Goal: Information Seeking & Learning: Understand process/instructions

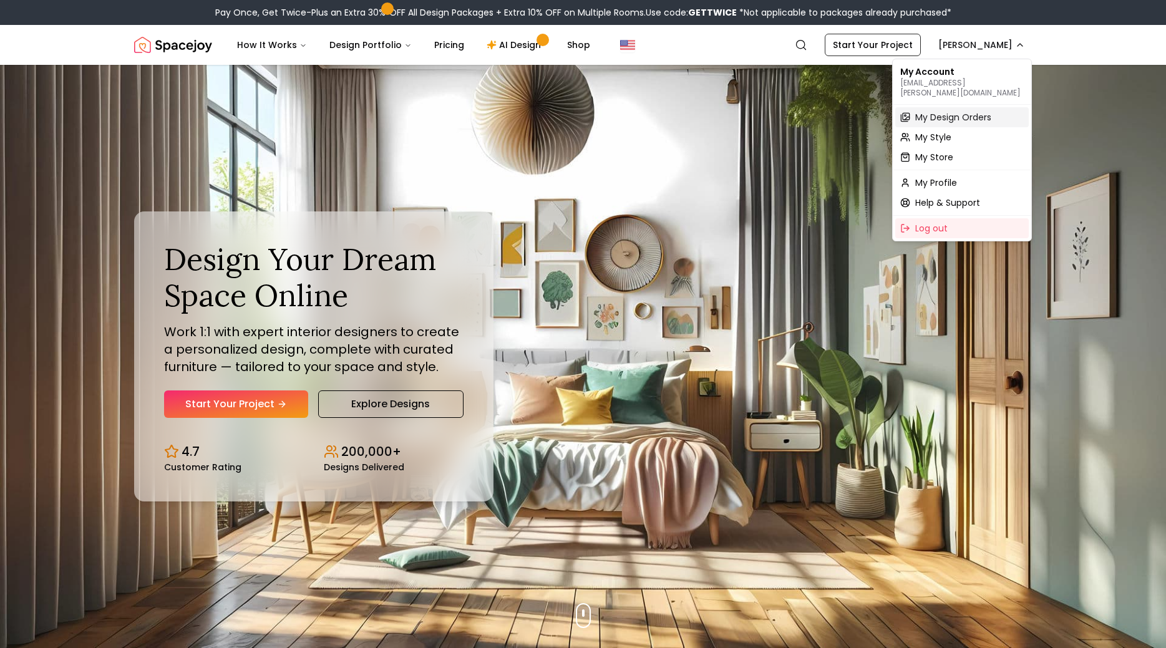
click at [942, 111] on span "My Design Orders" at bounding box center [953, 117] width 76 height 12
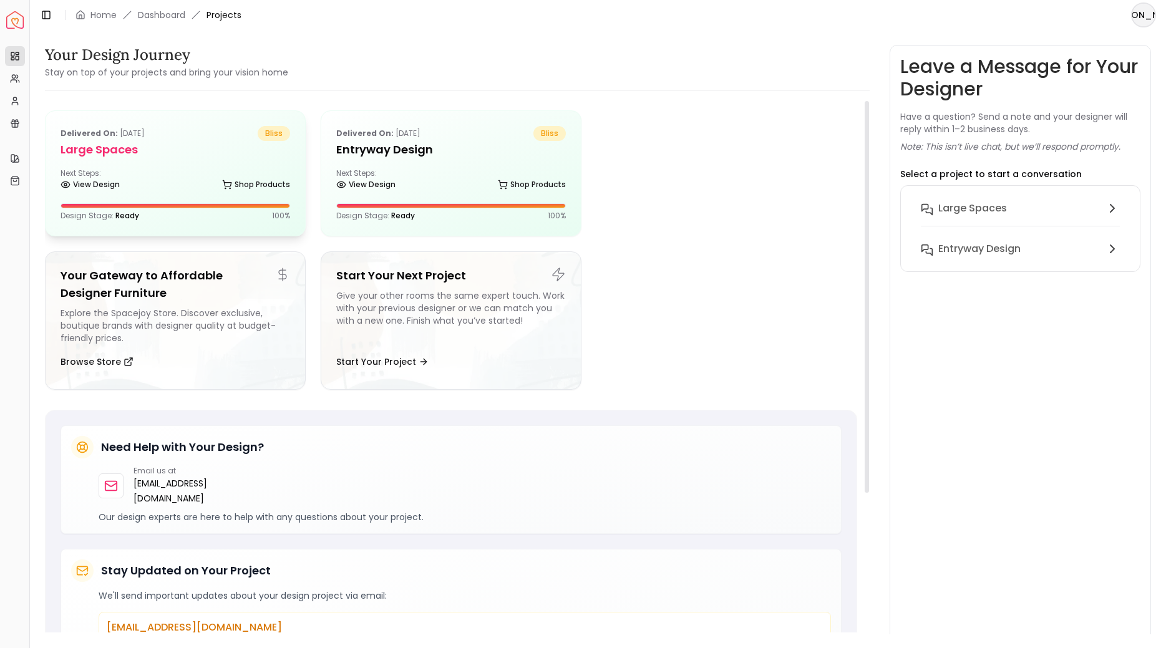
click at [224, 153] on h5 "Large Spaces" at bounding box center [176, 149] width 230 height 17
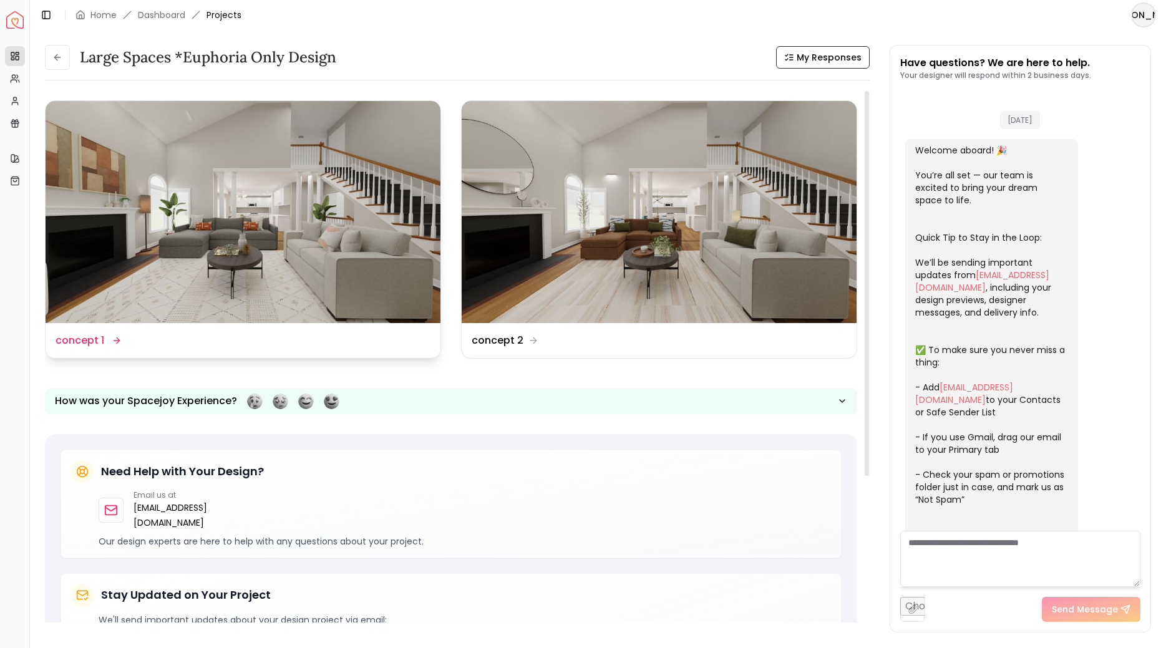
scroll to position [158, 0]
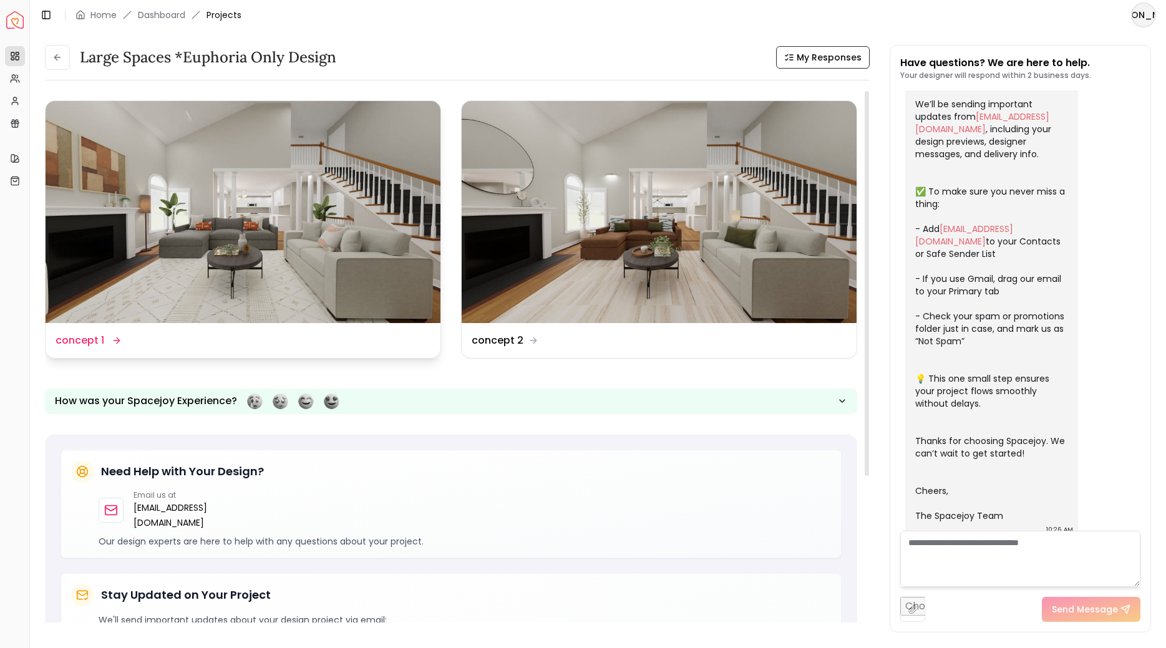
click at [372, 198] on img at bounding box center [243, 212] width 395 height 222
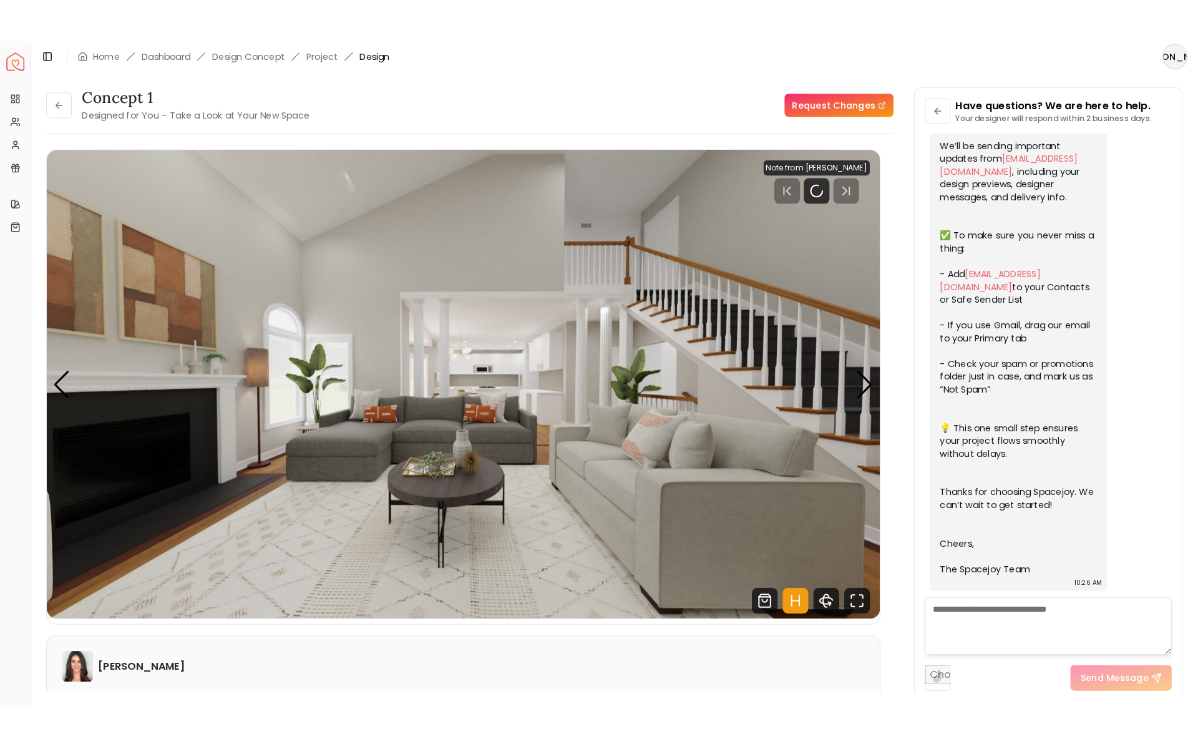
scroll to position [148, 0]
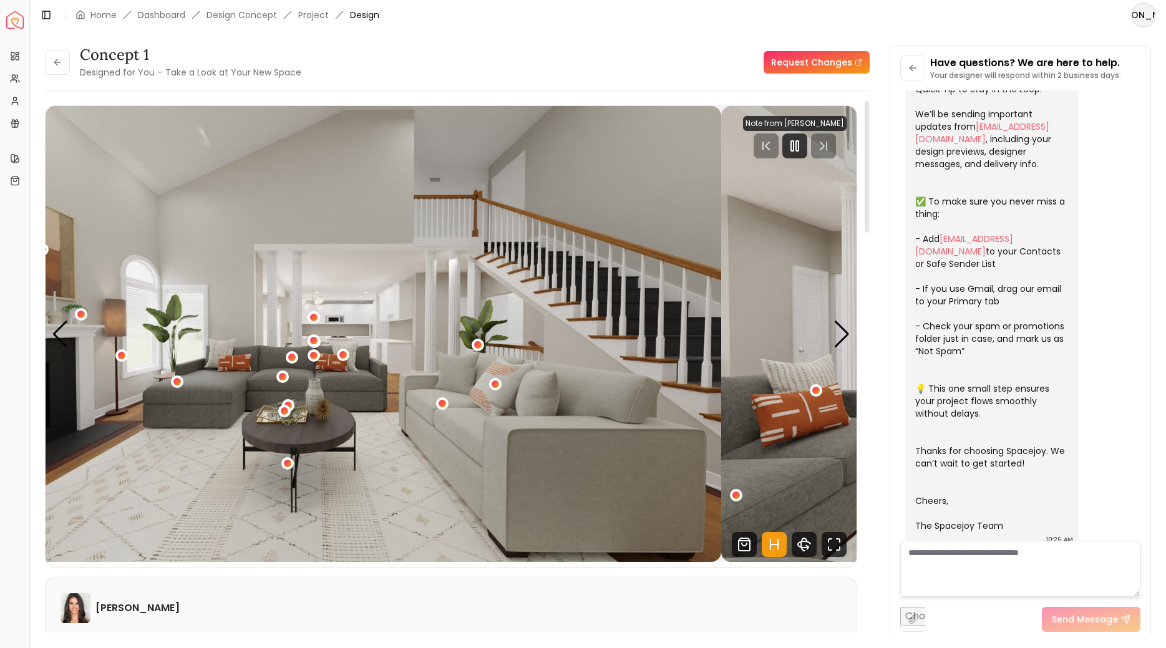
click at [412, 240] on img "1 / 6" at bounding box center [315, 334] width 811 height 456
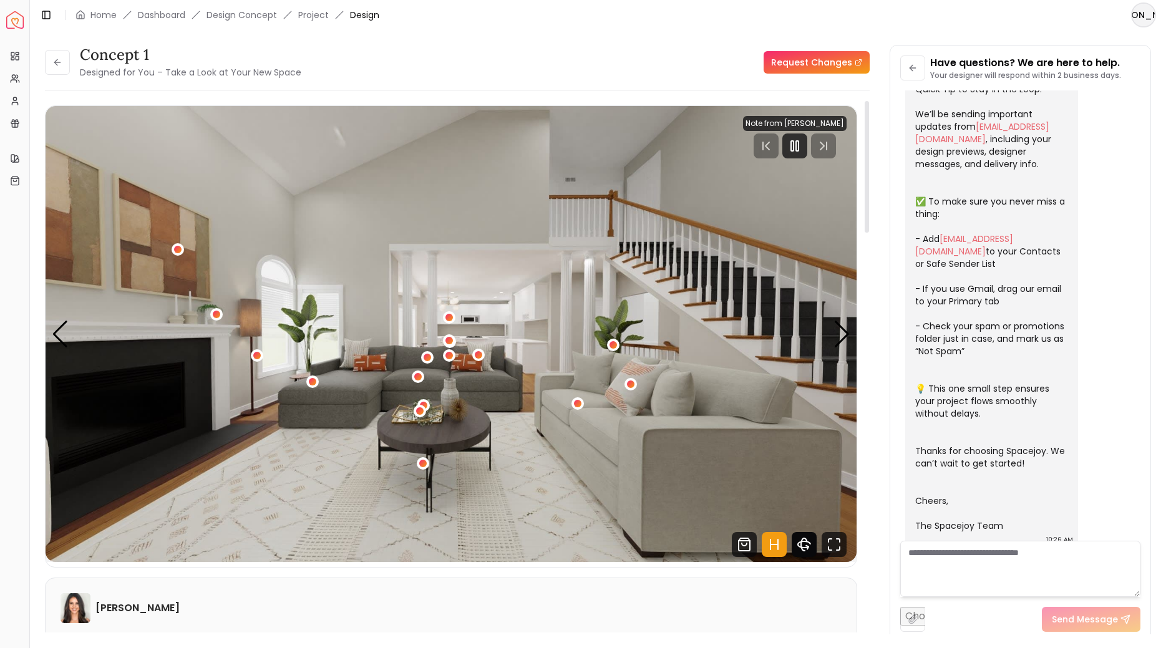
drag, startPoint x: 795, startPoint y: 533, endPoint x: 805, endPoint y: 542, distance: 14.1
click at [802, 540] on icon "360 View" at bounding box center [804, 544] width 25 height 25
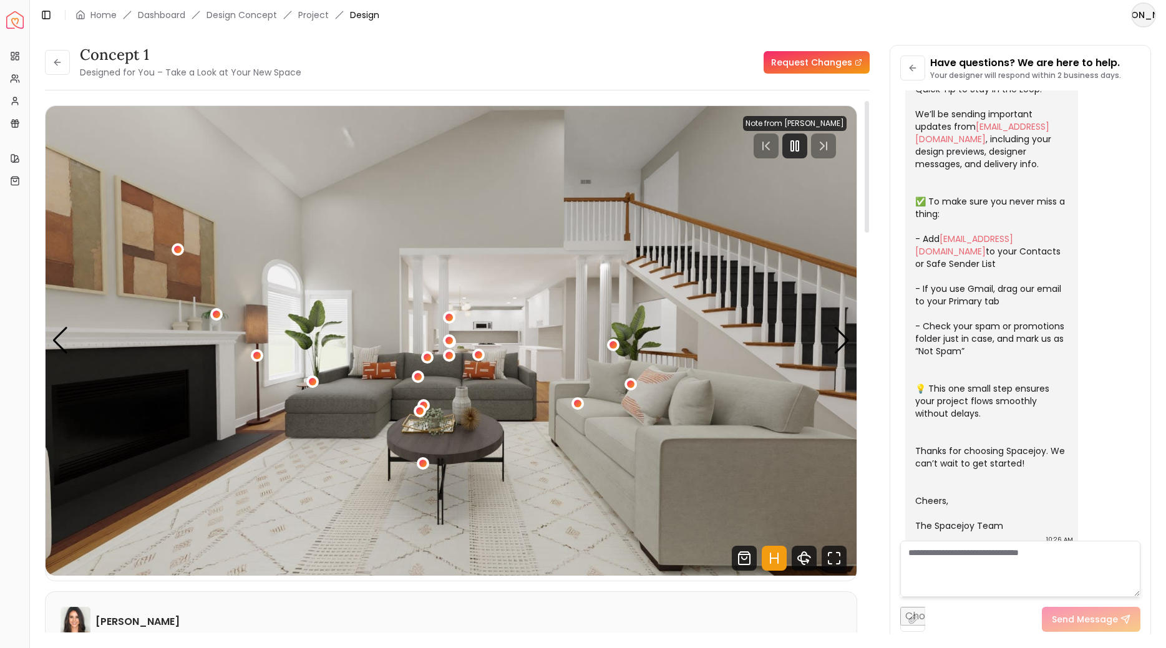
scroll to position [36, 0]
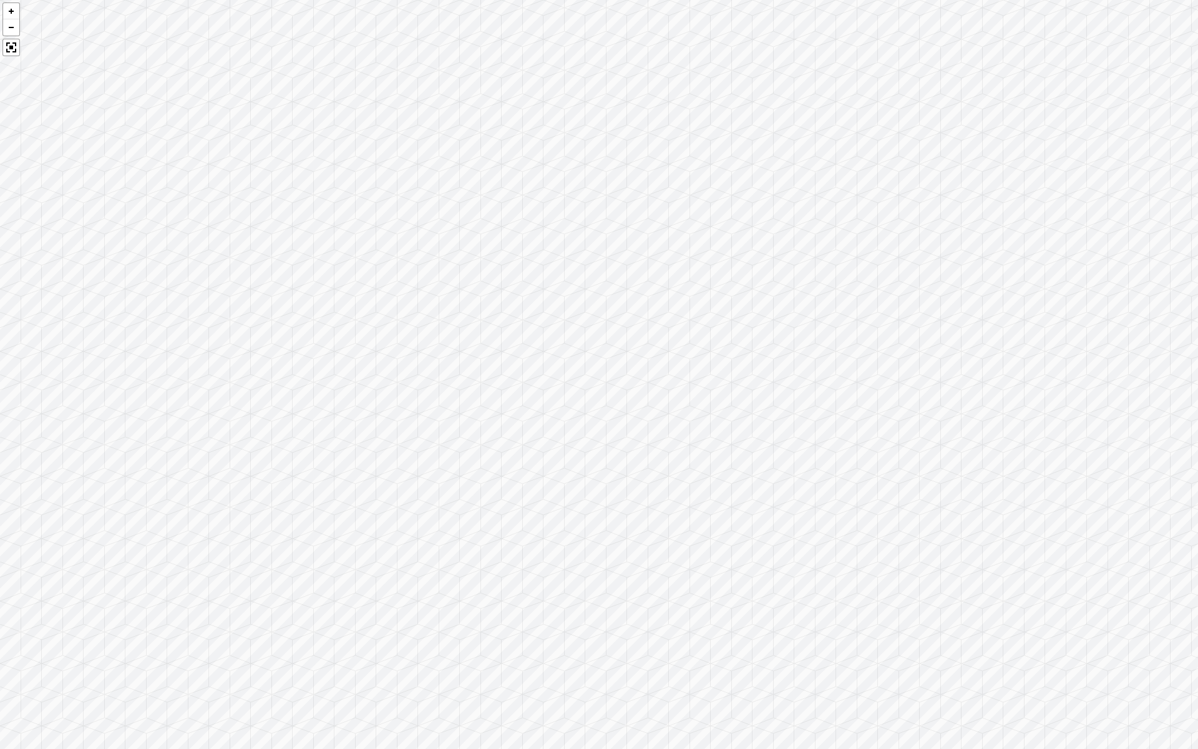
drag, startPoint x: 680, startPoint y: 450, endPoint x: 337, endPoint y: 306, distance: 371.9
click at [420, 337] on div at bounding box center [599, 374] width 1198 height 749
drag, startPoint x: 844, startPoint y: 296, endPoint x: 560, endPoint y: 326, distance: 285.4
click at [562, 326] on div at bounding box center [599, 374] width 1198 height 749
drag, startPoint x: 967, startPoint y: 410, endPoint x: 313, endPoint y: 297, distance: 664.2
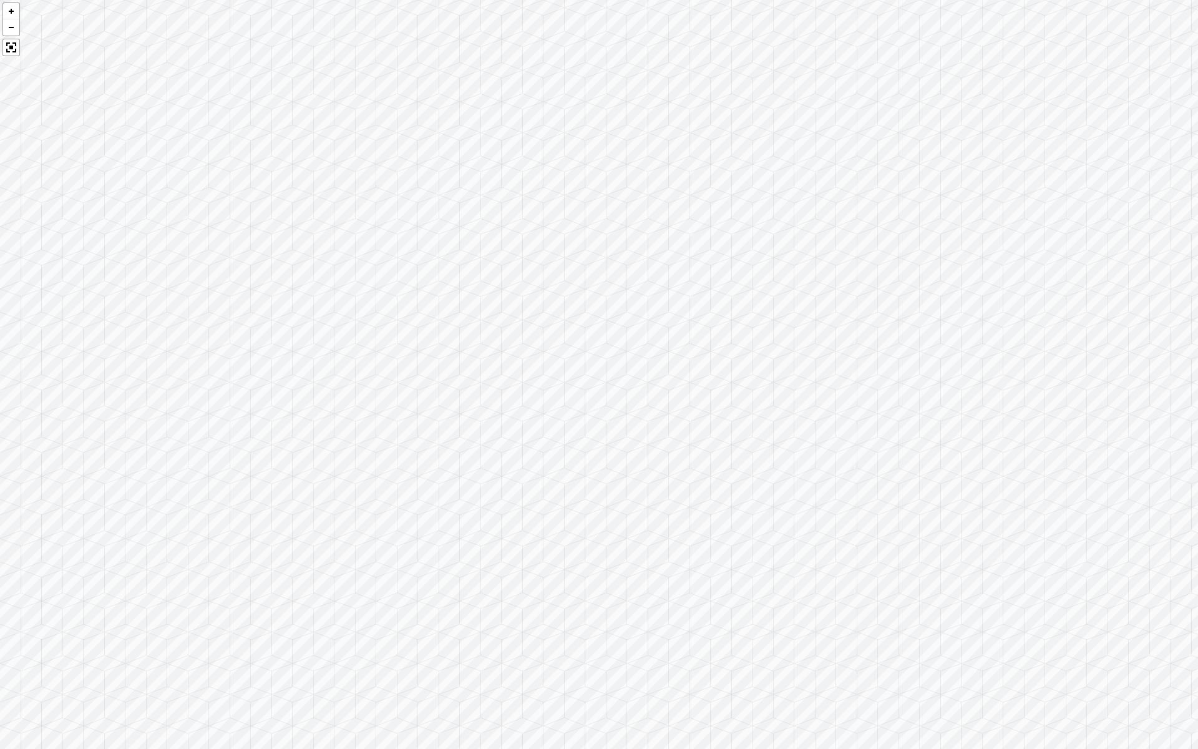
click at [308, 289] on div at bounding box center [599, 374] width 1198 height 749
drag, startPoint x: 542, startPoint y: 312, endPoint x: 963, endPoint y: 318, distance: 420.5
click at [934, 313] on div at bounding box center [599, 374] width 1198 height 749
drag, startPoint x: 498, startPoint y: 335, endPoint x: 1270, endPoint y: 277, distance: 773.9
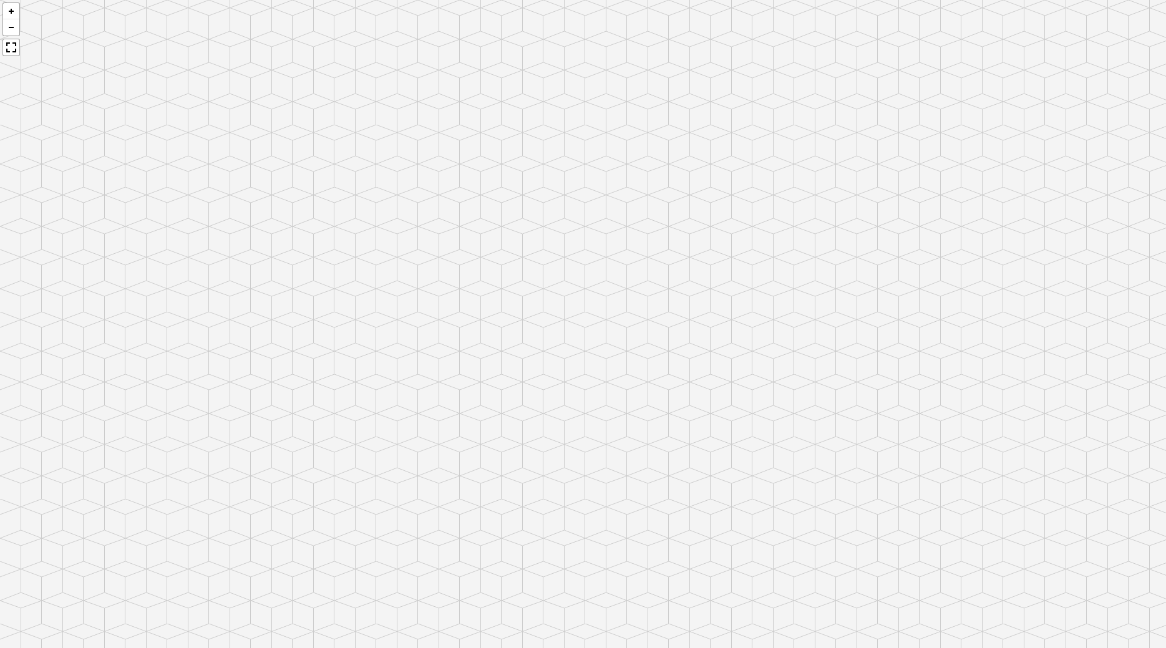
scroll to position [86, 0]
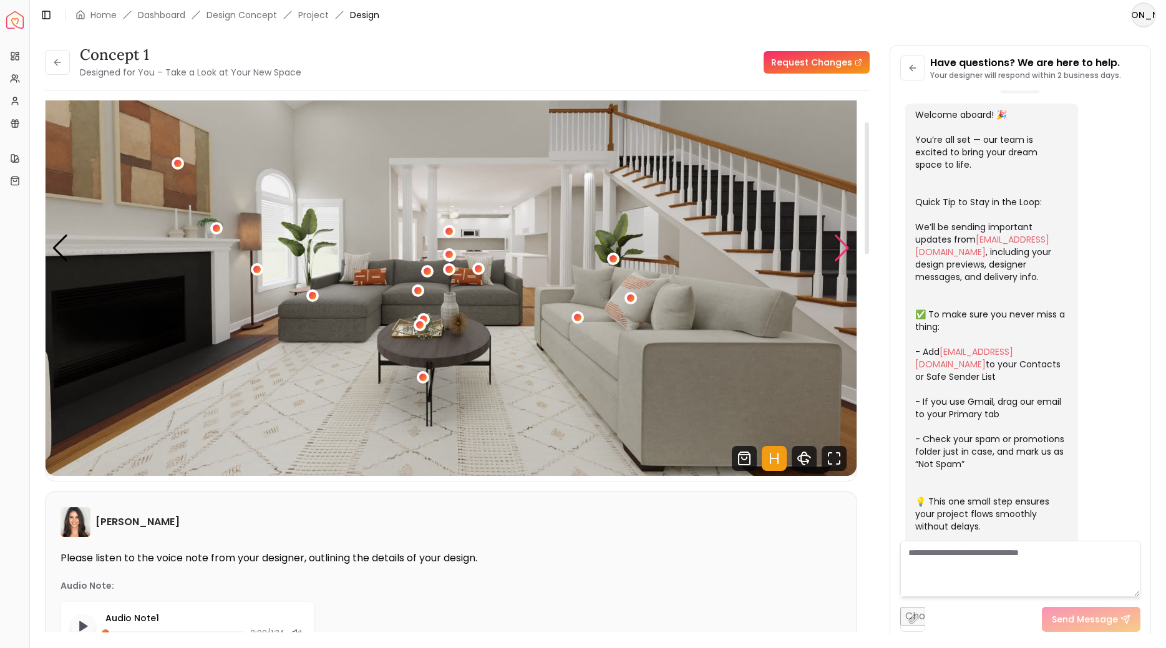
click at [843, 243] on div "Next slide" at bounding box center [841, 248] width 17 height 27
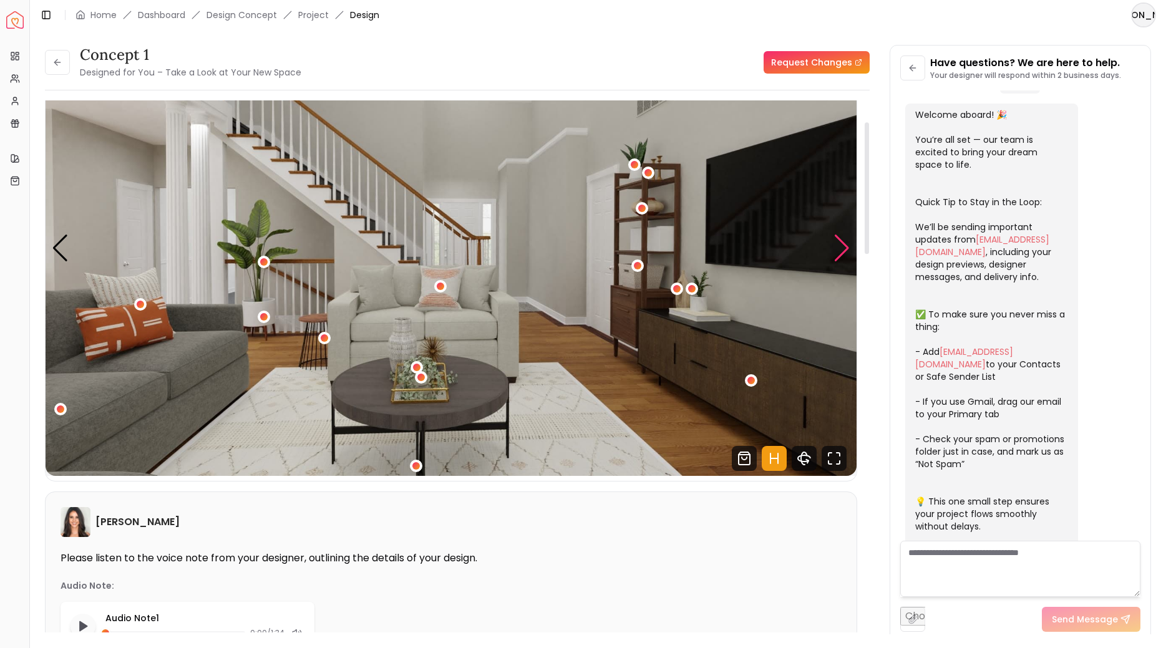
click at [843, 243] on div "Next slide" at bounding box center [841, 248] width 17 height 27
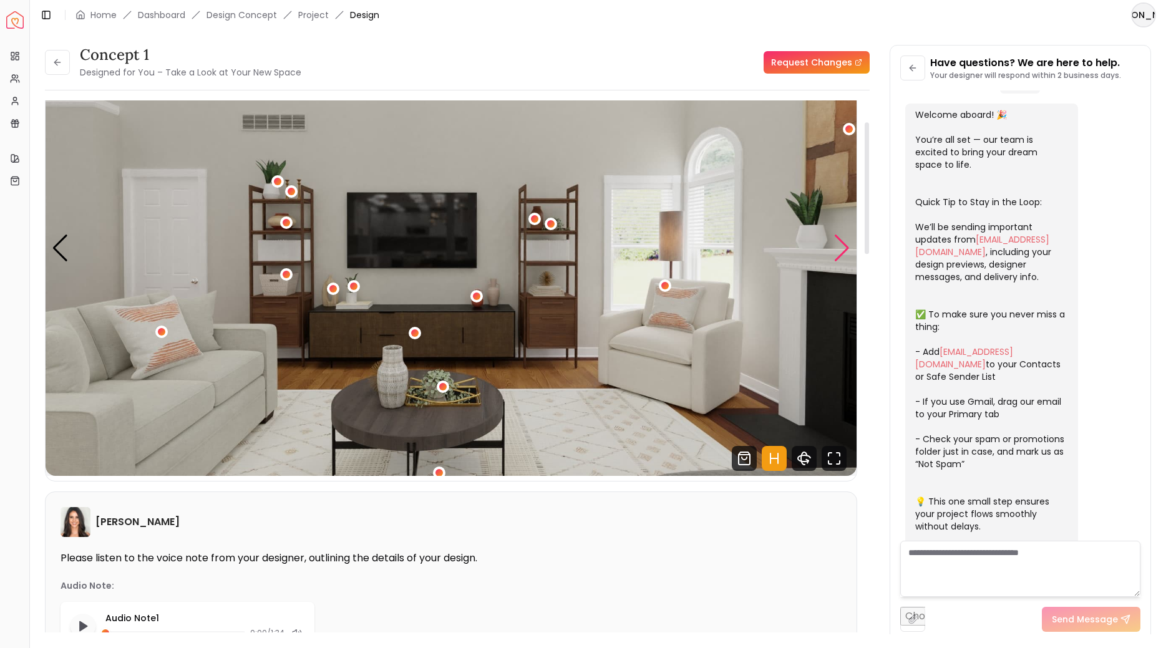
click at [843, 243] on div "Next slide" at bounding box center [841, 248] width 17 height 27
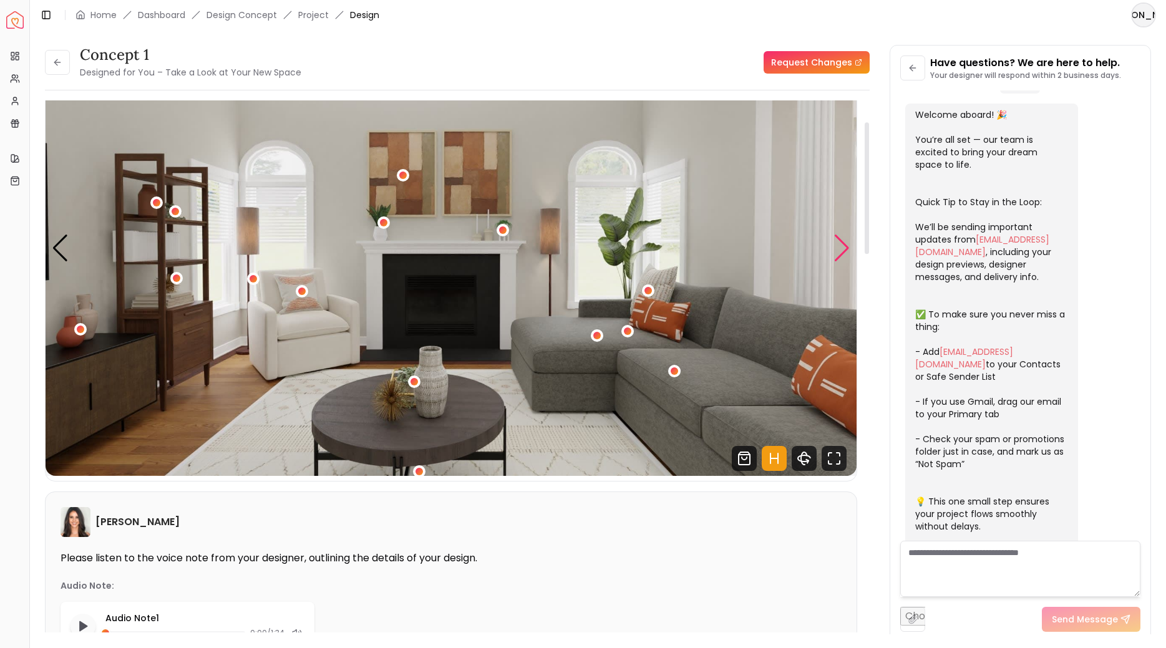
click at [843, 243] on div "Next slide" at bounding box center [841, 248] width 17 height 27
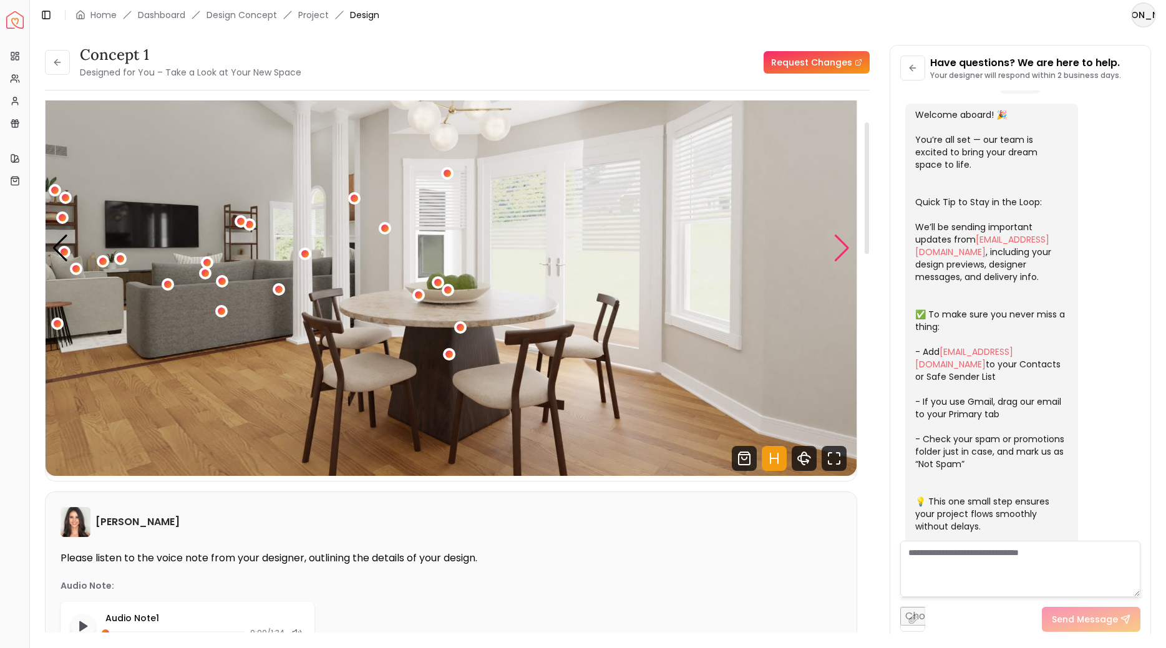
click at [843, 243] on div "Next slide" at bounding box center [841, 248] width 17 height 27
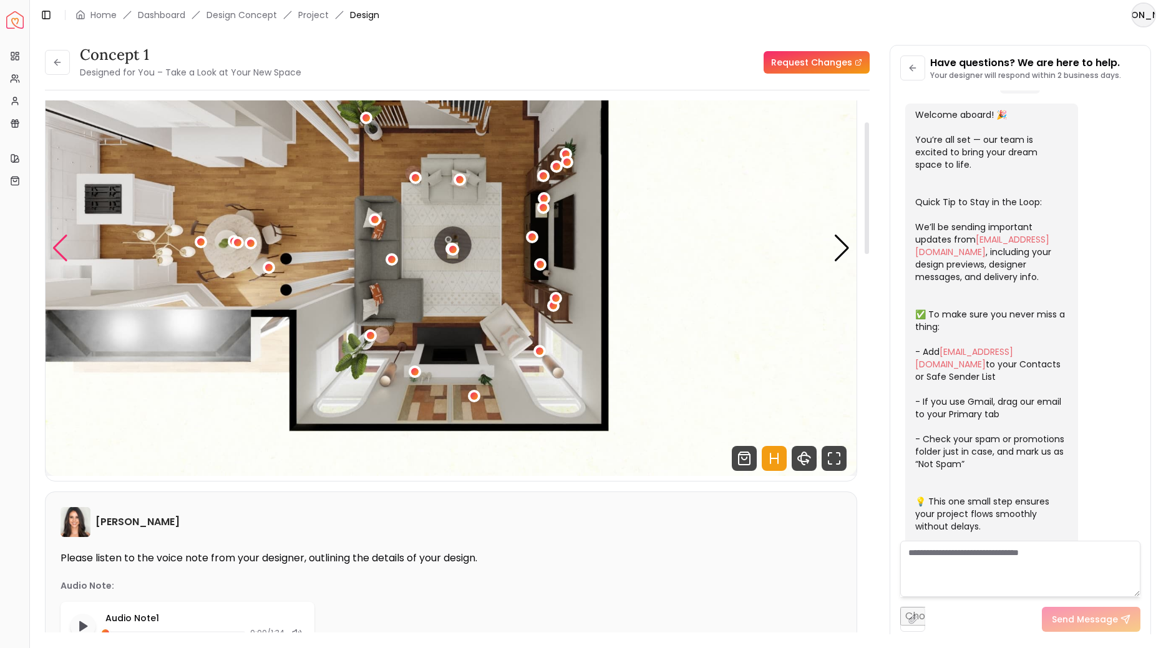
click at [55, 246] on div "Previous slide" at bounding box center [60, 248] width 17 height 27
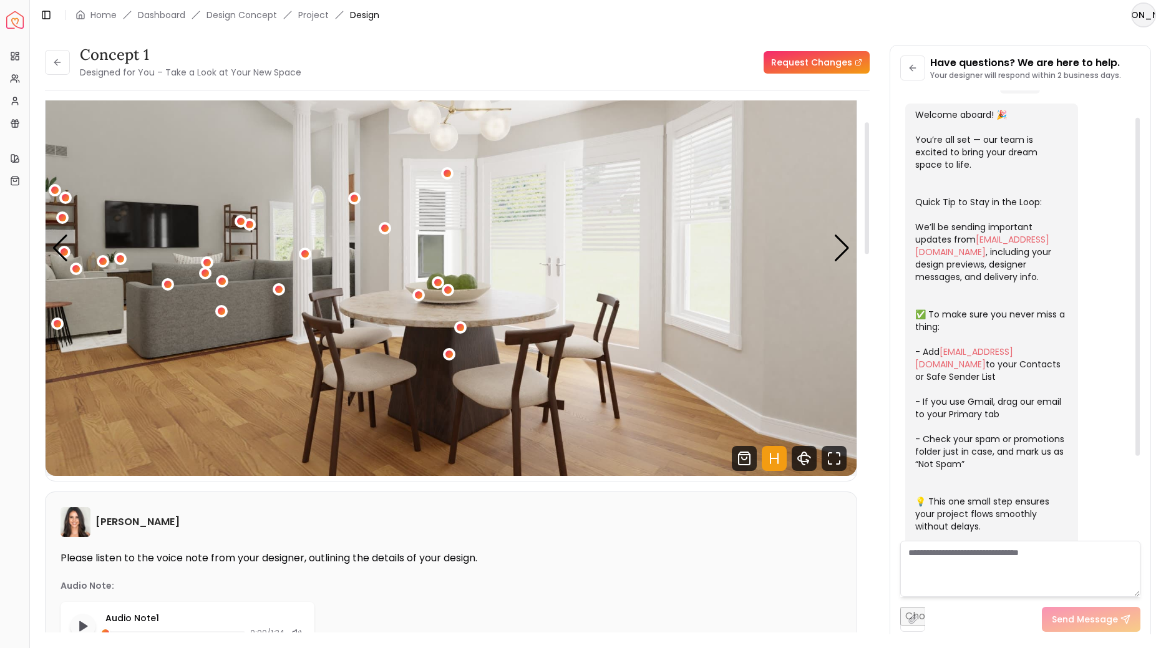
scroll to position [0, 0]
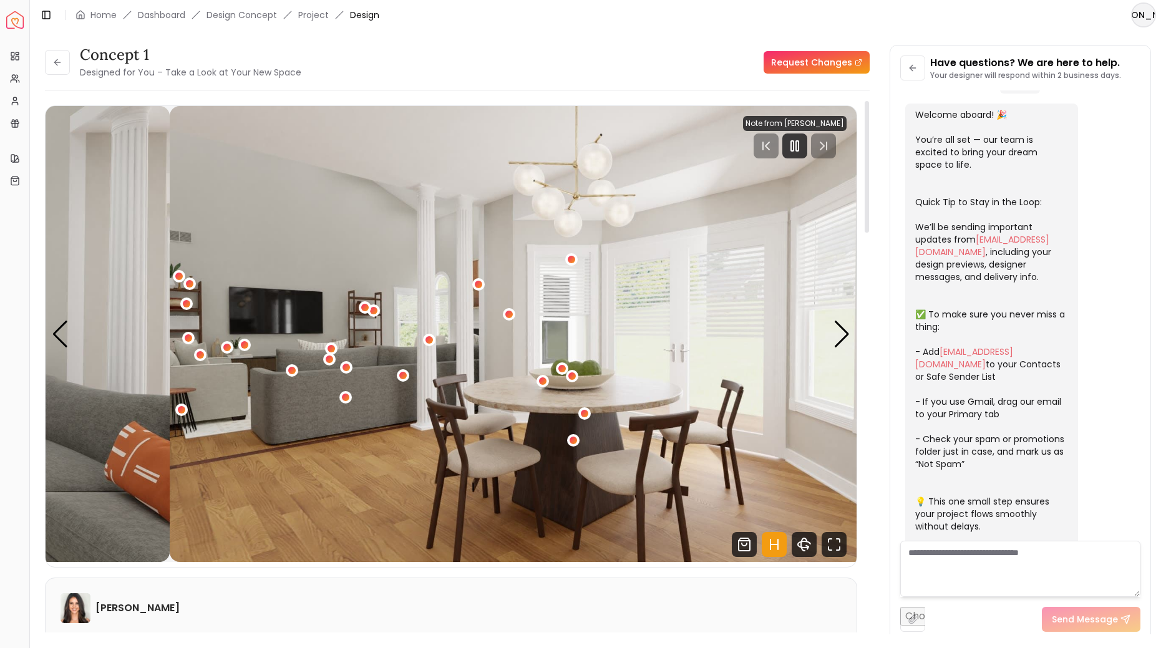
click at [644, 302] on img "5 / 6" at bounding box center [575, 334] width 811 height 456
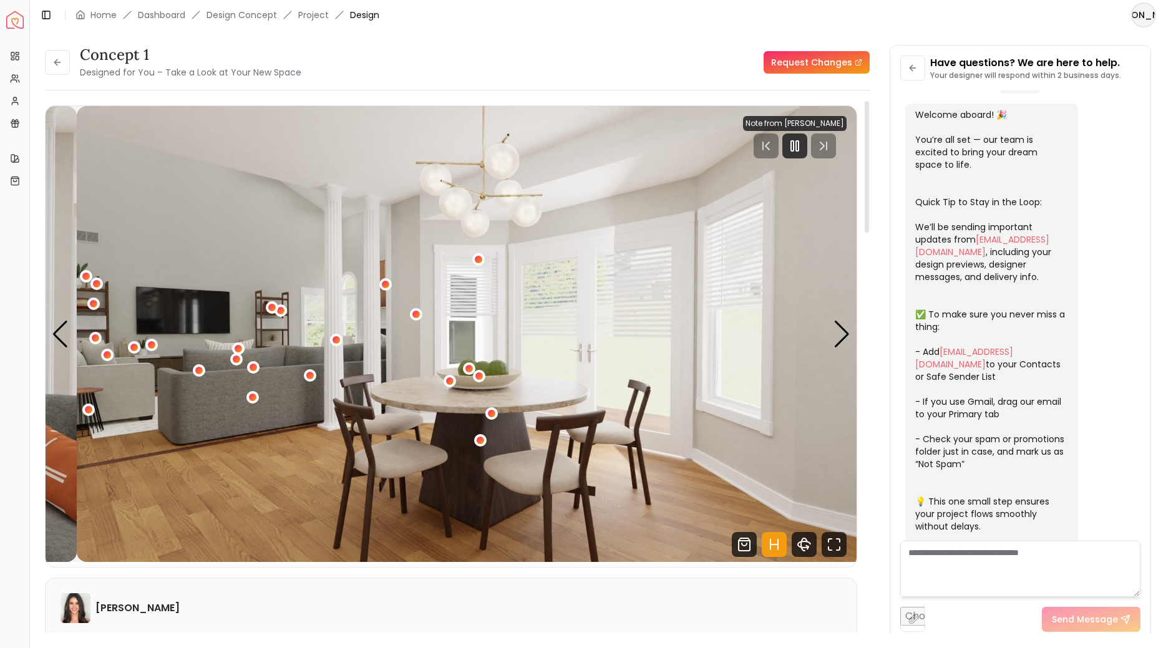
click at [550, 311] on img "5 / 6" at bounding box center [482, 334] width 811 height 456
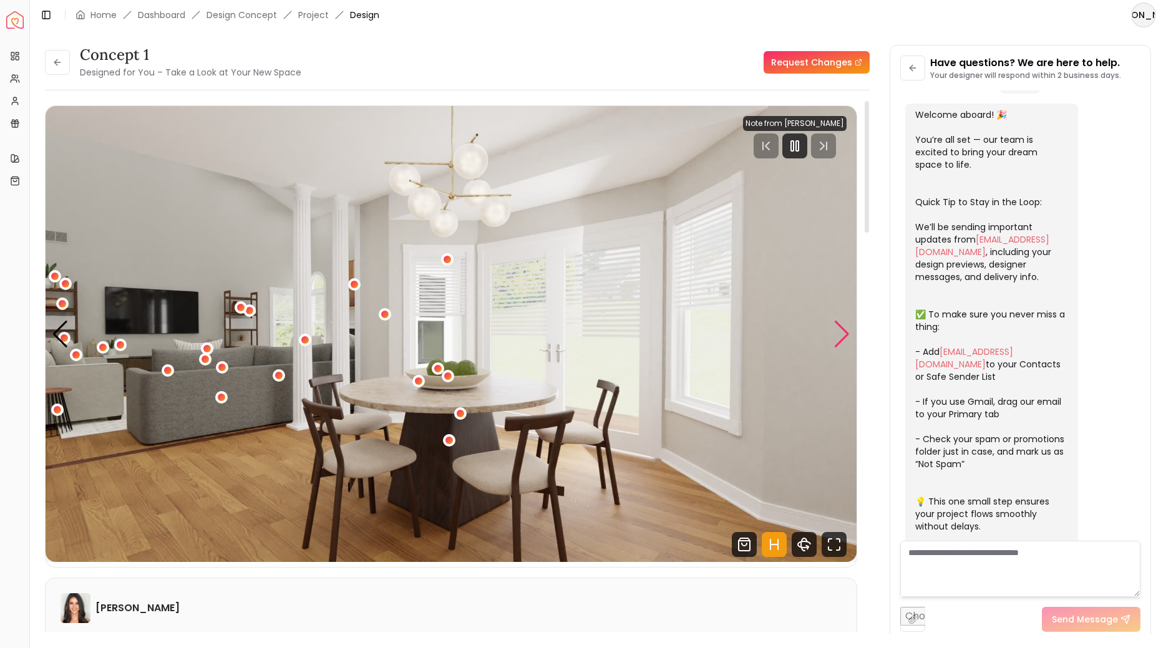
click at [839, 331] on div "Next slide" at bounding box center [841, 334] width 17 height 27
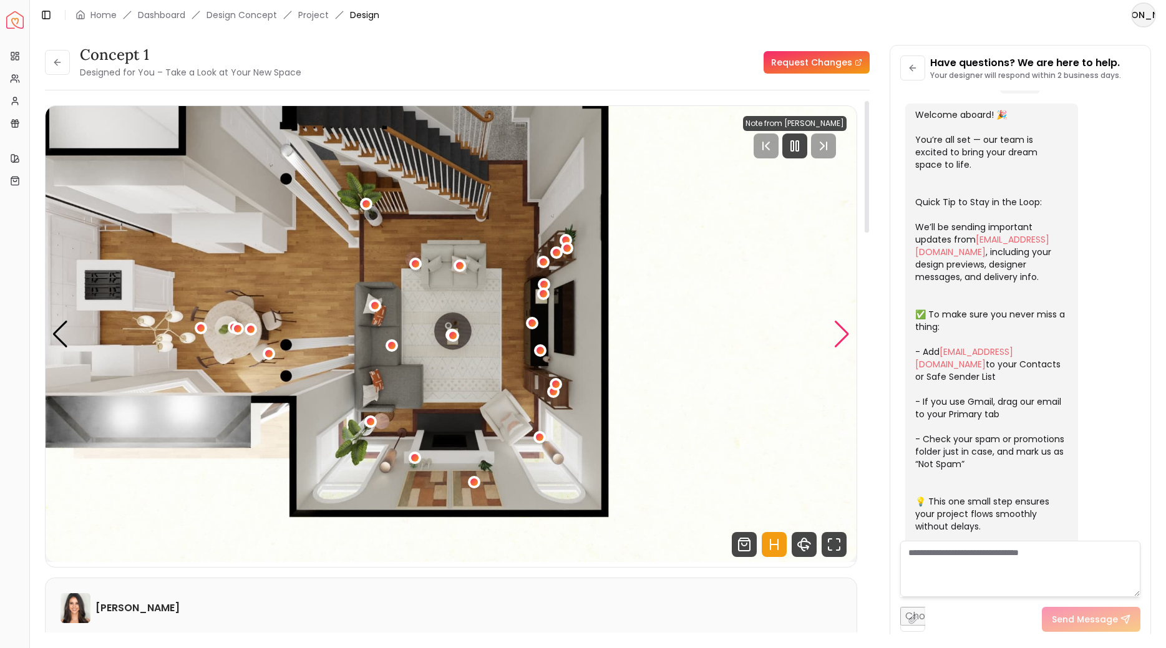
click at [839, 332] on div "Next slide" at bounding box center [841, 334] width 17 height 27
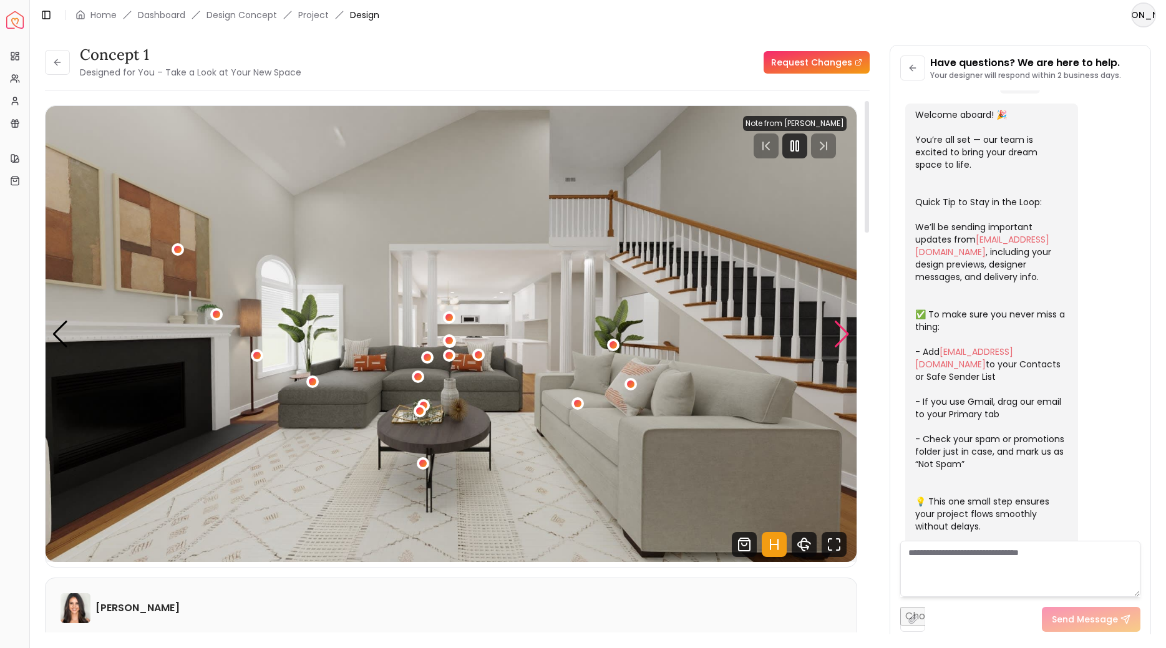
click at [839, 332] on div "Next slide" at bounding box center [841, 334] width 17 height 27
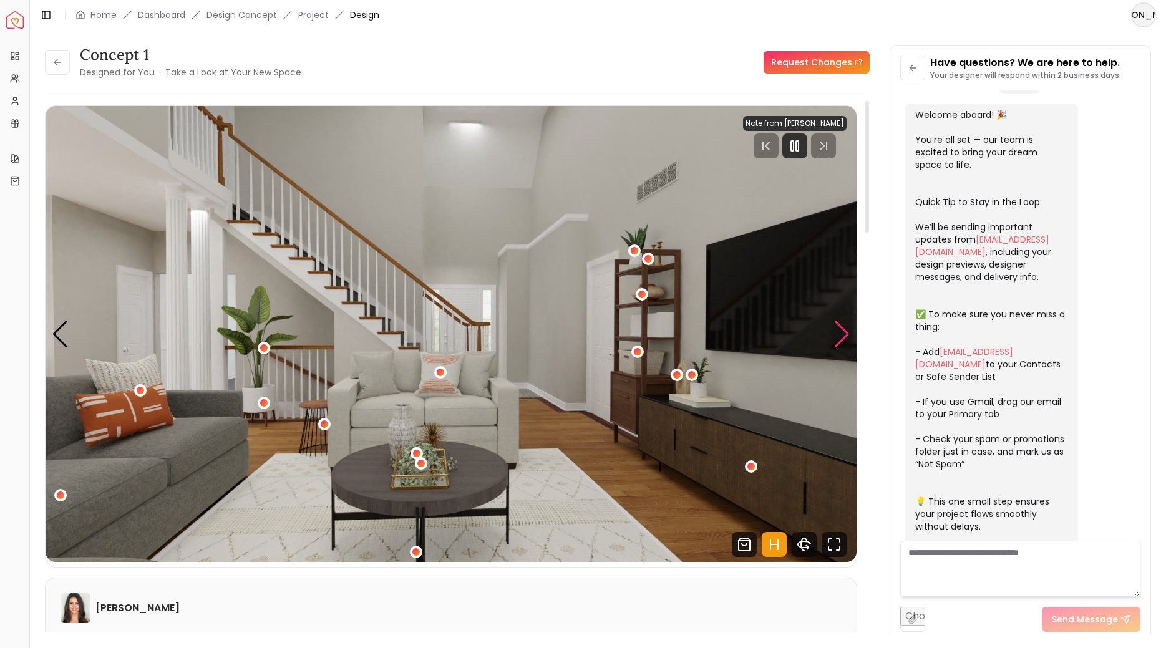
click at [839, 332] on div "Next slide" at bounding box center [841, 334] width 17 height 27
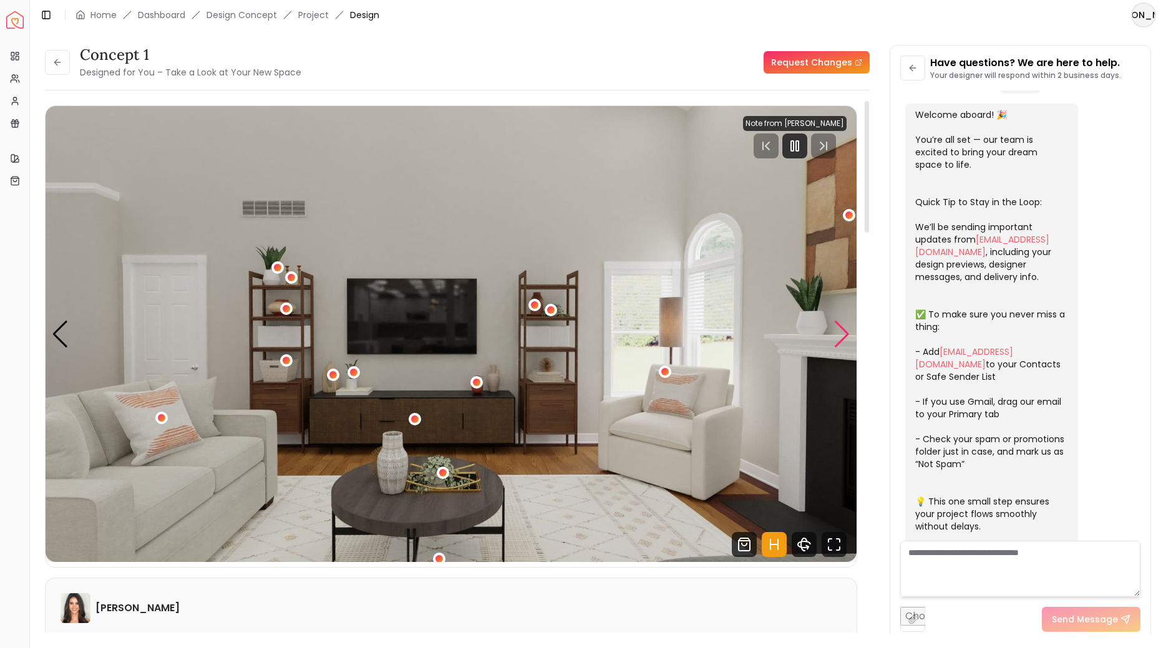
click at [839, 332] on div "Next slide" at bounding box center [841, 334] width 17 height 27
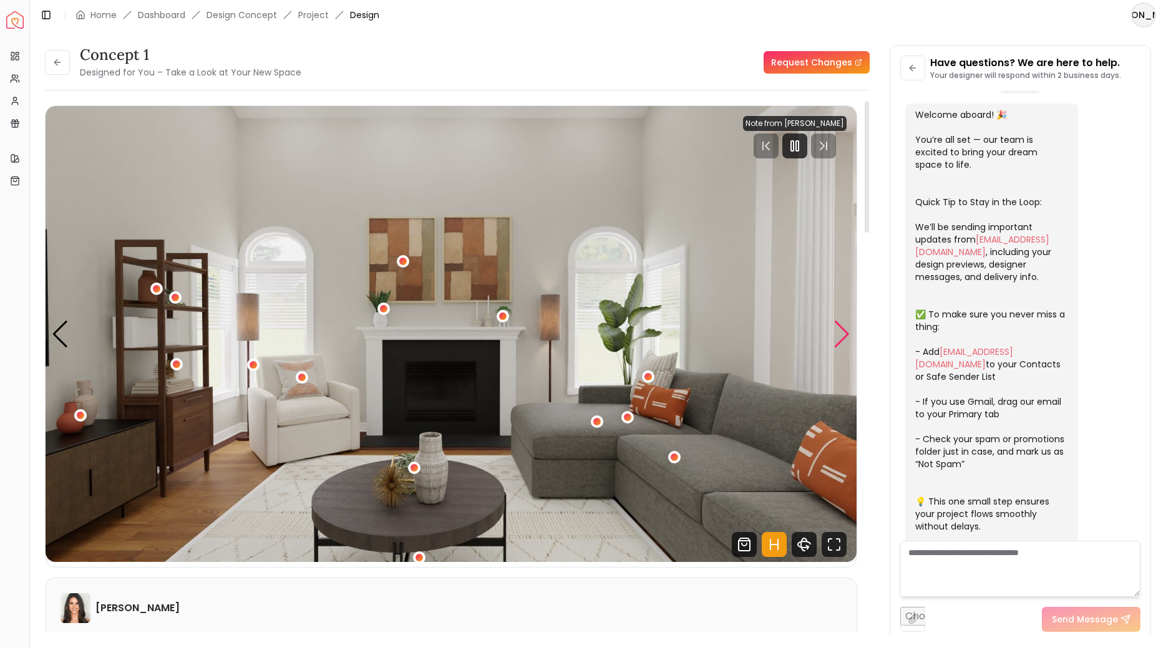
click at [839, 332] on div "Next slide" at bounding box center [841, 334] width 17 height 27
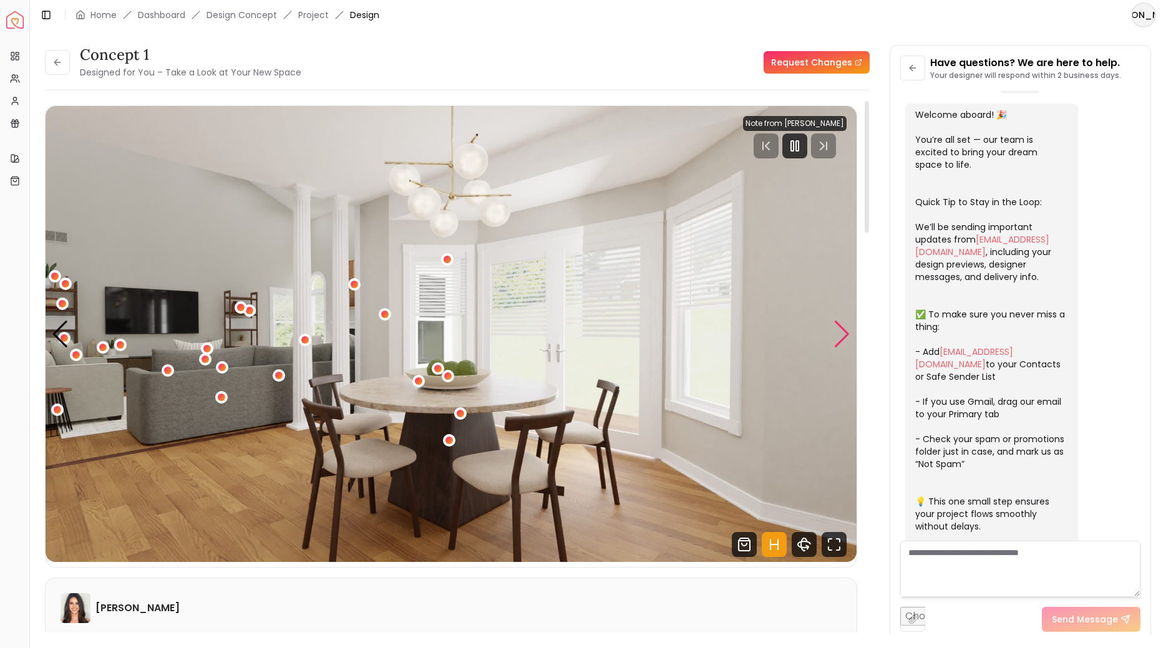
click at [839, 332] on div "Next slide" at bounding box center [841, 334] width 17 height 27
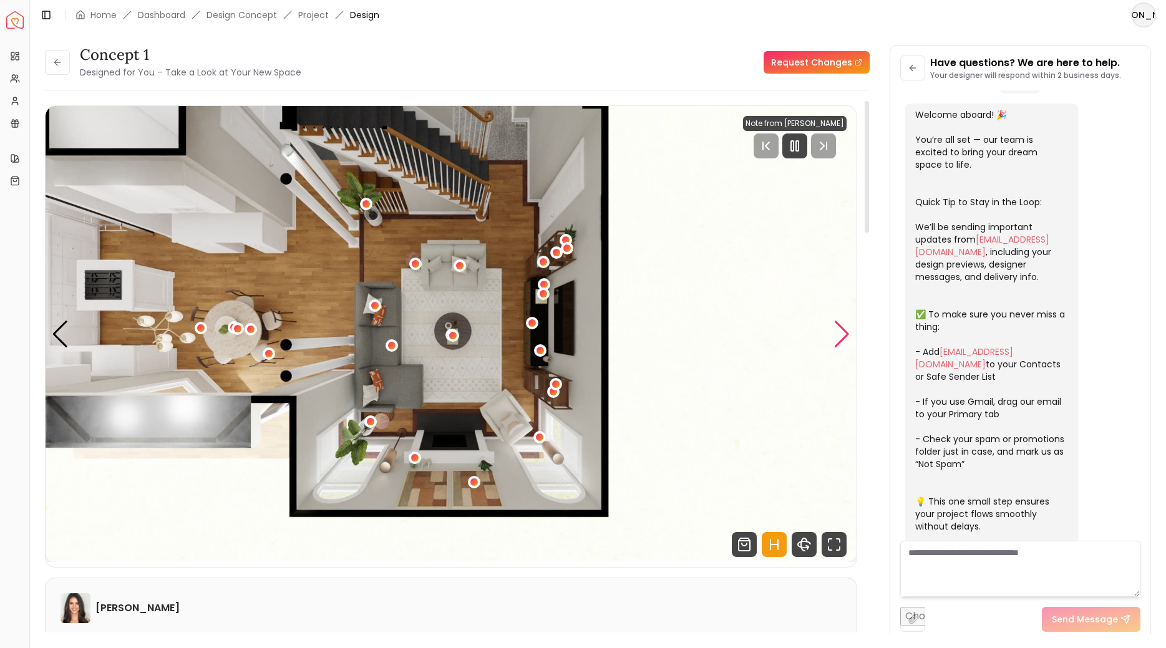
click at [839, 332] on div "Next slide" at bounding box center [841, 334] width 17 height 27
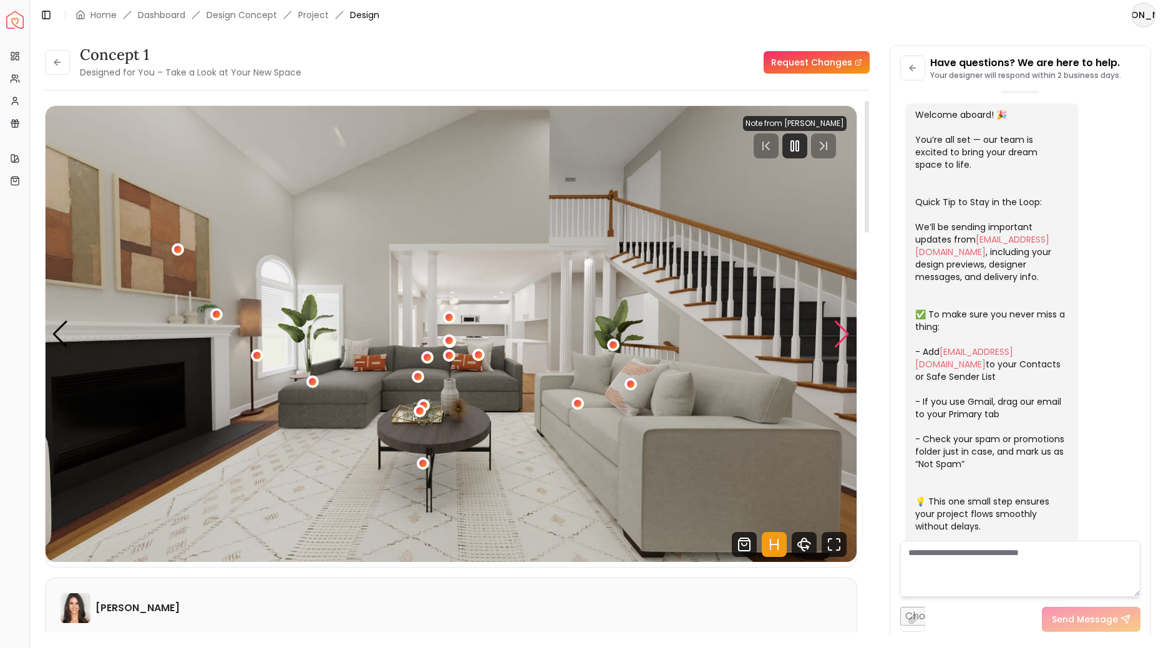
click at [839, 332] on div "Next slide" at bounding box center [841, 334] width 17 height 27
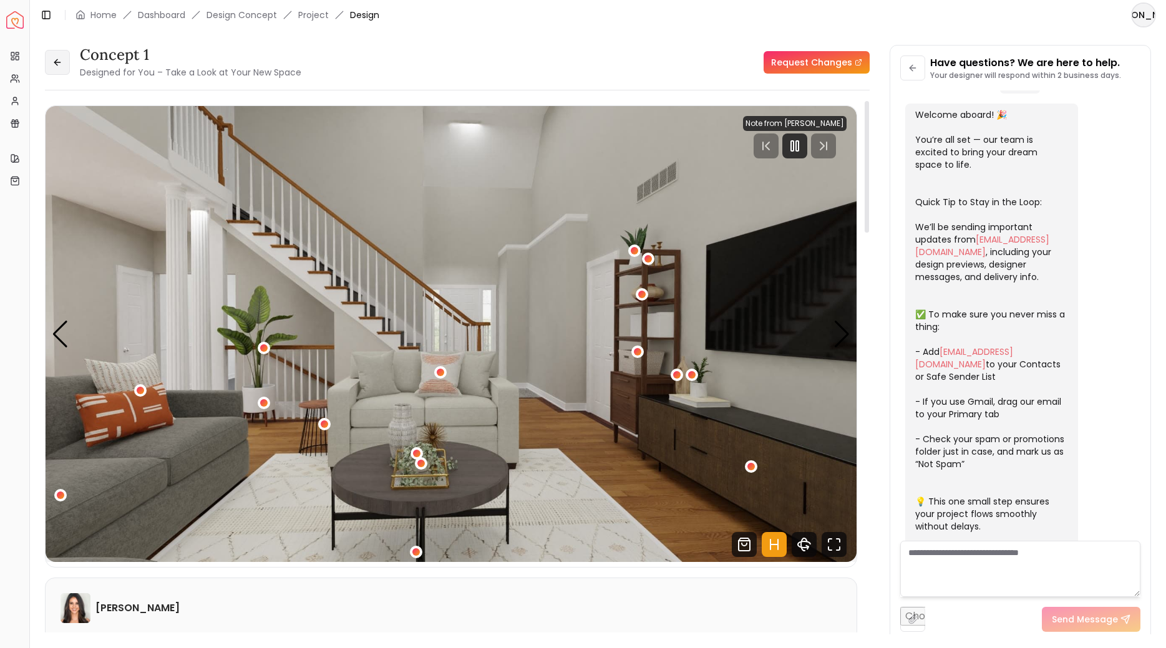
click at [49, 65] on button at bounding box center [57, 62] width 25 height 25
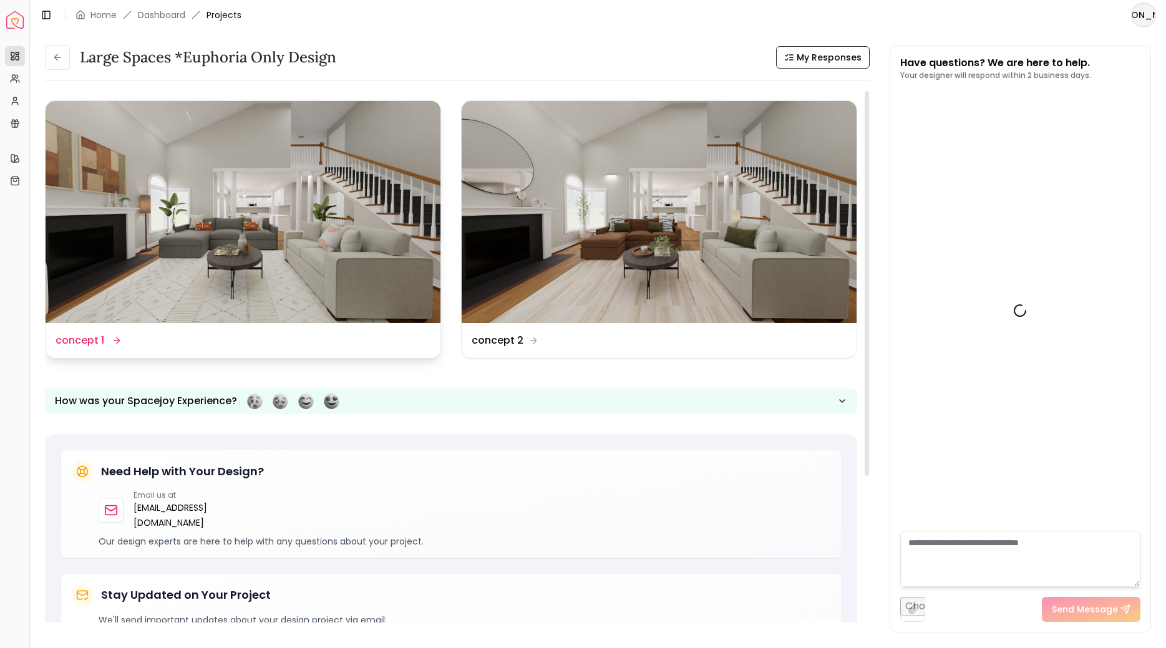
scroll to position [158, 0]
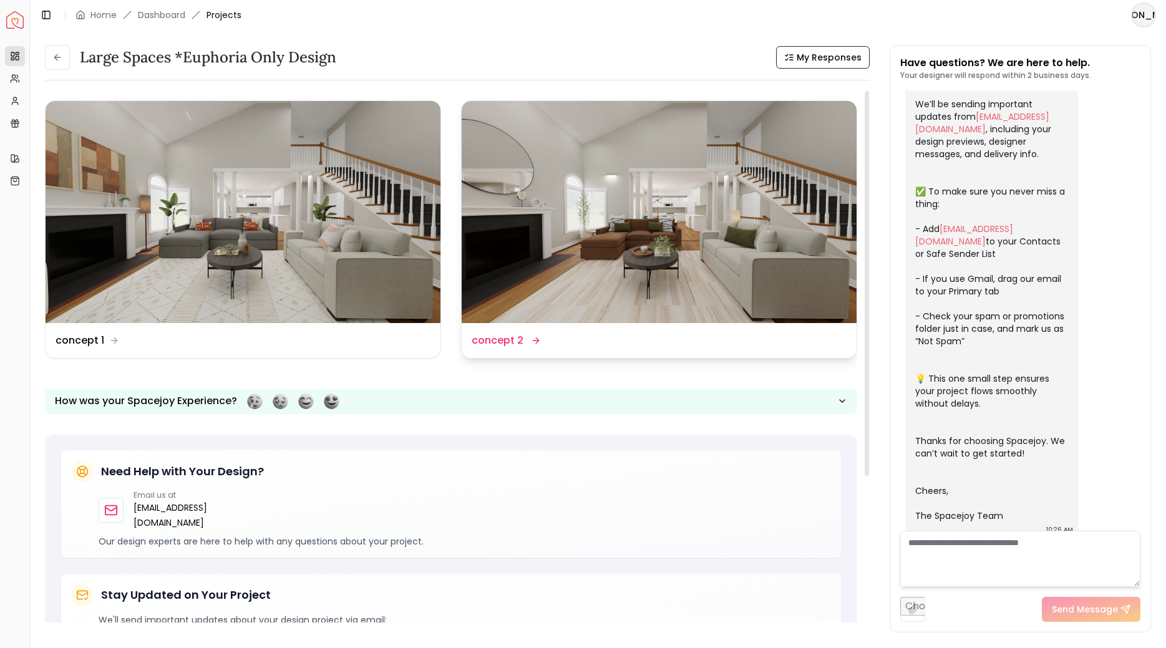
click at [520, 234] on img at bounding box center [659, 212] width 395 height 222
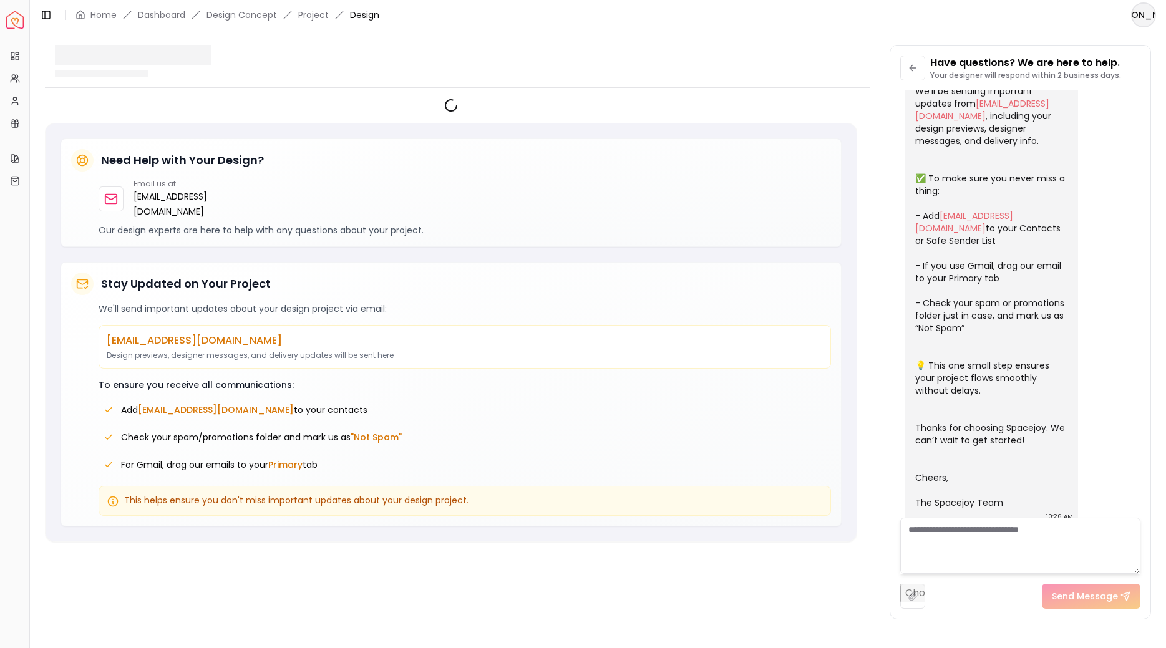
scroll to position [148, 0]
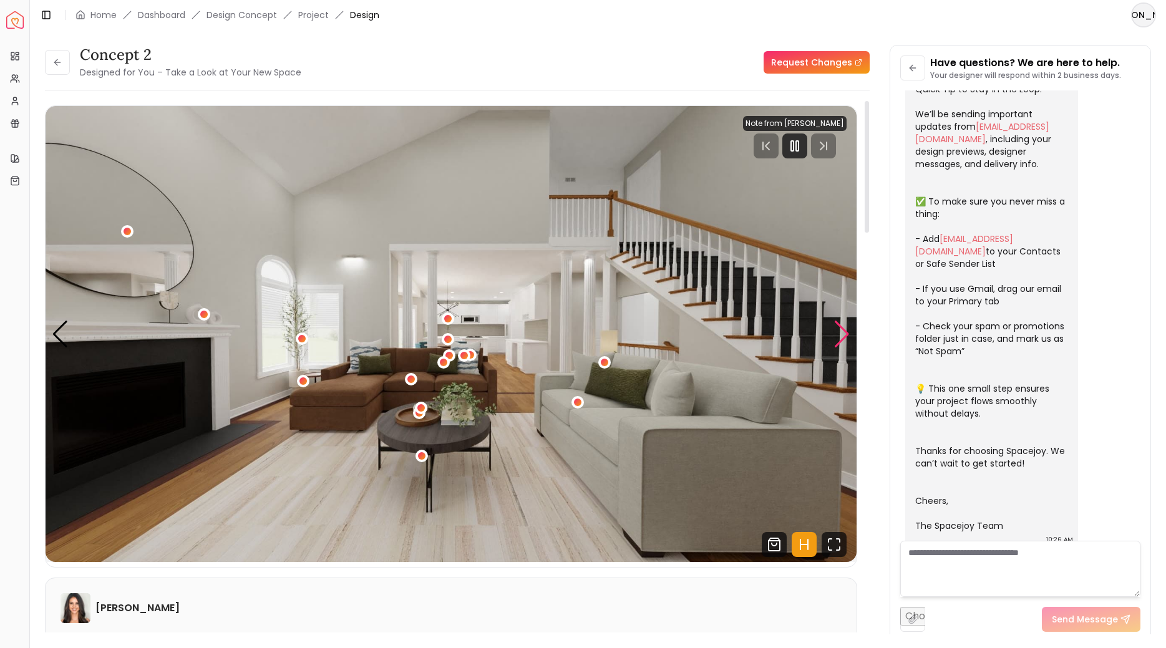
click at [838, 330] on div "Next slide" at bounding box center [841, 334] width 17 height 27
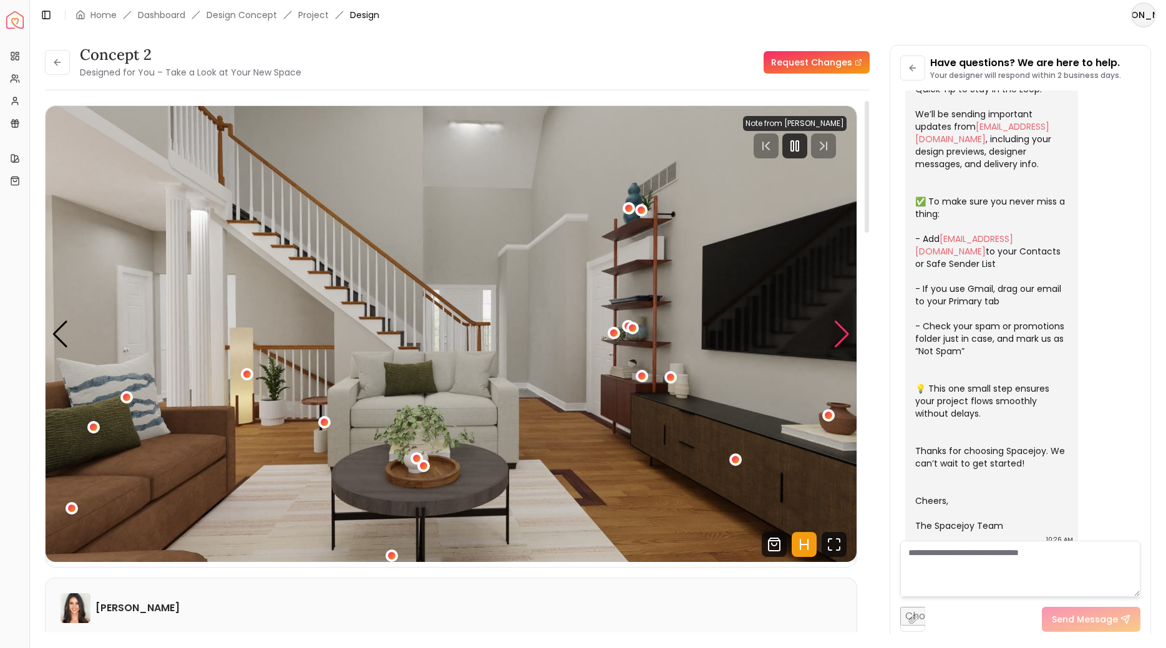
click at [838, 330] on div "Next slide" at bounding box center [841, 334] width 17 height 27
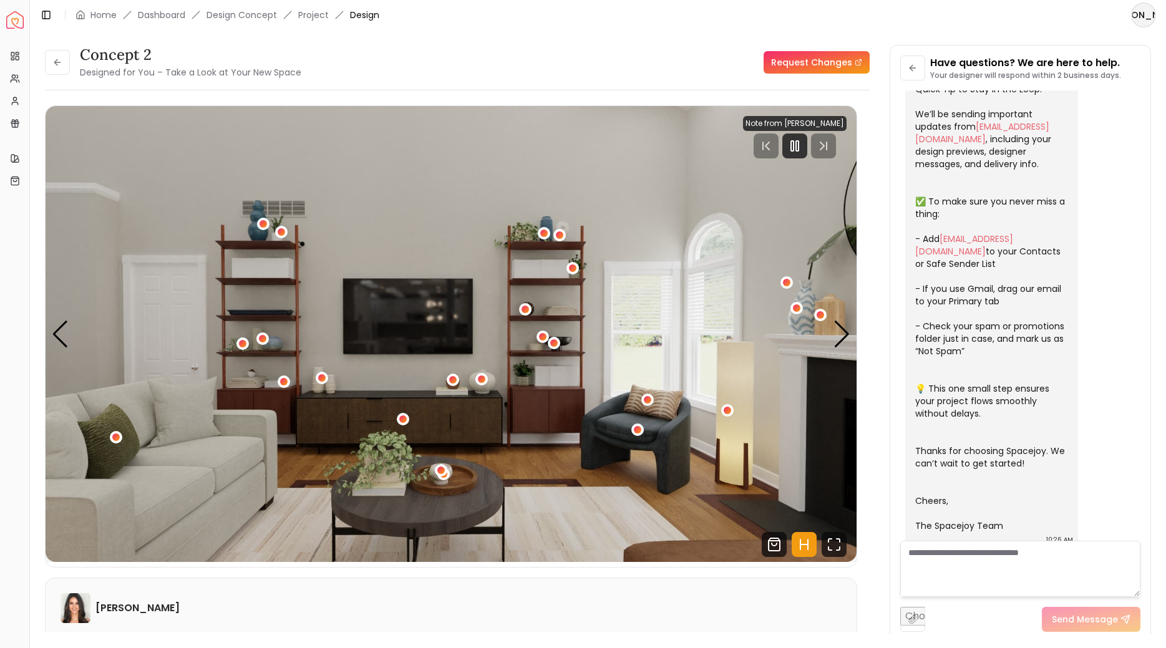
click at [96, 56] on h3 "concept 2" at bounding box center [190, 55] width 221 height 20
click at [842, 339] on div "Next slide" at bounding box center [841, 334] width 17 height 27
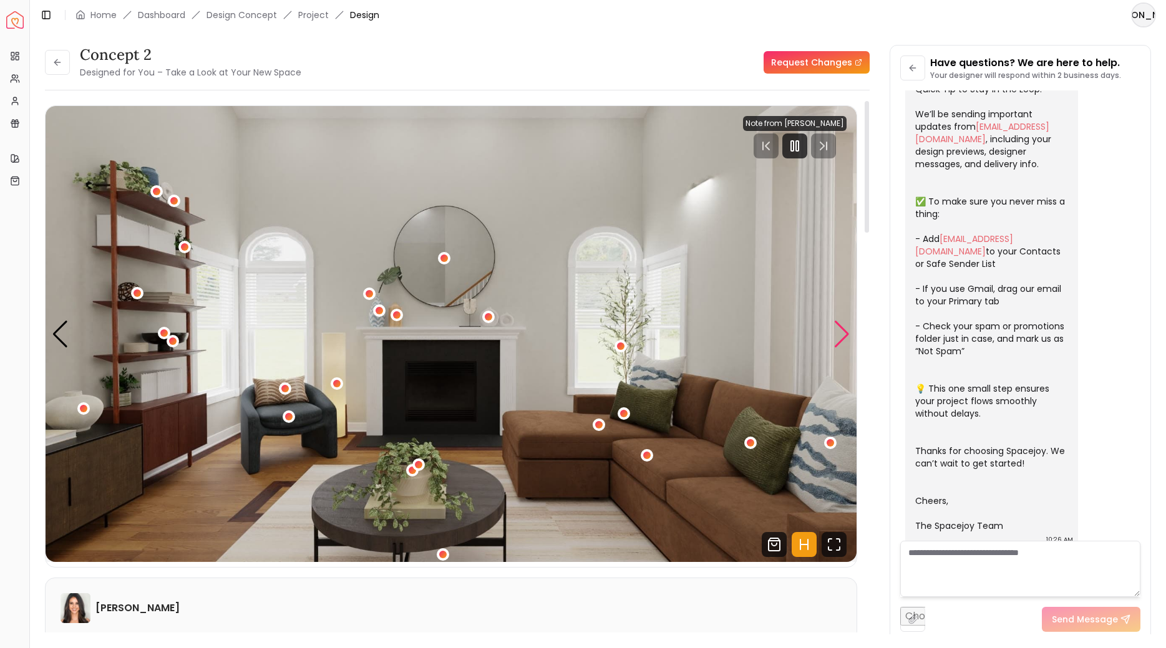
click at [842, 339] on div "Next slide" at bounding box center [841, 334] width 17 height 27
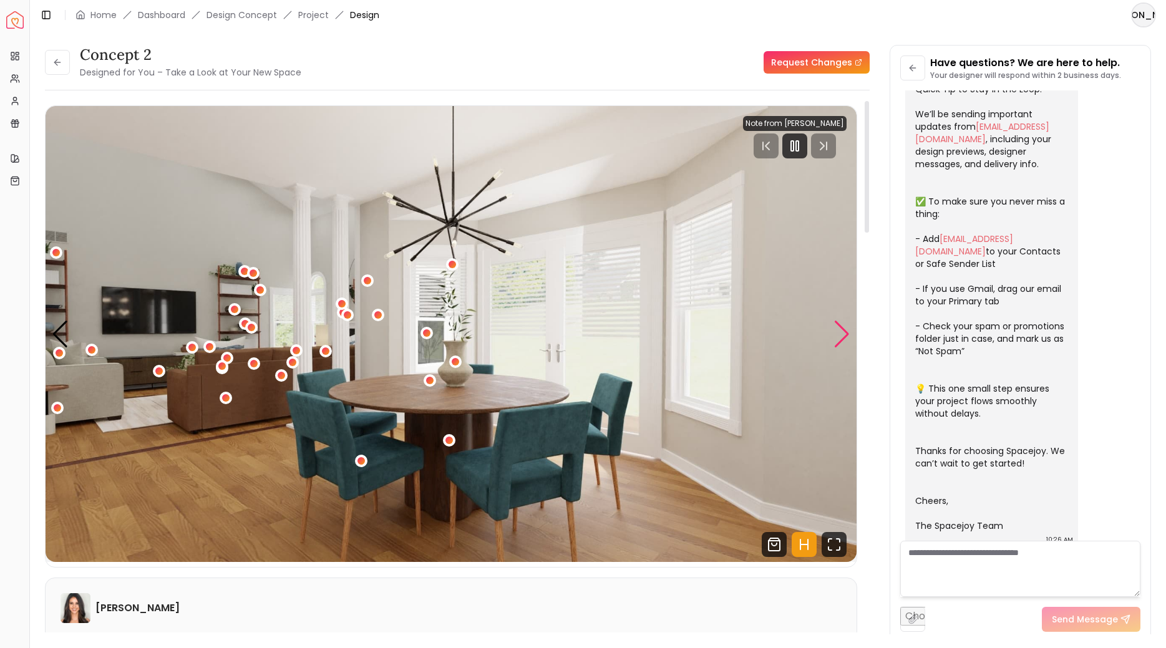
click at [842, 339] on div "Next slide" at bounding box center [841, 334] width 17 height 27
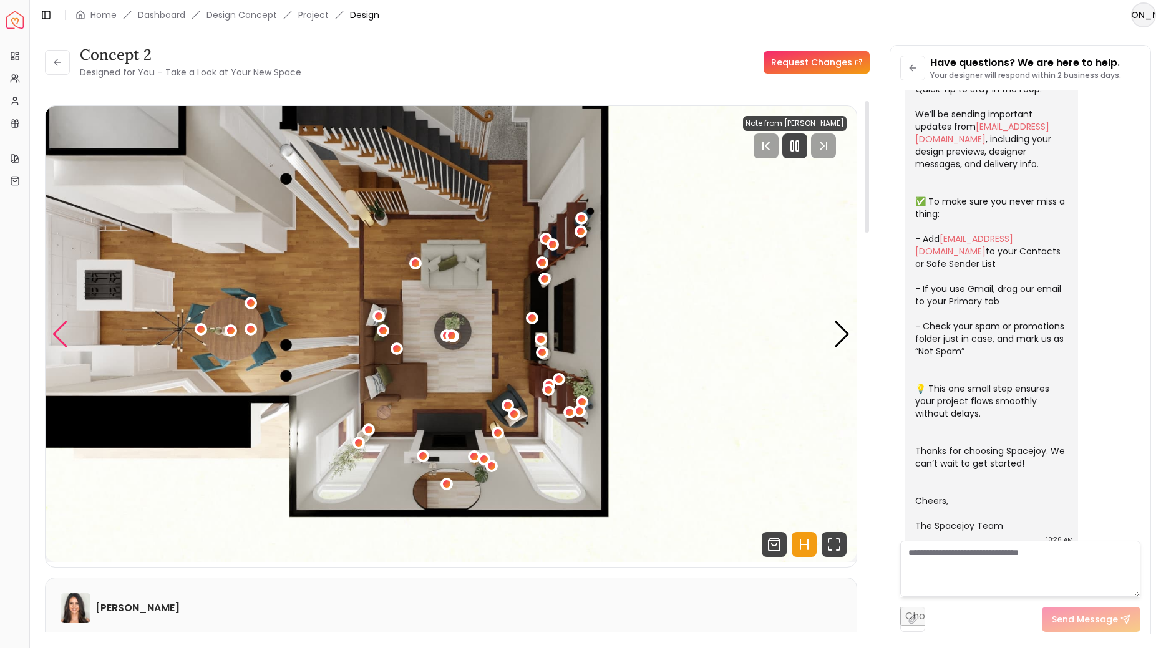
click at [63, 332] on div "Previous slide" at bounding box center [60, 334] width 17 height 27
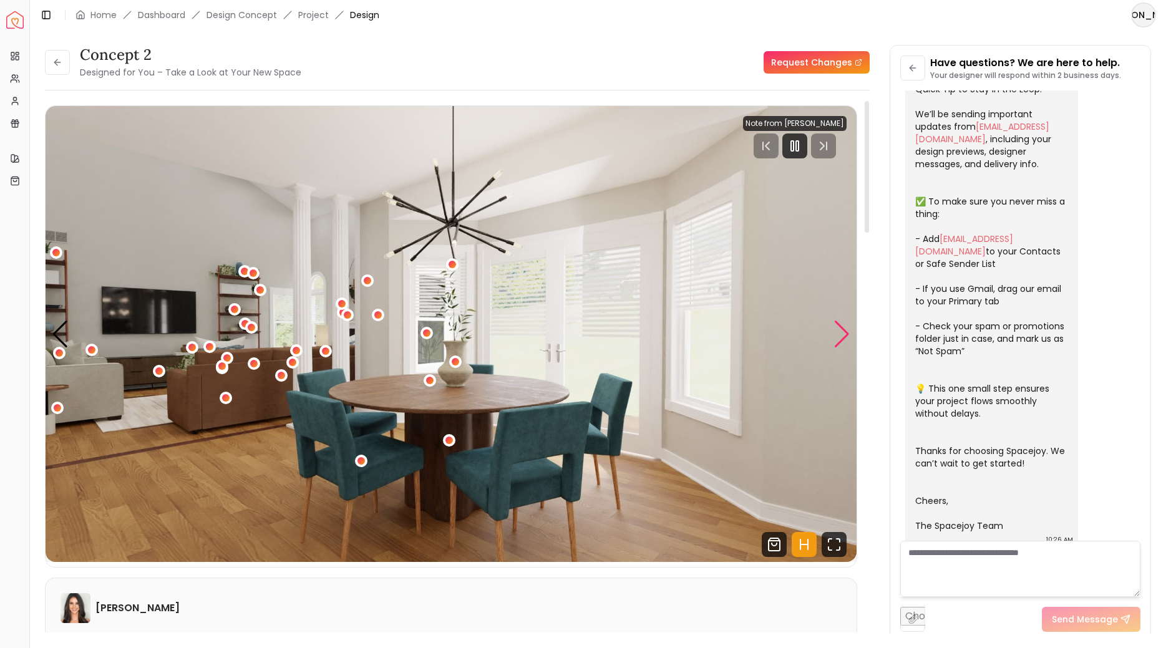
click at [844, 337] on div "Next slide" at bounding box center [841, 334] width 17 height 27
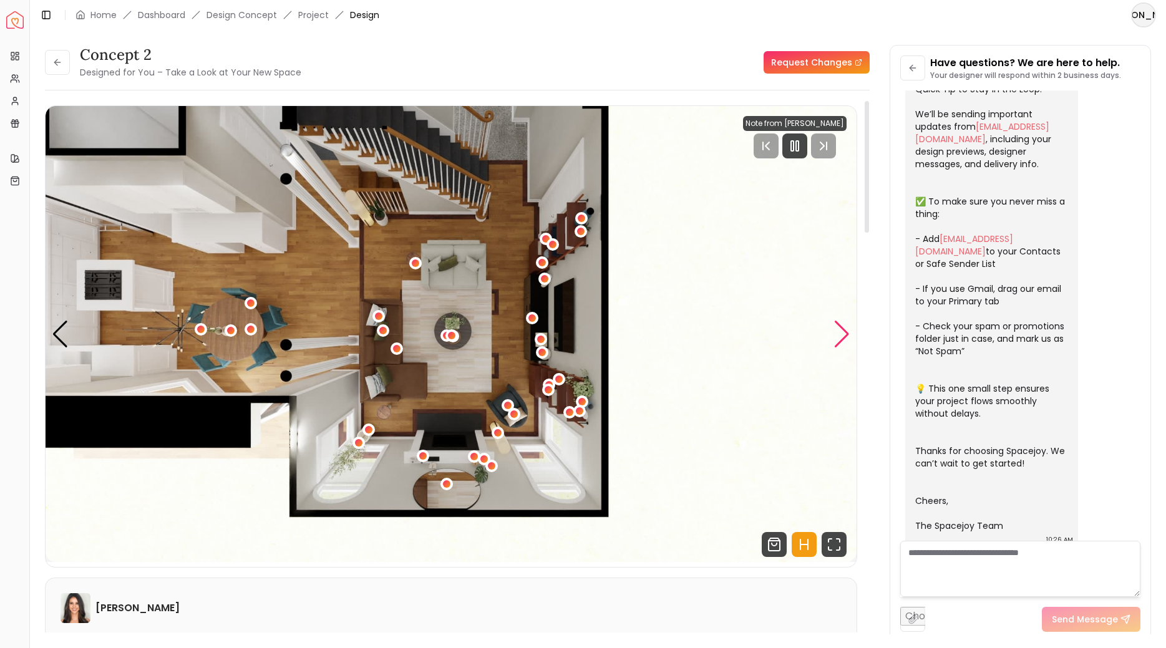
click at [844, 337] on div "Next slide" at bounding box center [841, 334] width 17 height 27
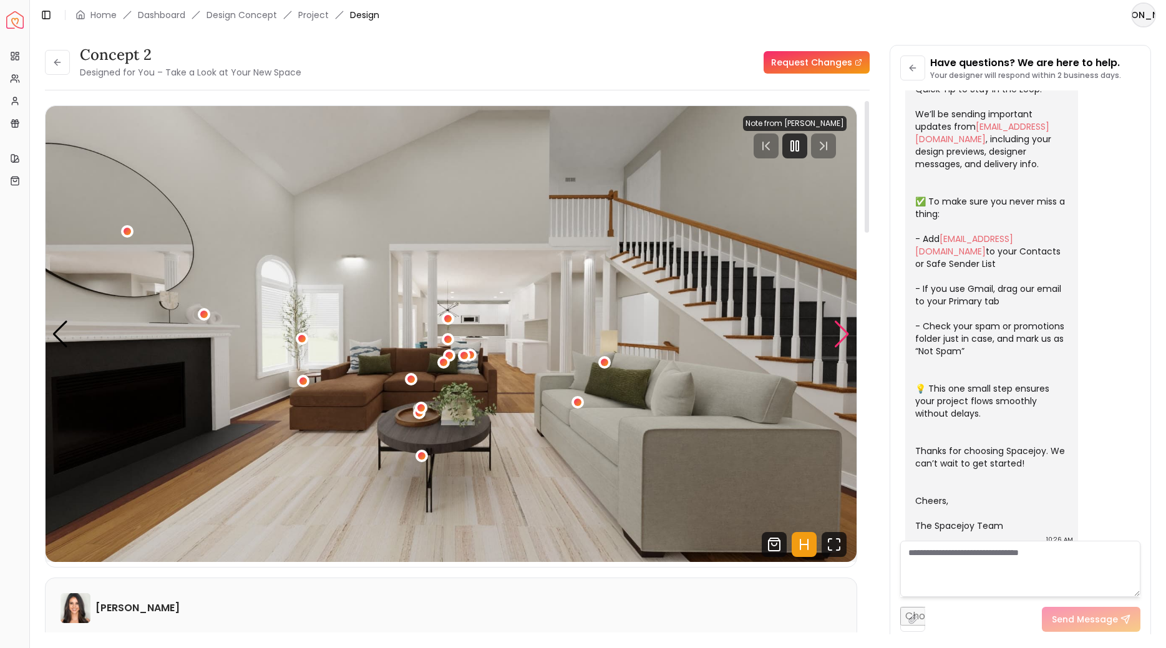
click at [844, 337] on div "Next slide" at bounding box center [841, 334] width 17 height 27
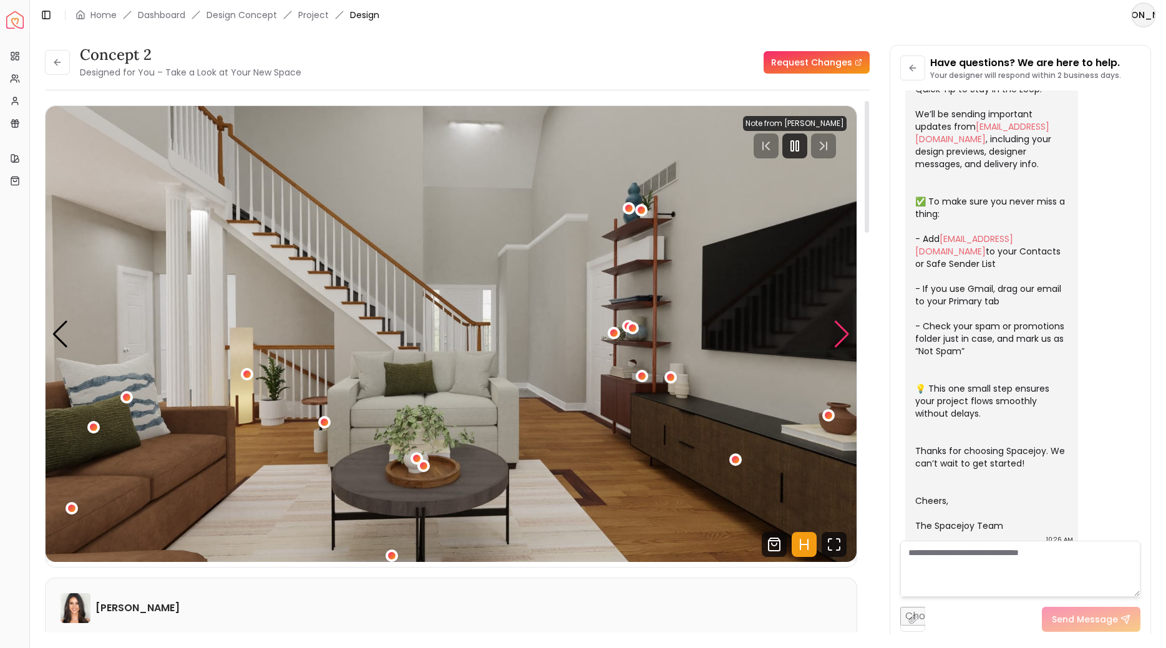
click at [844, 337] on div "Next slide" at bounding box center [841, 334] width 17 height 27
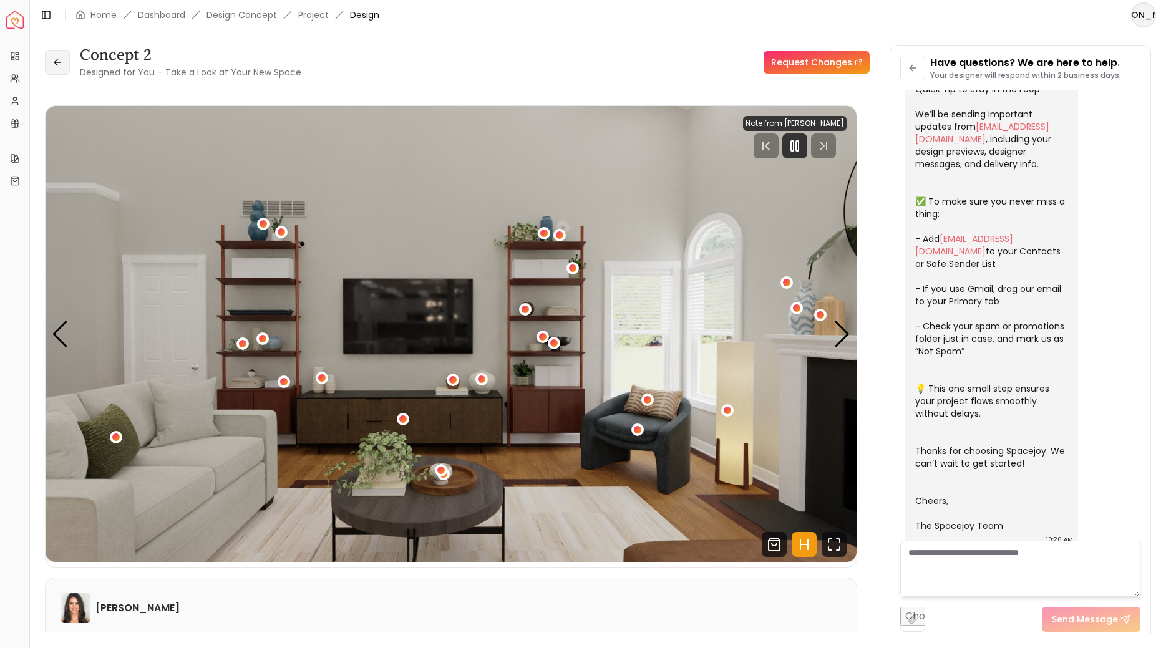
click at [61, 70] on button at bounding box center [57, 62] width 25 height 25
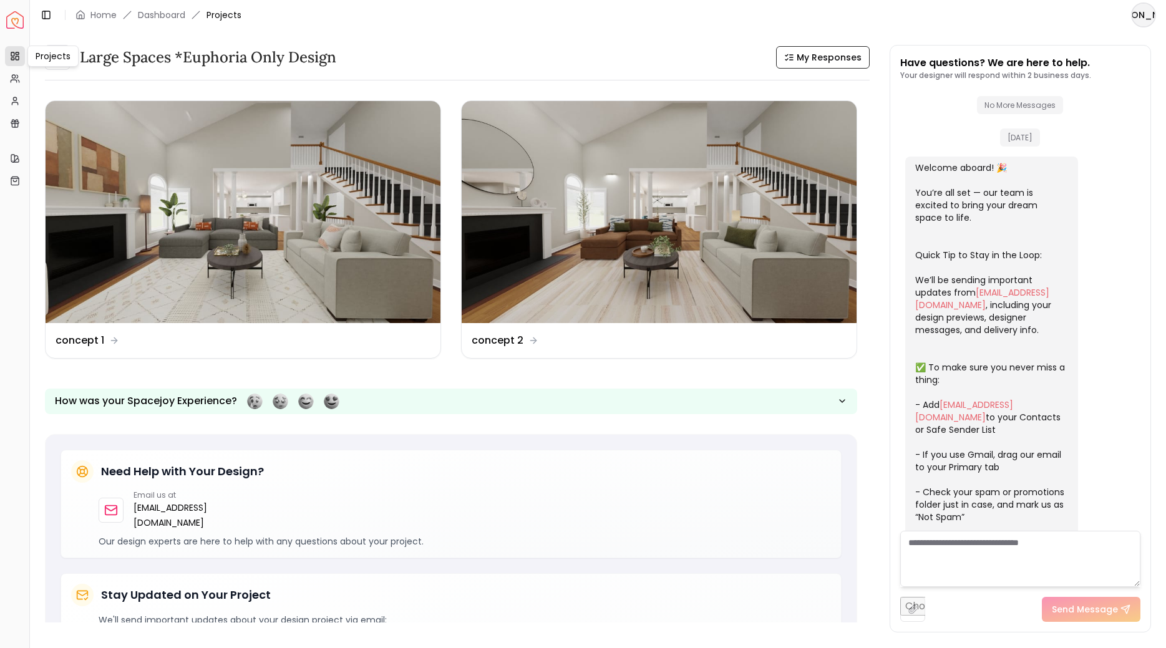
click at [33, 54] on div "Projects Projects" at bounding box center [52, 56] width 51 height 21
click at [66, 57] on button at bounding box center [57, 57] width 25 height 25
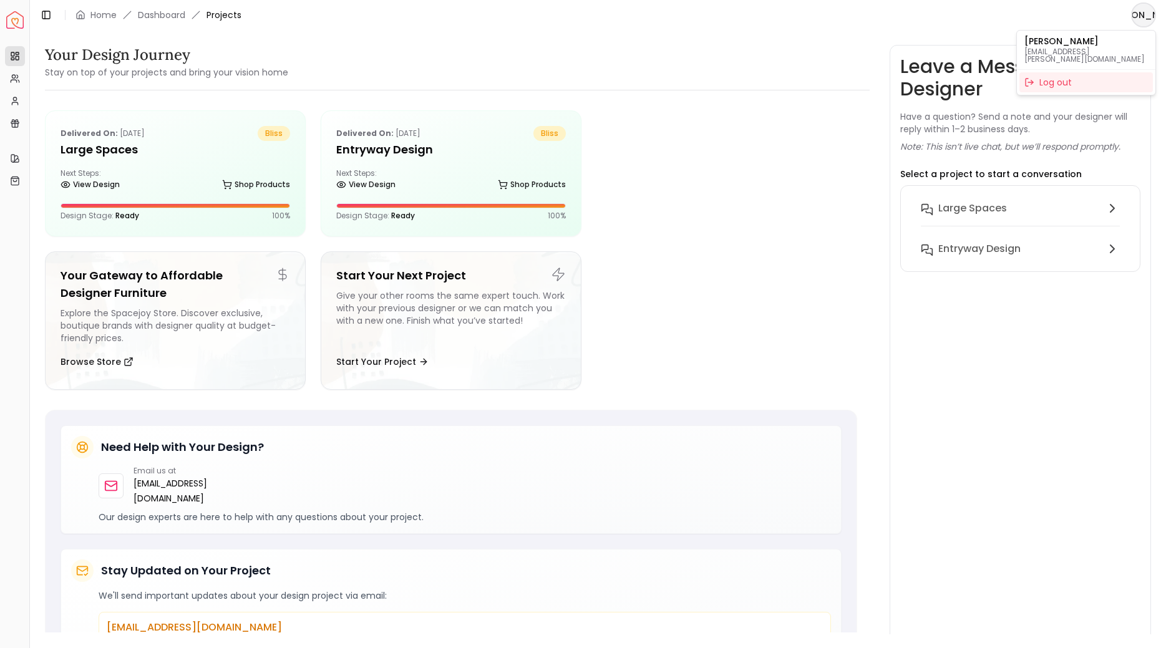
click at [1138, 25] on html "Spacejoy Dashboard Overview Projects My Referrals My Profile Gift Card Balance …" at bounding box center [583, 324] width 1166 height 648
click at [187, 149] on html "Spacejoy Dashboard Overview Projects My Referrals My Profile Gift Card Balance …" at bounding box center [583, 324] width 1166 height 648
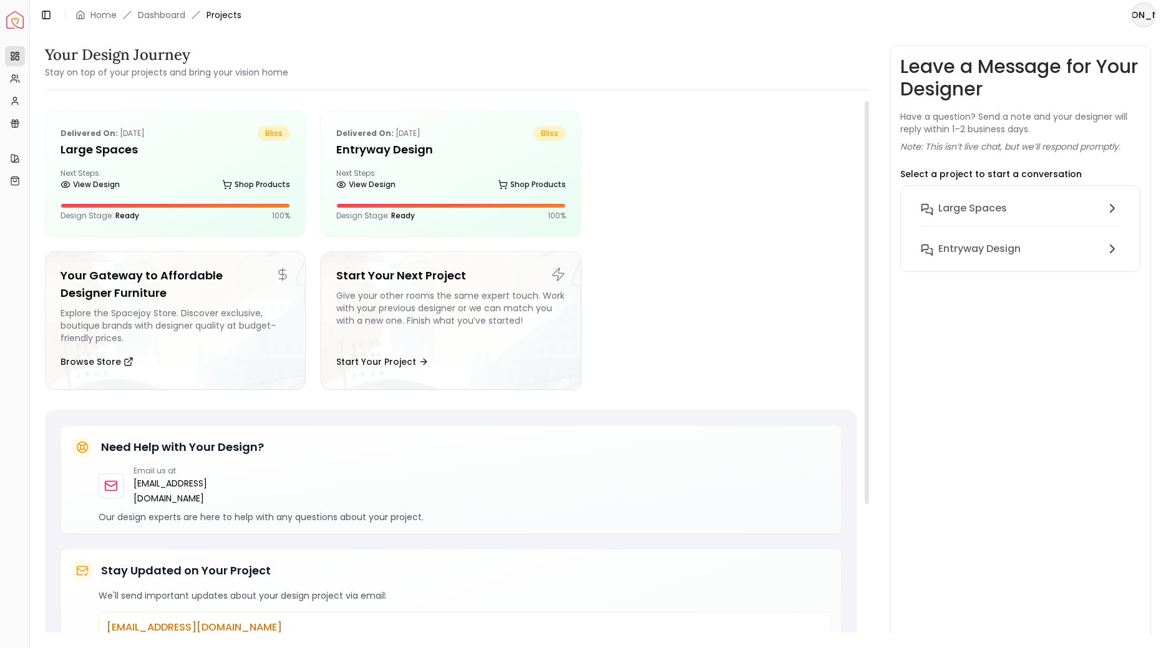
click at [187, 149] on h5 "Large Spaces" at bounding box center [176, 149] width 230 height 17
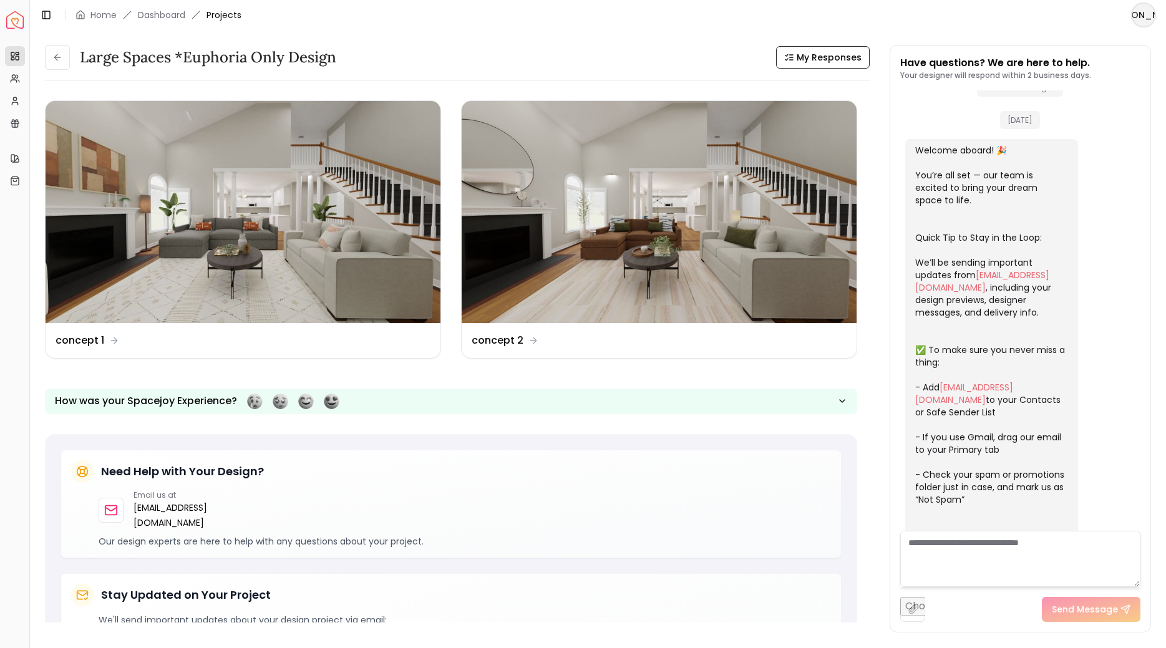
click at [1140, 21] on html "Spacejoy Dashboard Overview Projects My Referrals My Profile Gift Card Balance …" at bounding box center [583, 324] width 1166 height 648
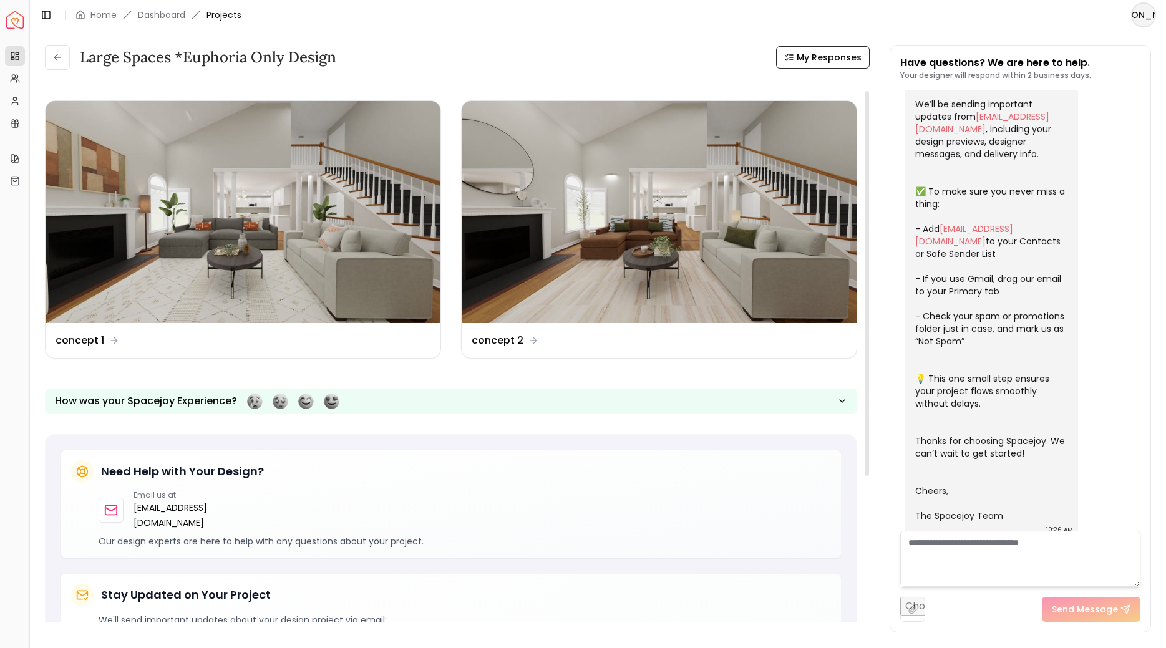
scroll to position [216, 0]
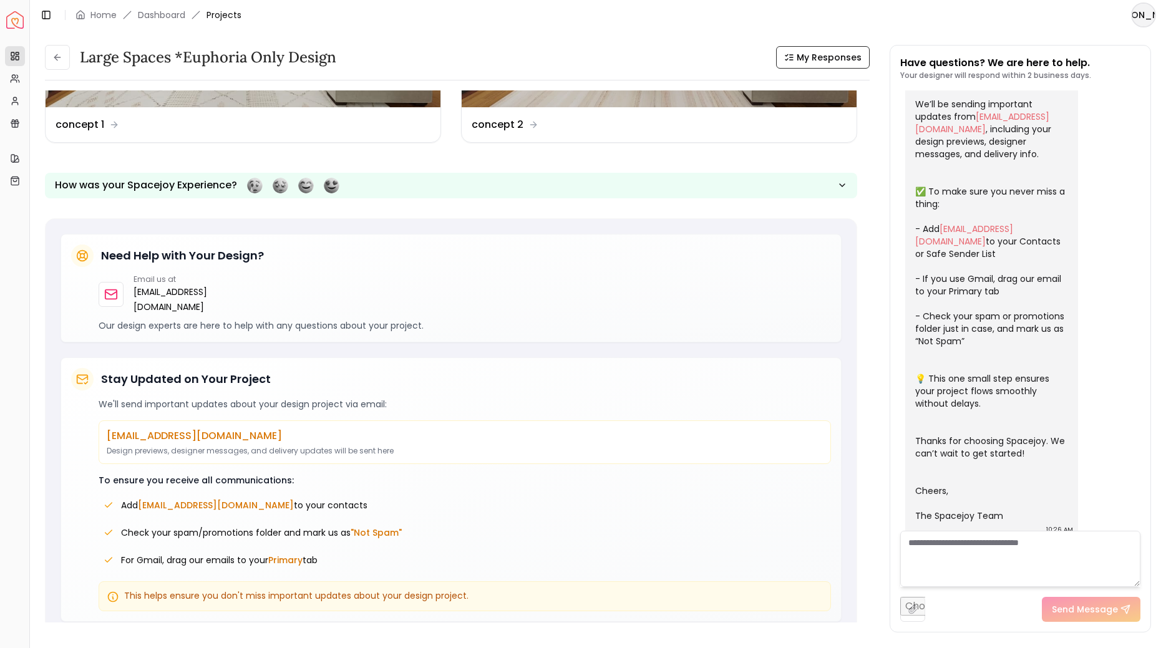
click at [976, 543] on textarea at bounding box center [1020, 559] width 240 height 56
click at [964, 533] on textarea at bounding box center [1020, 559] width 240 height 56
click at [1017, 542] on textarea at bounding box center [1020, 559] width 240 height 56
paste textarea "**********"
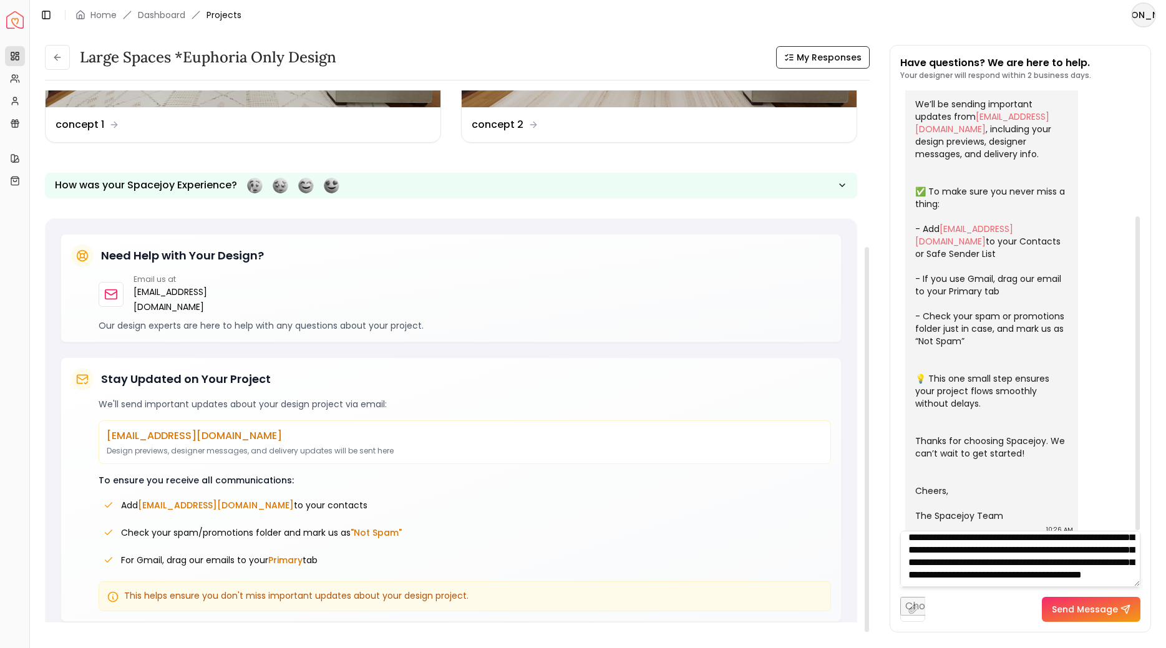
scroll to position [0, 0]
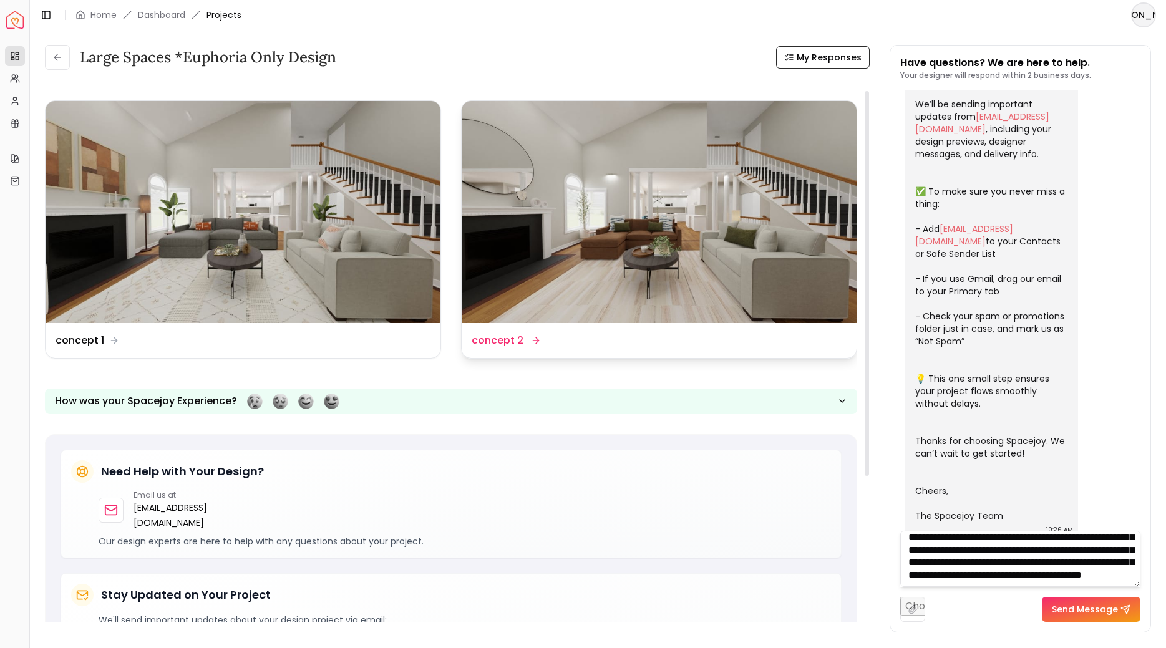
type textarea "**********"
click at [624, 328] on div "Design Name concept 2" at bounding box center [659, 340] width 395 height 35
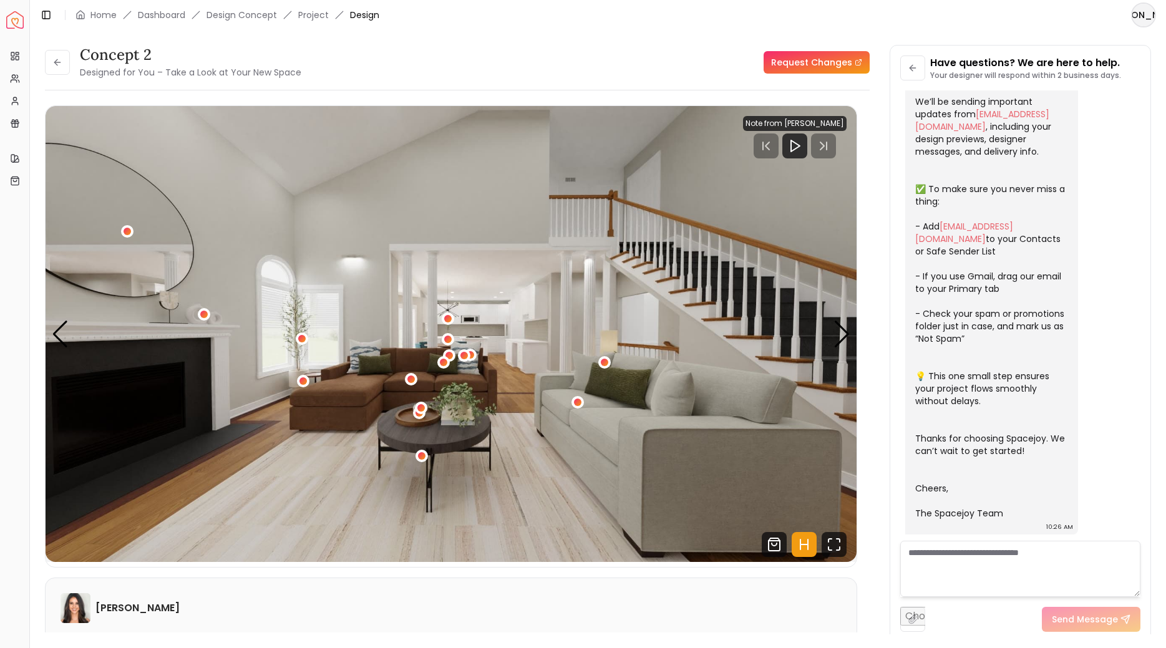
scroll to position [148, 0]
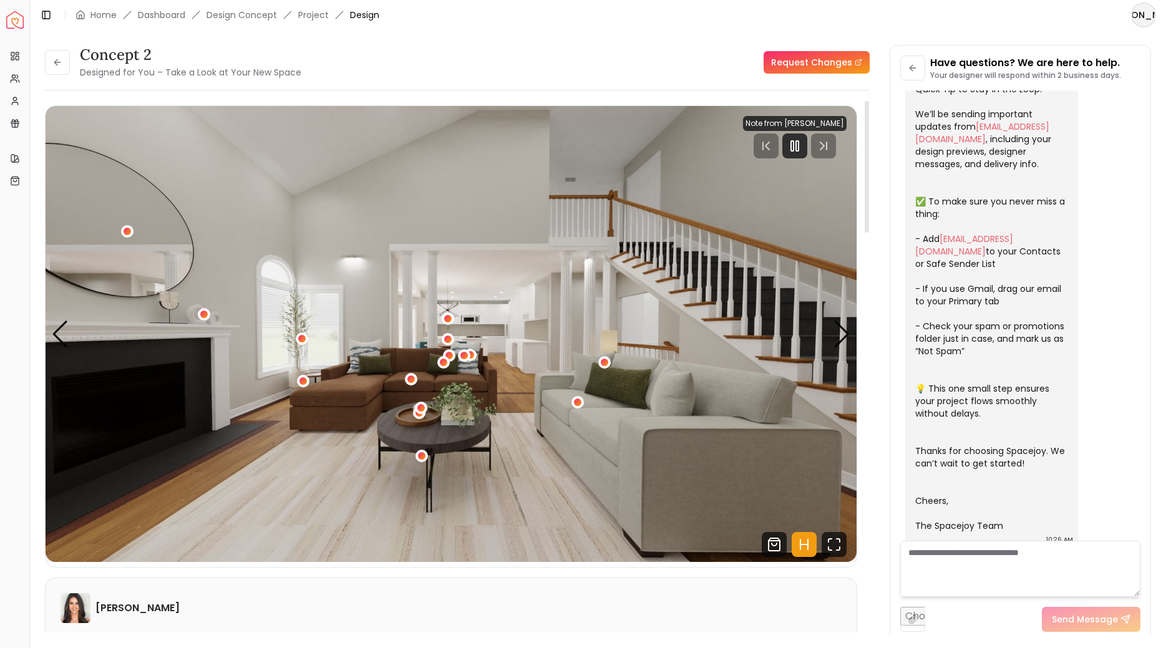
click at [739, 285] on img "1 / 6" at bounding box center [451, 334] width 811 height 456
click at [847, 323] on div "Next slide" at bounding box center [841, 334] width 17 height 27
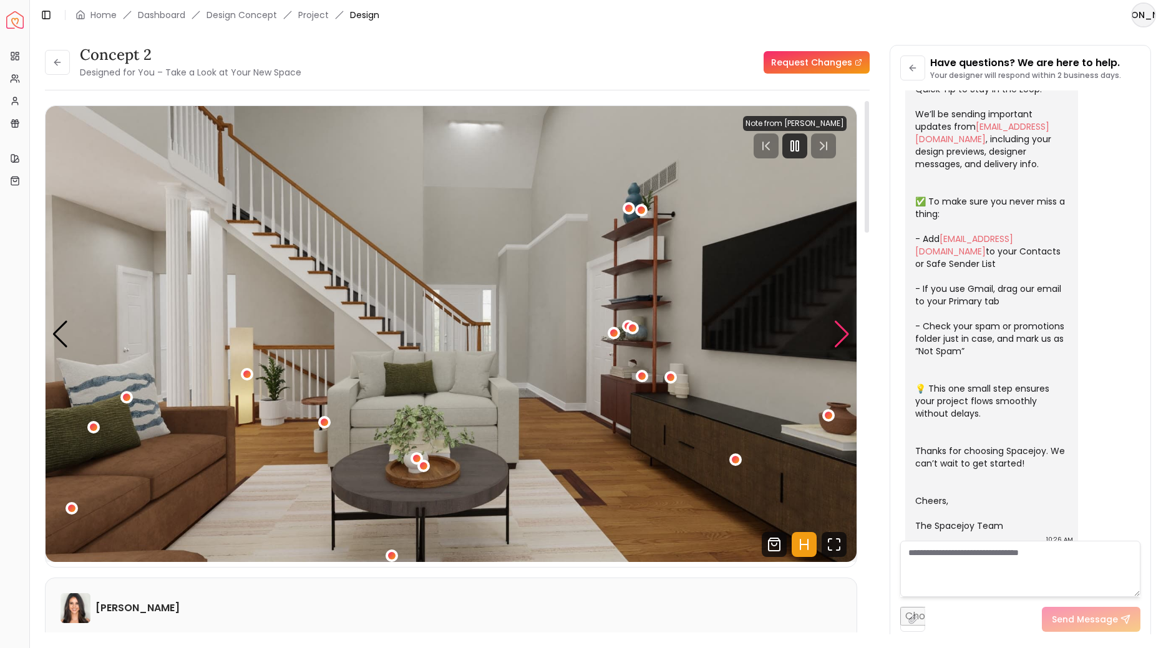
click at [844, 327] on div "Next slide" at bounding box center [841, 334] width 17 height 27
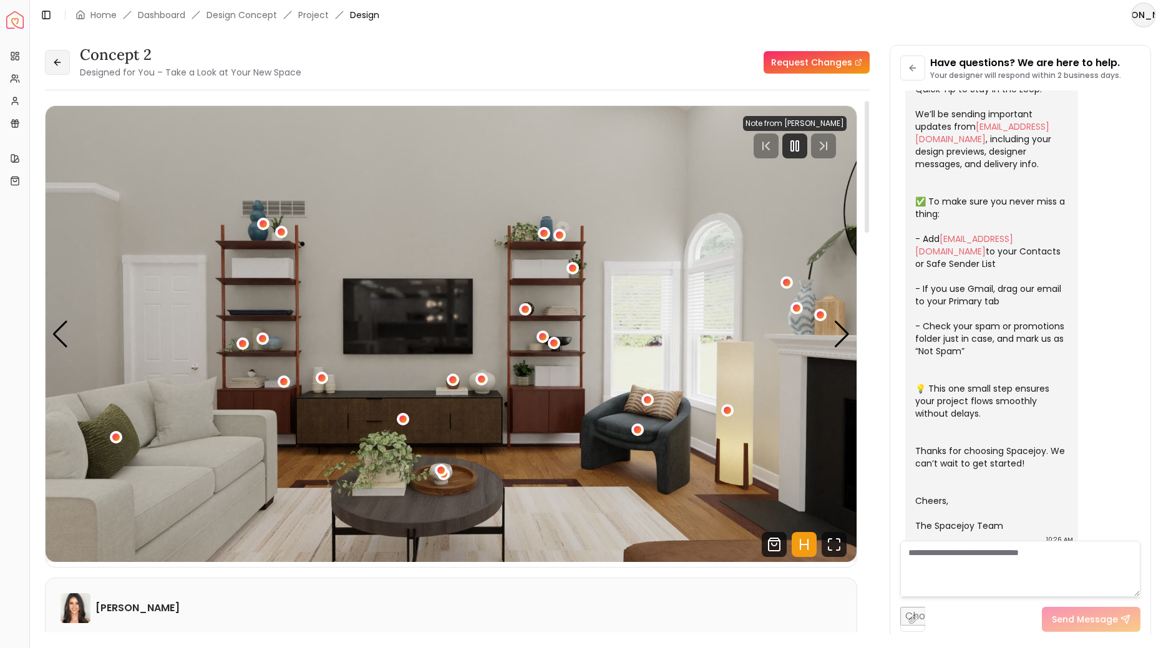
click at [61, 71] on button at bounding box center [57, 62] width 25 height 25
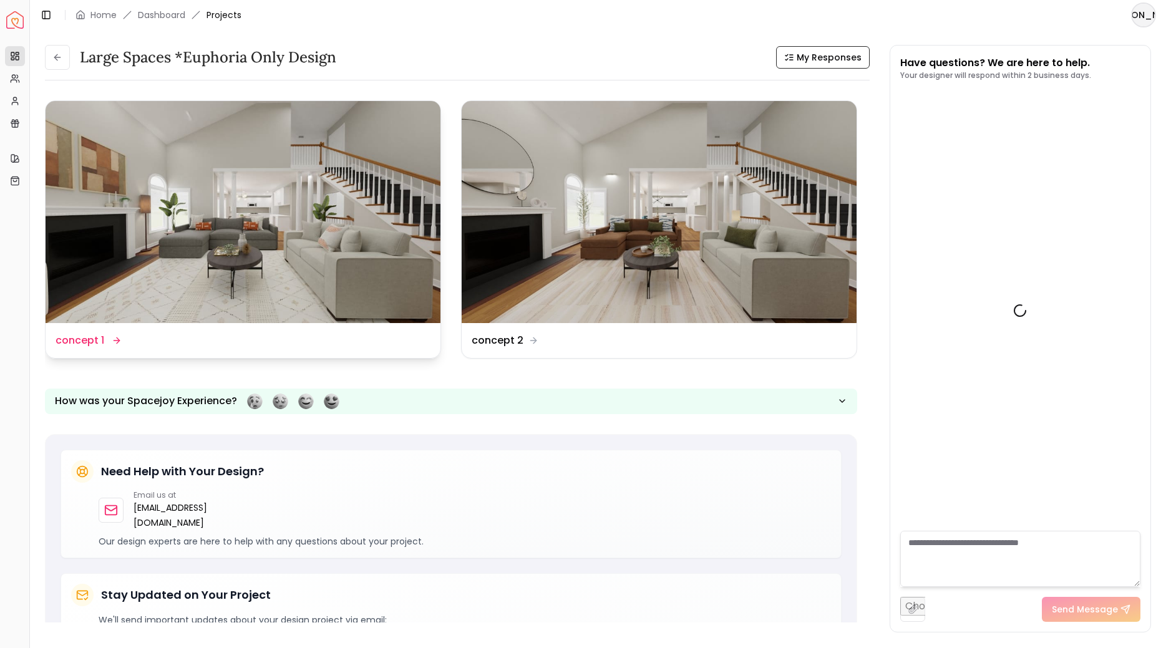
scroll to position [158, 0]
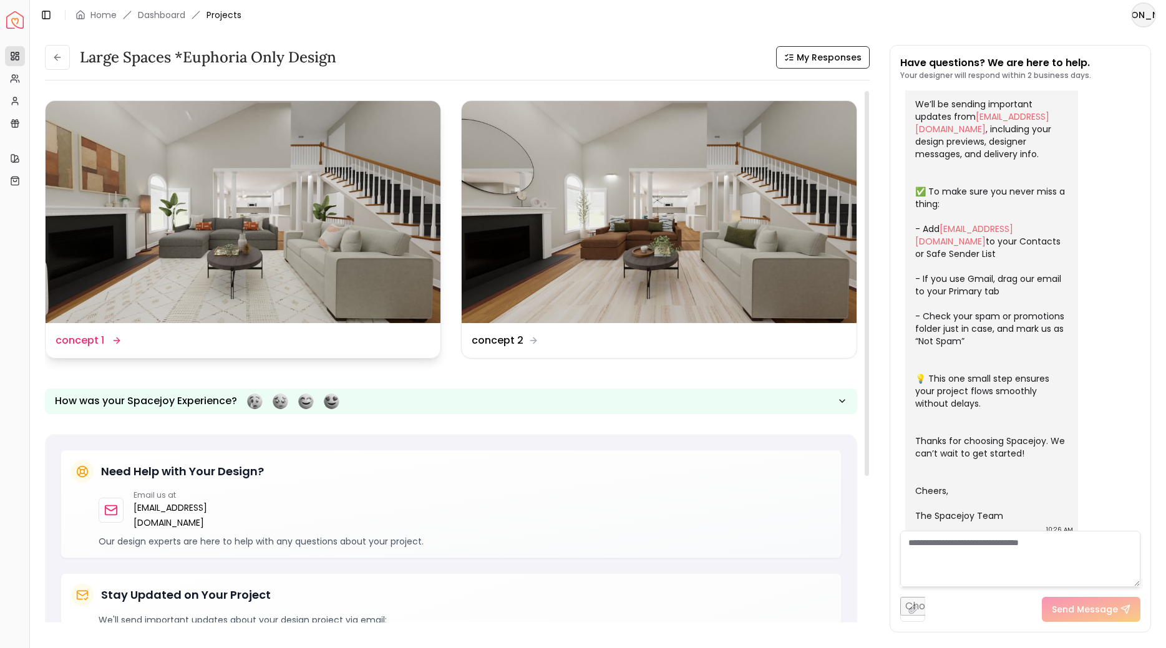
click at [211, 206] on img at bounding box center [243, 212] width 395 height 222
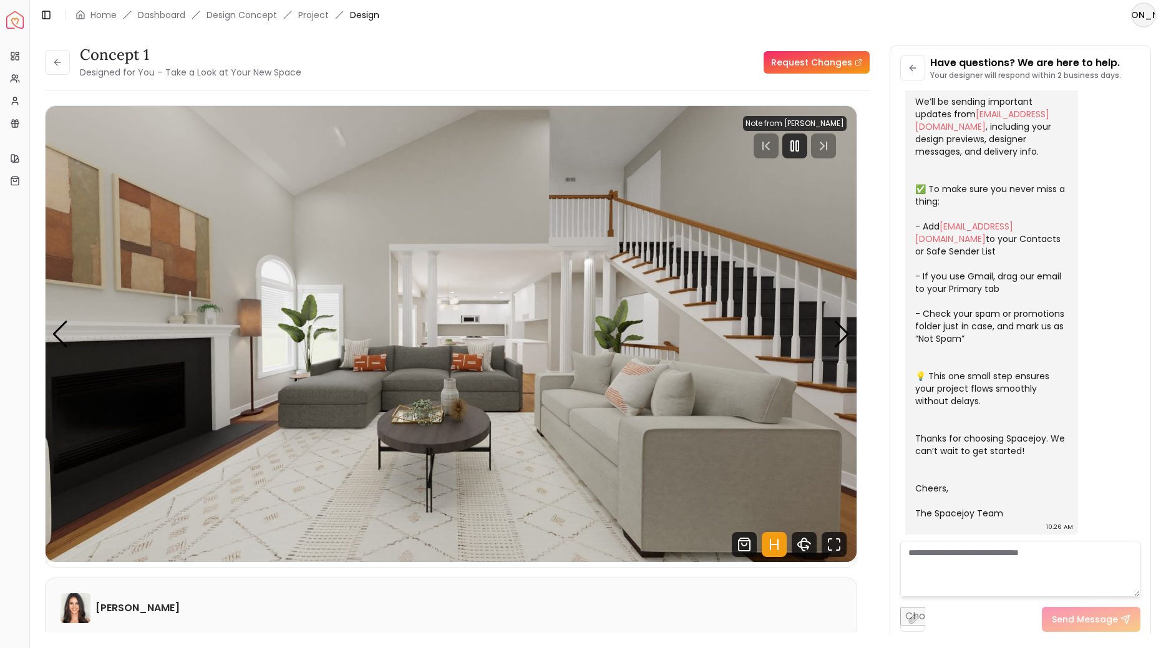
scroll to position [148, 0]
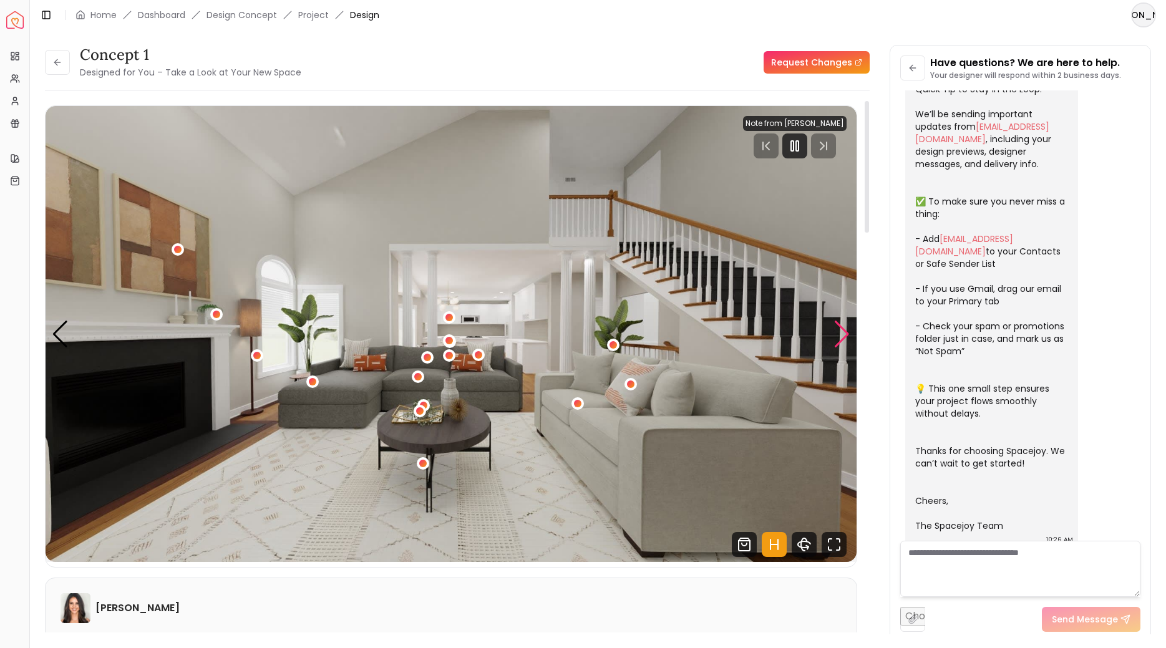
click at [838, 337] on div "Next slide" at bounding box center [841, 334] width 17 height 27
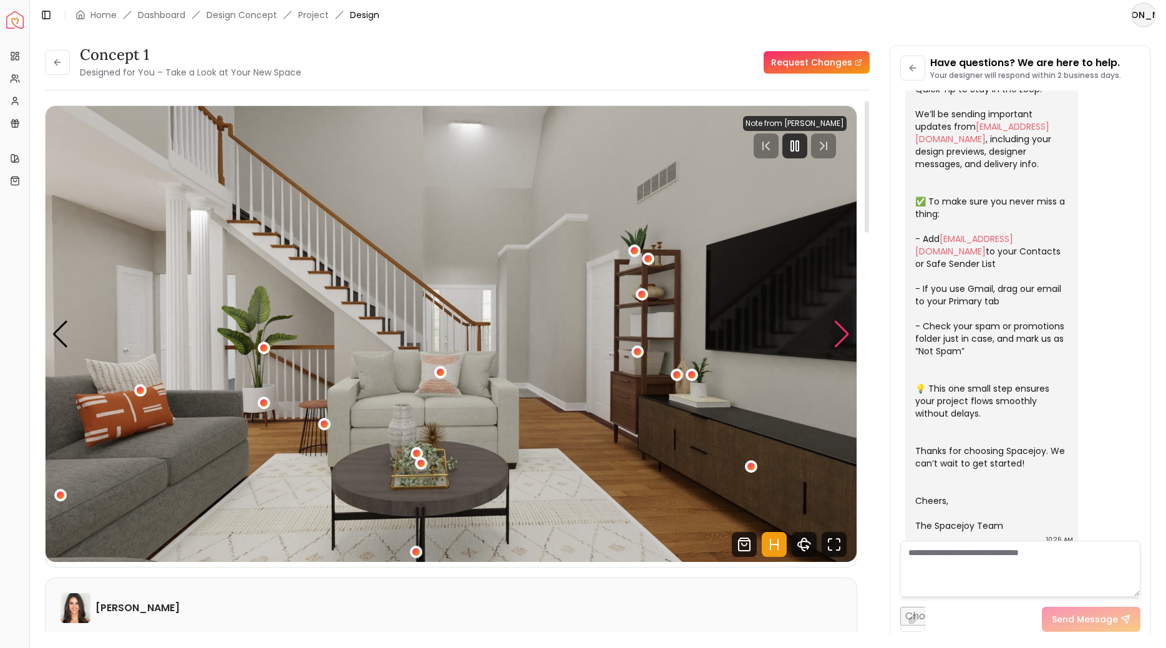
click at [838, 337] on div "Next slide" at bounding box center [841, 334] width 17 height 27
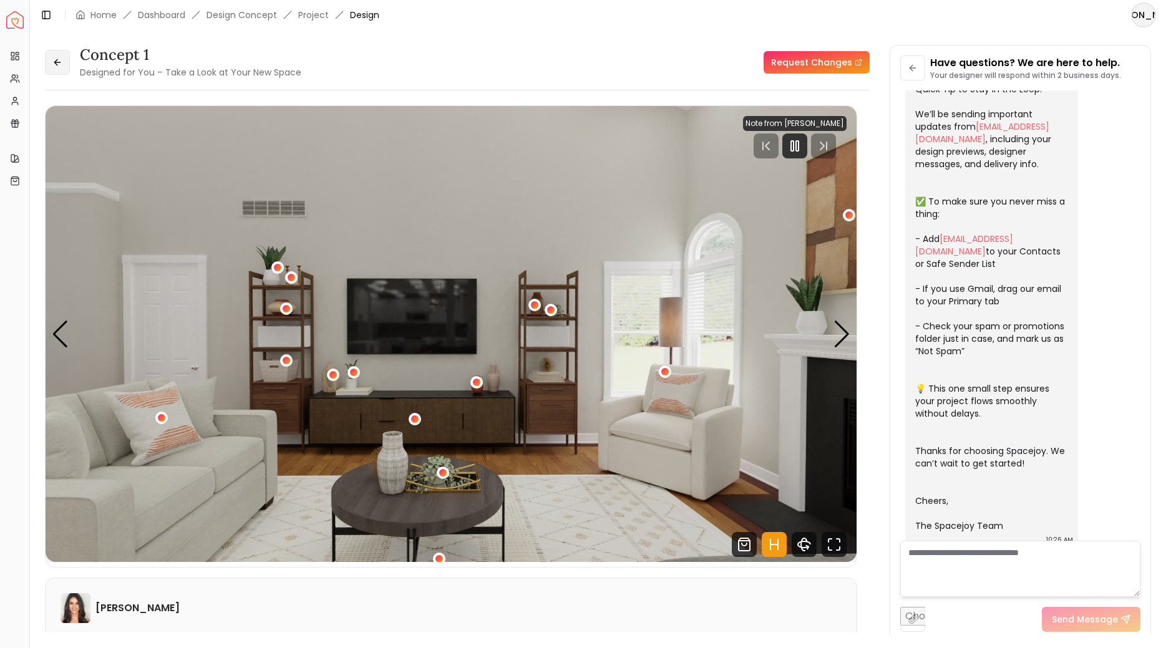
click at [53, 62] on icon at bounding box center [57, 62] width 10 height 10
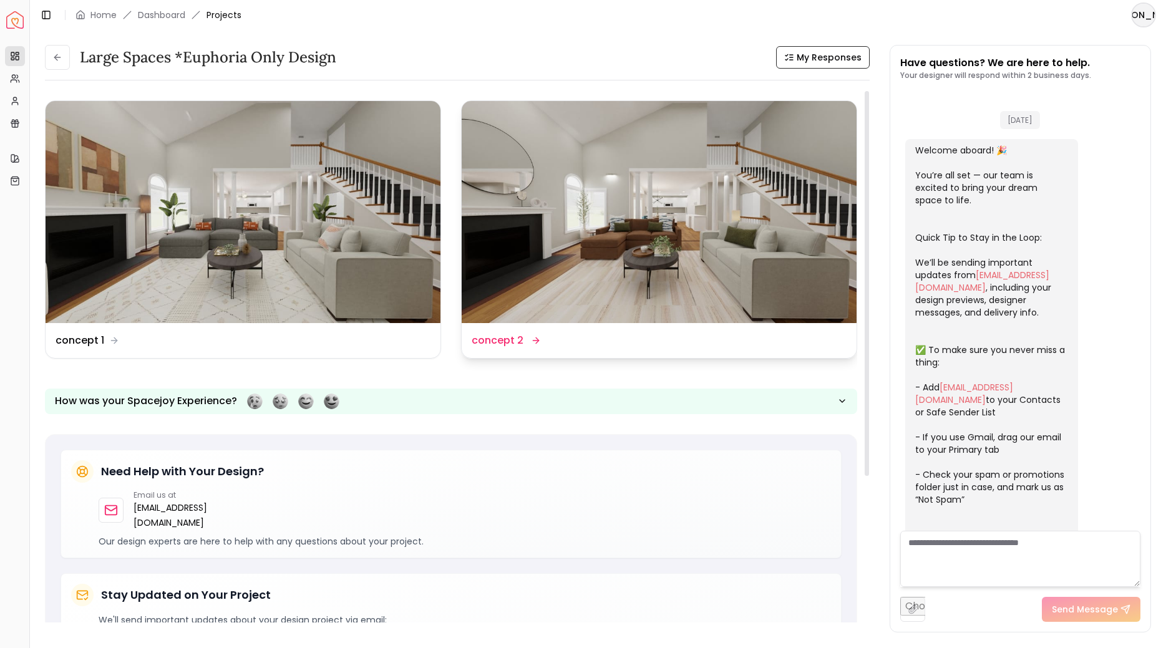
scroll to position [158, 0]
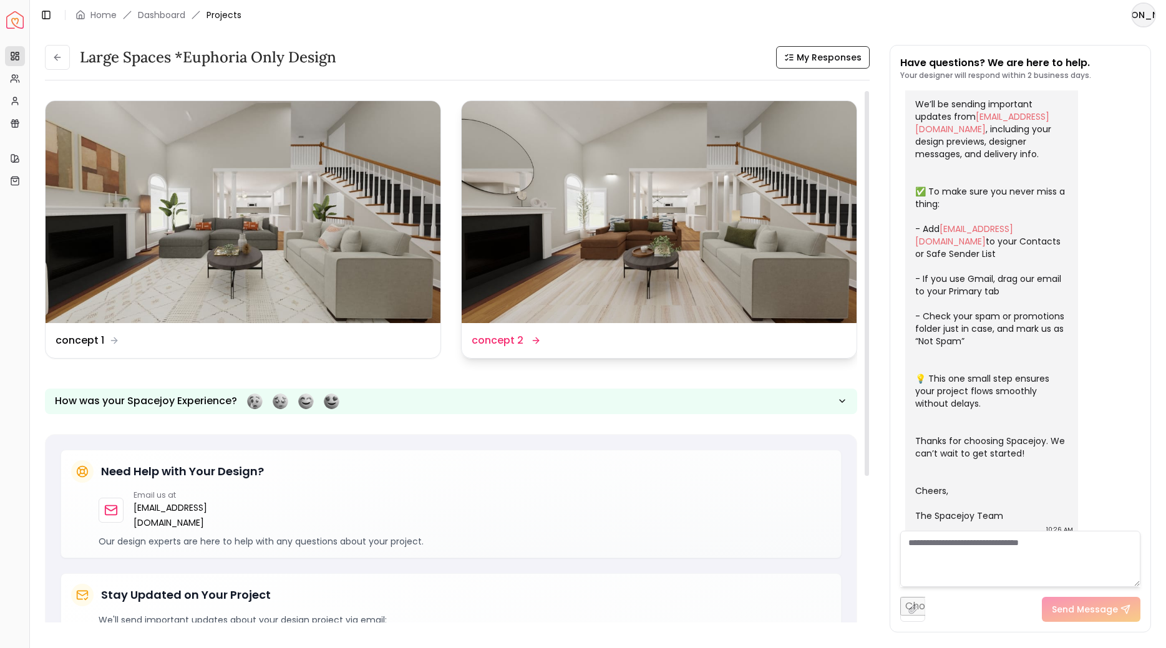
click at [533, 233] on img at bounding box center [659, 212] width 395 height 222
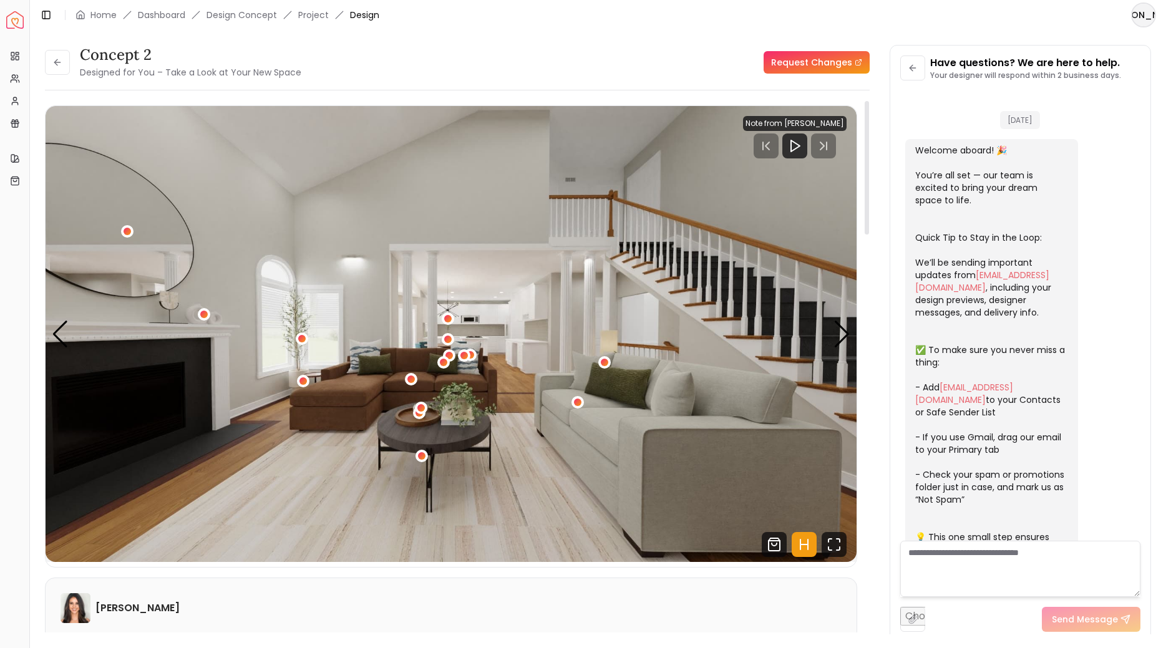
scroll to position [148, 0]
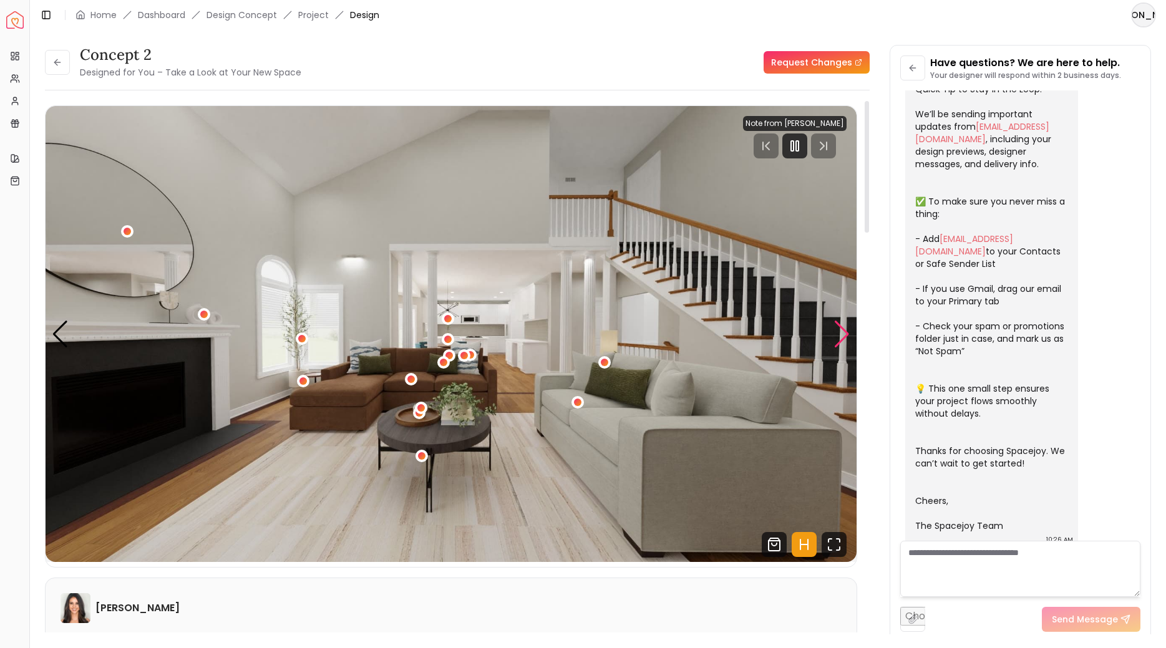
click at [848, 334] on div "Next slide" at bounding box center [841, 334] width 17 height 27
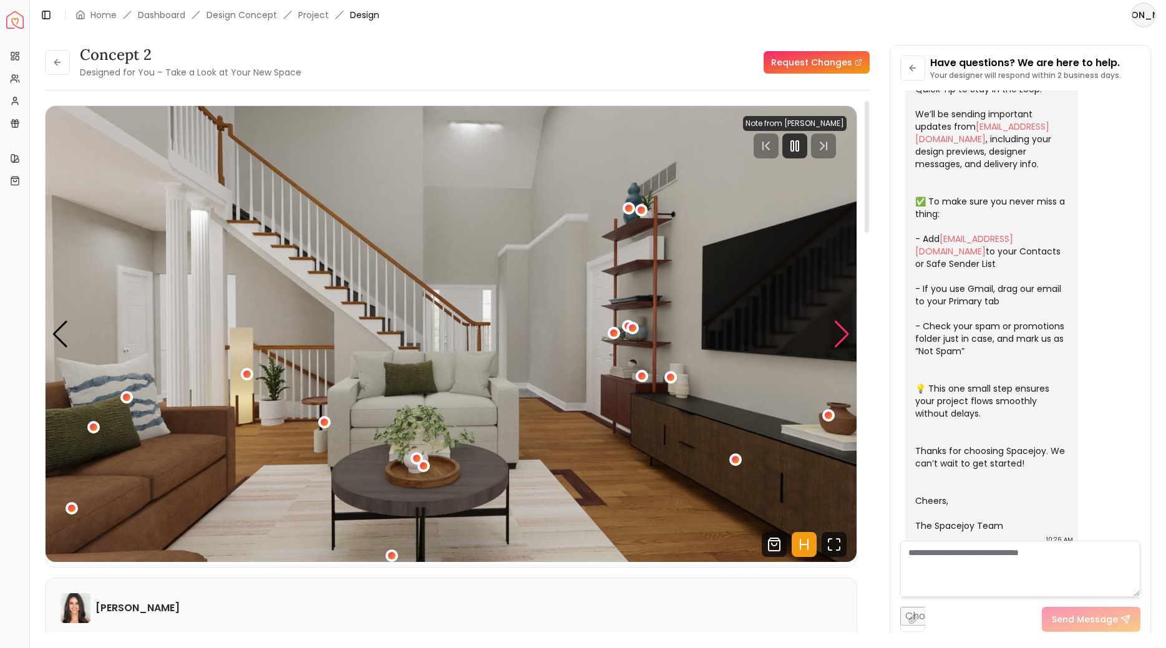
click at [846, 334] on div "Next slide" at bounding box center [841, 334] width 17 height 27
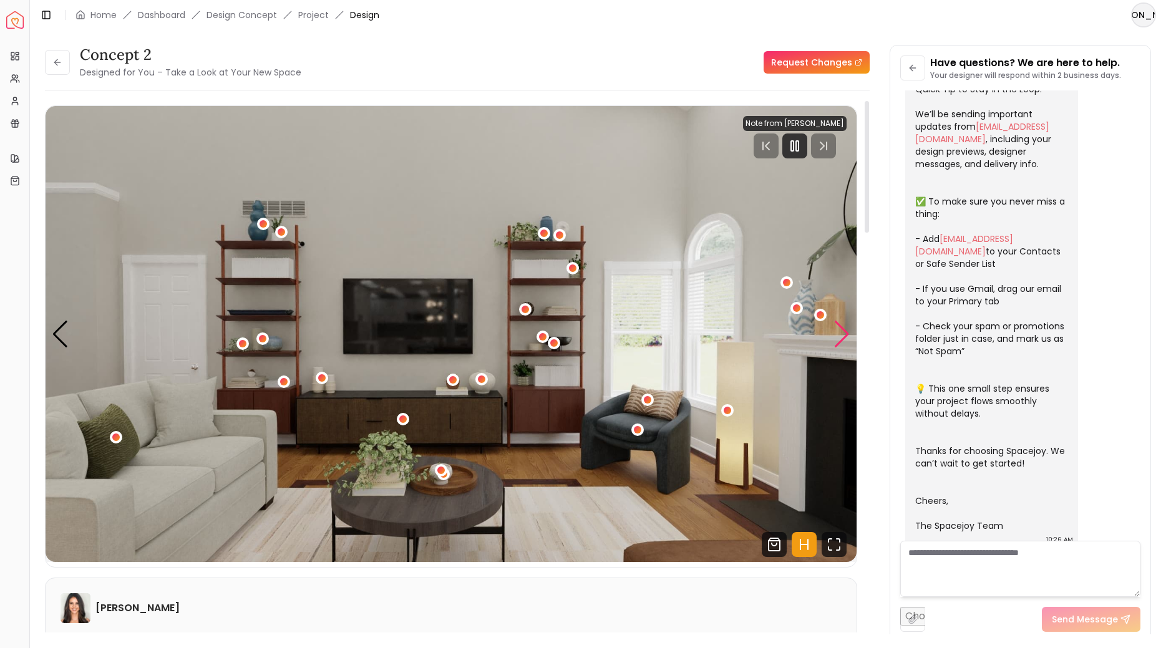
click at [845, 336] on div "Next slide" at bounding box center [841, 334] width 17 height 27
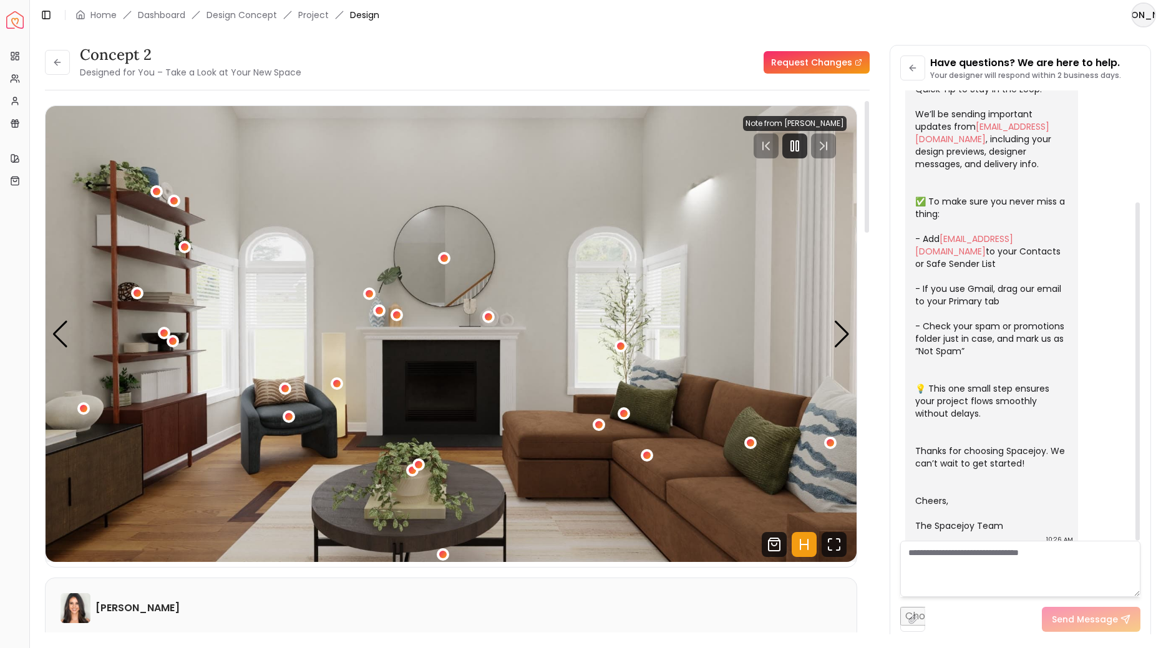
click at [956, 562] on textarea at bounding box center [1020, 569] width 240 height 56
click at [66, 64] on button at bounding box center [57, 62] width 25 height 25
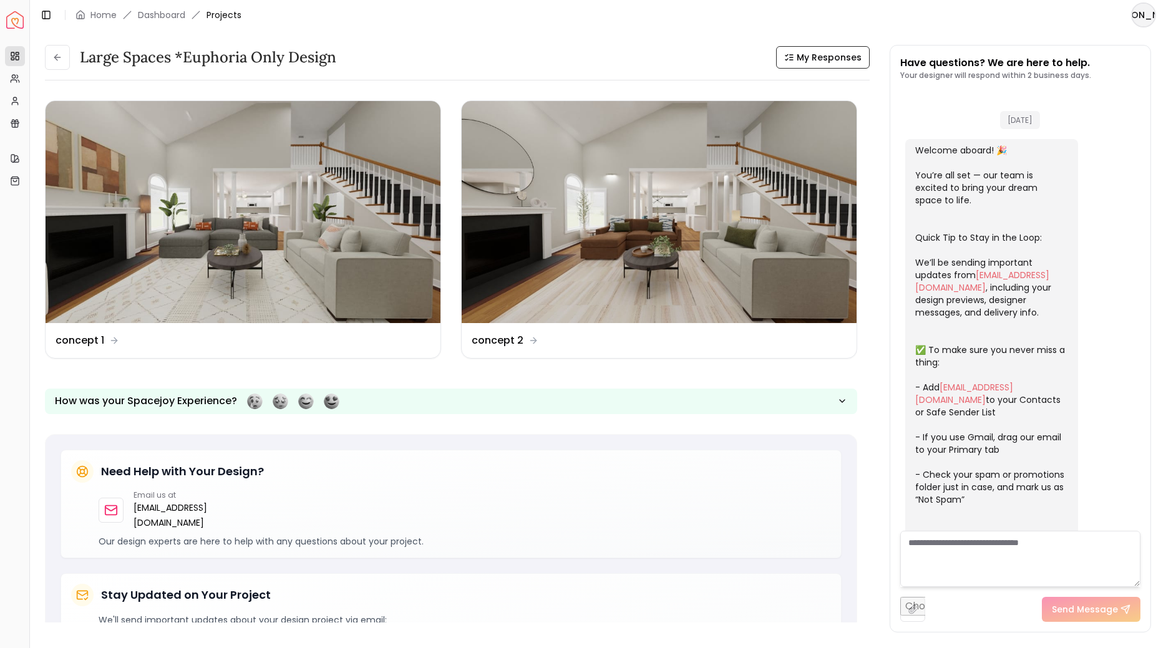
scroll to position [158, 0]
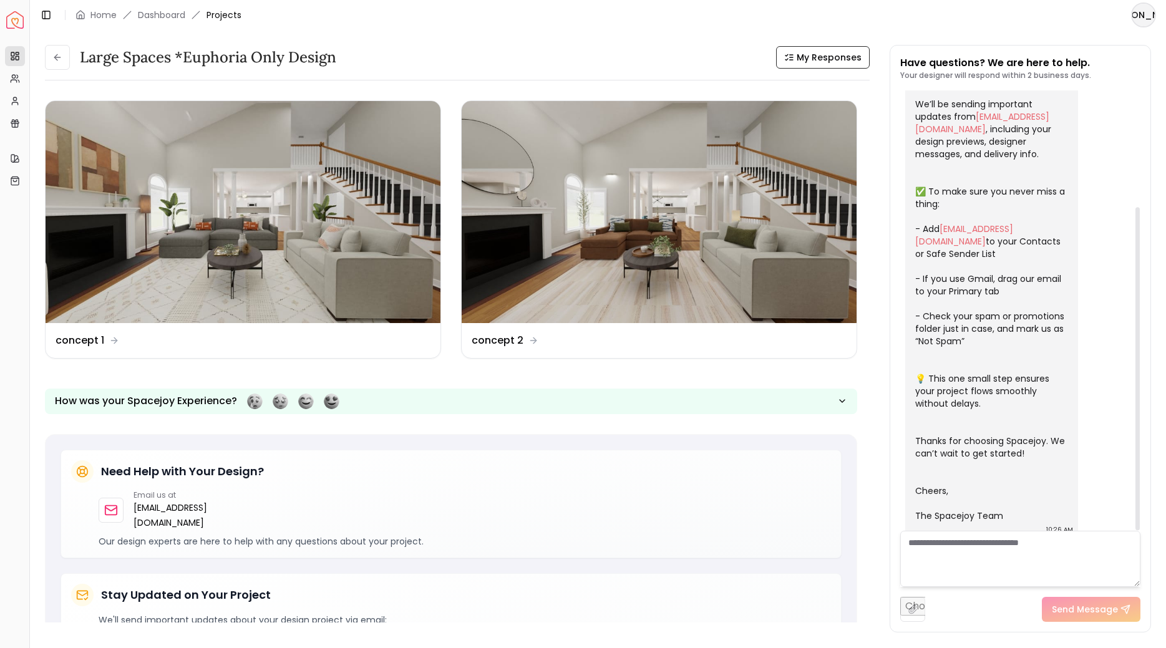
click at [968, 555] on textarea at bounding box center [1020, 559] width 240 height 56
paste textarea "**********"
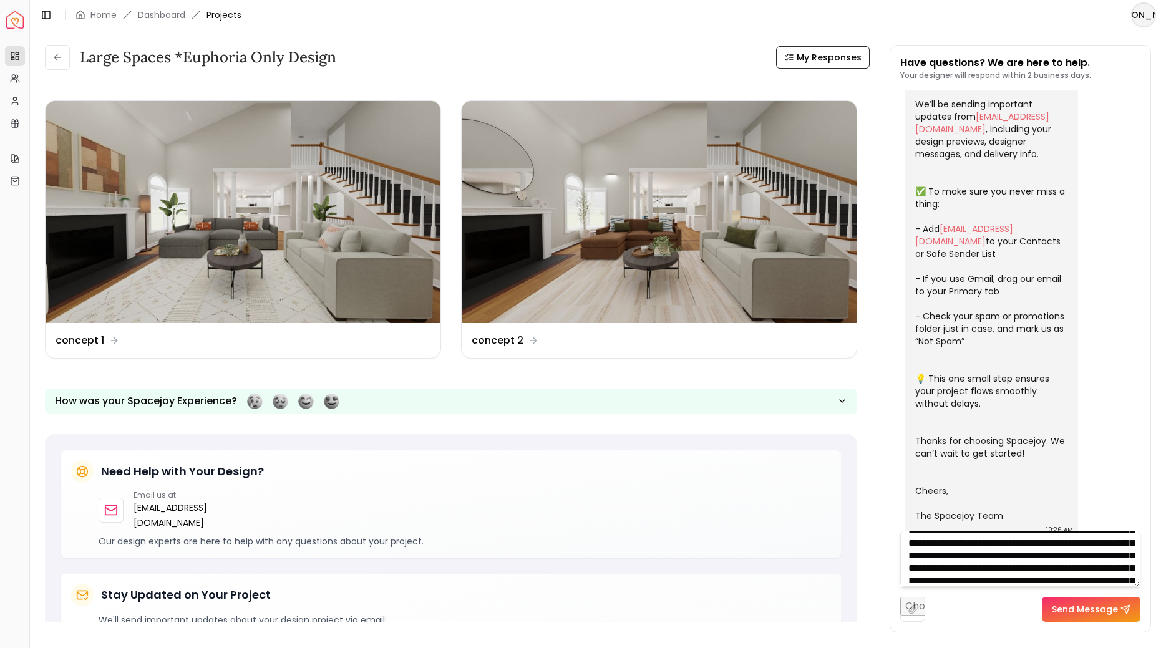
scroll to position [0, 0]
click at [948, 580] on textarea "**********" at bounding box center [1020, 559] width 240 height 56
drag, startPoint x: 1091, startPoint y: 544, endPoint x: 1017, endPoint y: 558, distance: 75.0
click at [1017, 558] on textarea "**********" at bounding box center [1020, 559] width 240 height 56
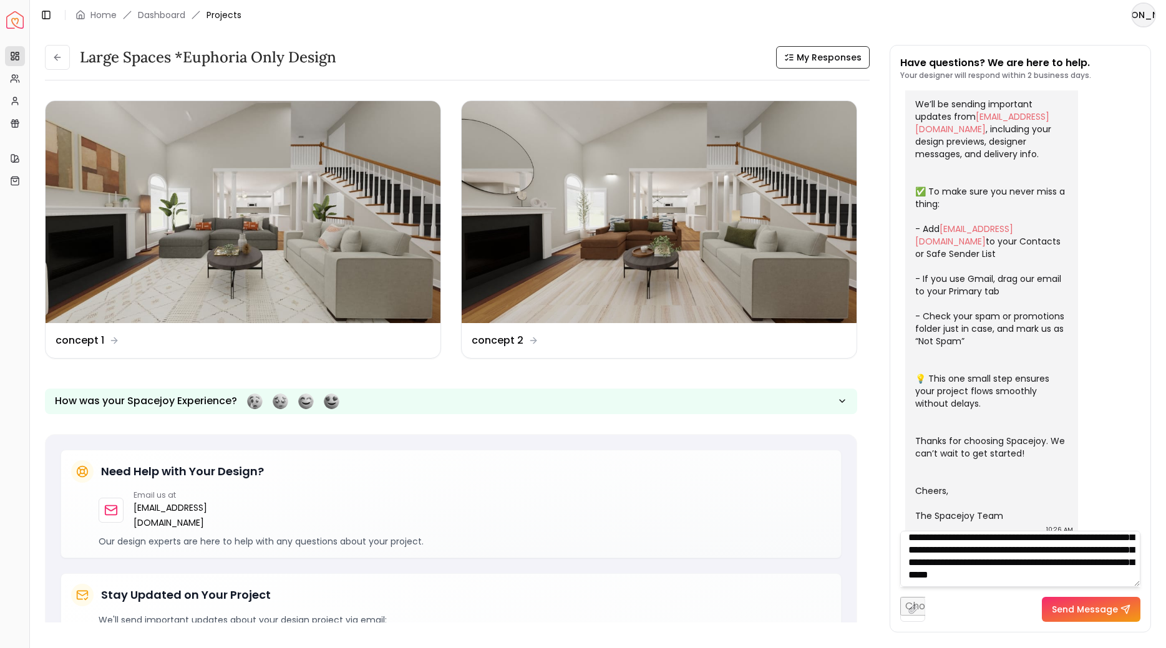
type textarea "**********"
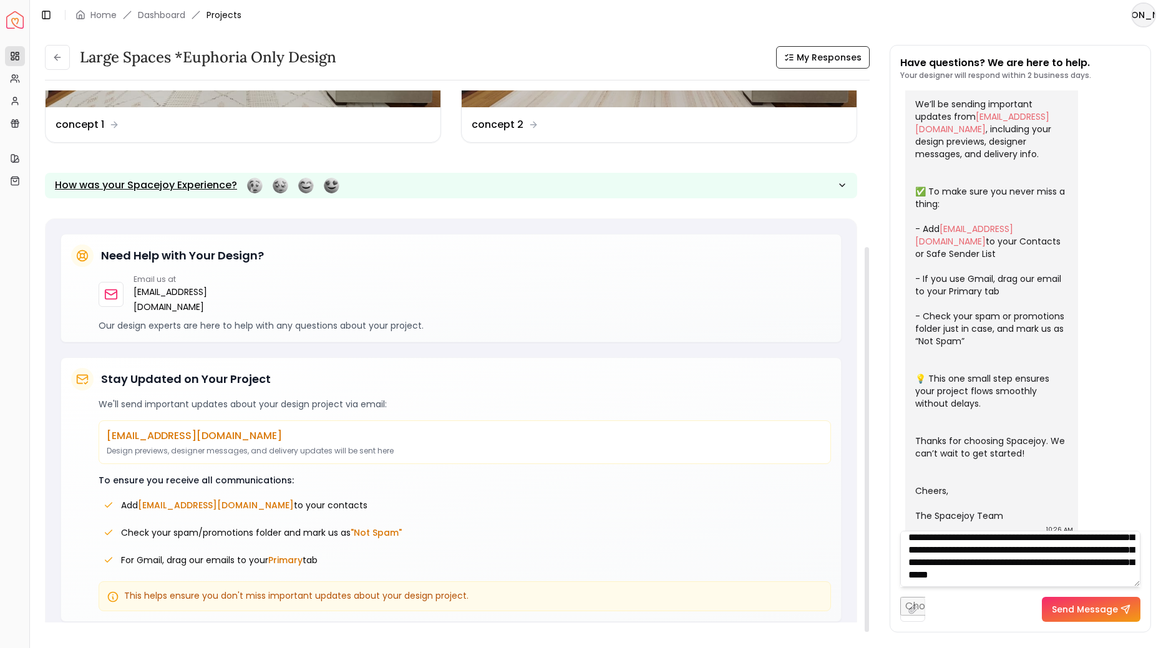
scroll to position [0, 0]
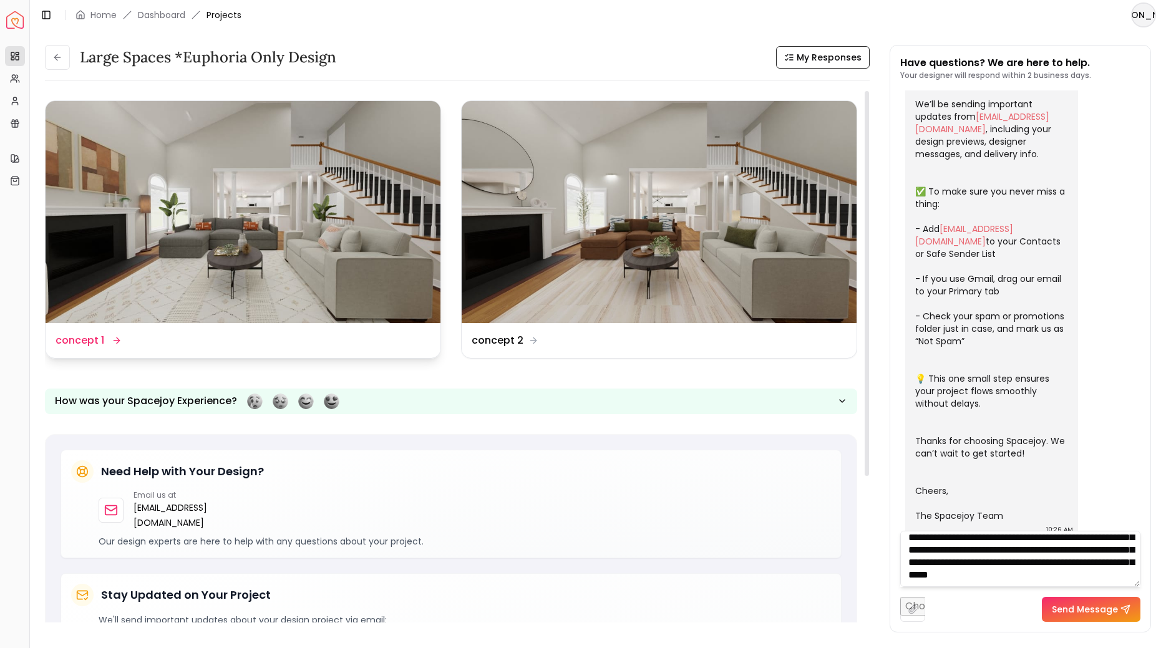
click at [377, 324] on div "Design Name concept 1" at bounding box center [243, 340] width 395 height 35
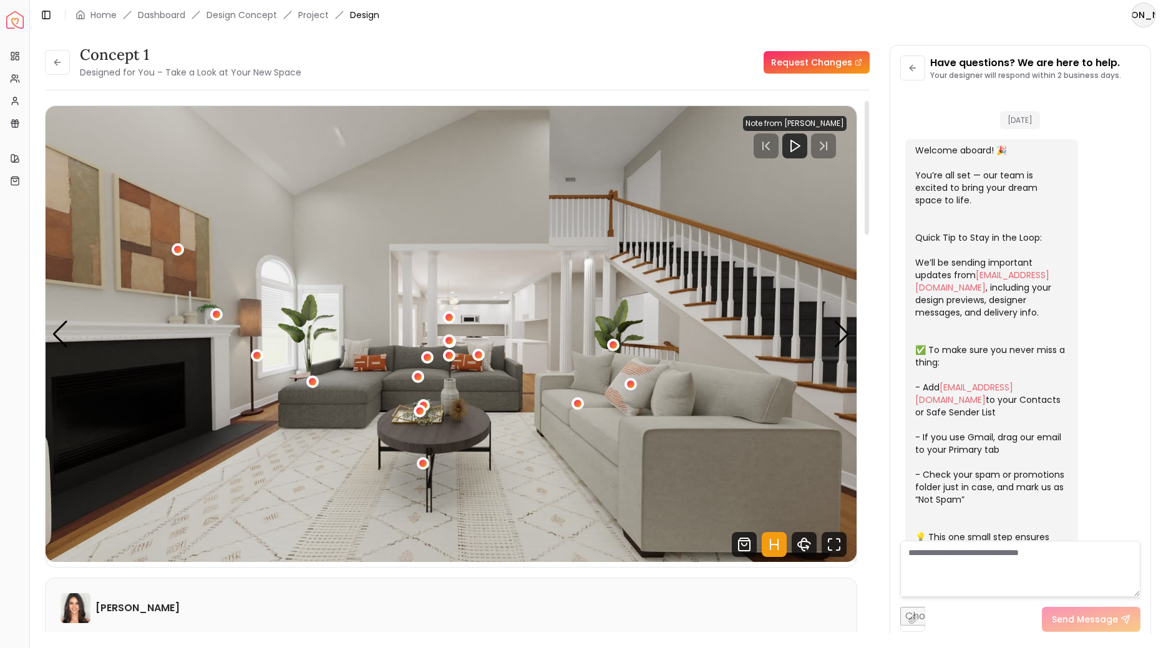
scroll to position [148, 0]
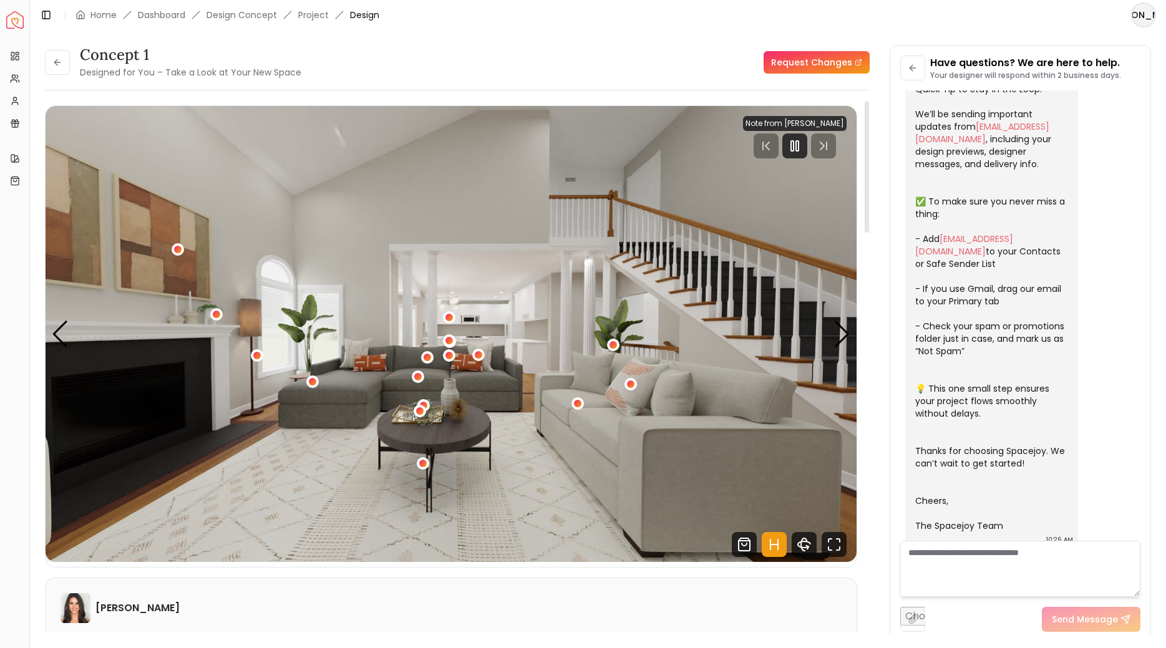
click at [830, 339] on img "1 / 6" at bounding box center [451, 334] width 811 height 456
click at [838, 337] on div "Next slide" at bounding box center [841, 334] width 17 height 27
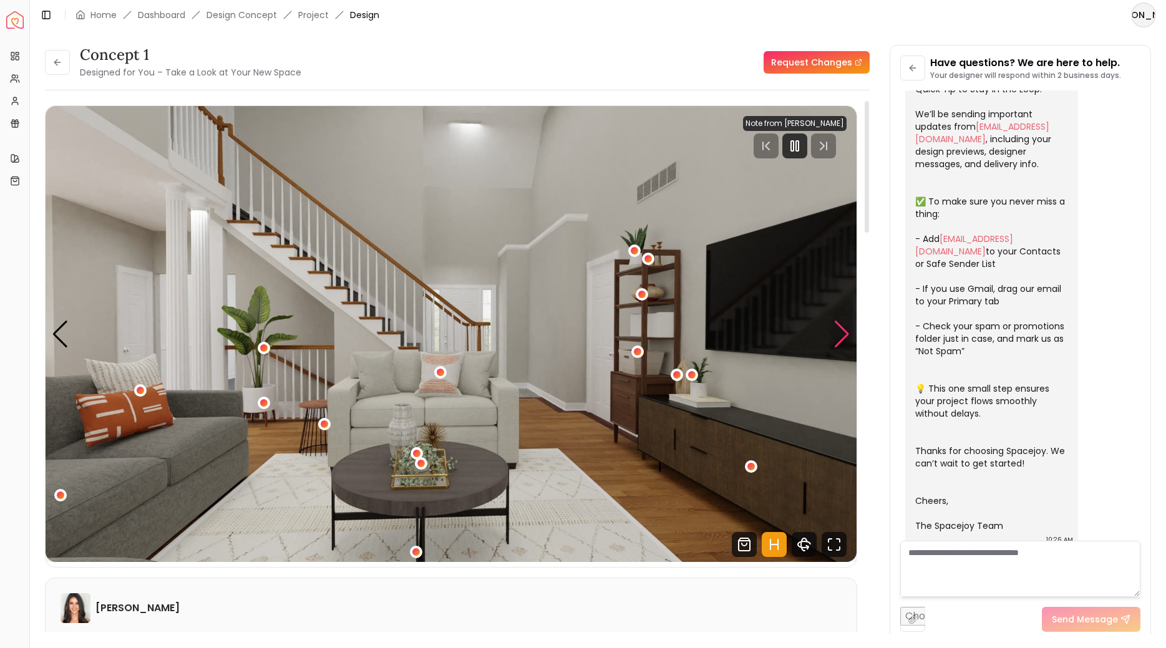
click at [838, 337] on div "Next slide" at bounding box center [841, 334] width 17 height 27
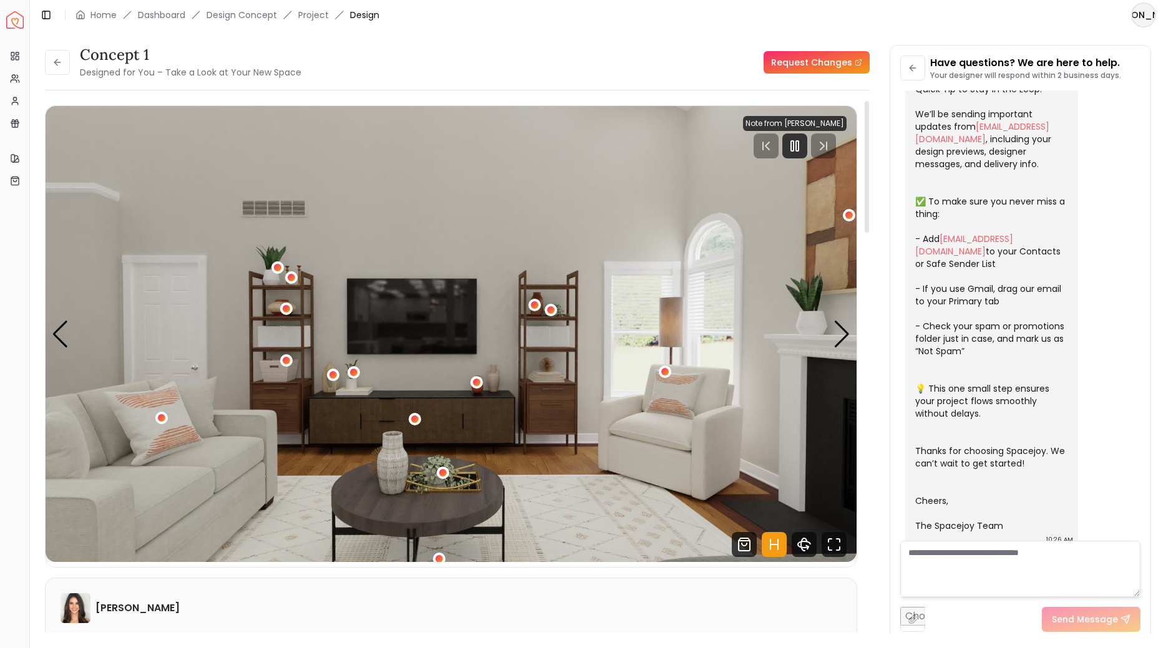
click at [56, 75] on div "concept 1 Designed for You – Take a Look at Your New Space" at bounding box center [173, 62] width 256 height 35
click at [57, 70] on button at bounding box center [57, 62] width 25 height 25
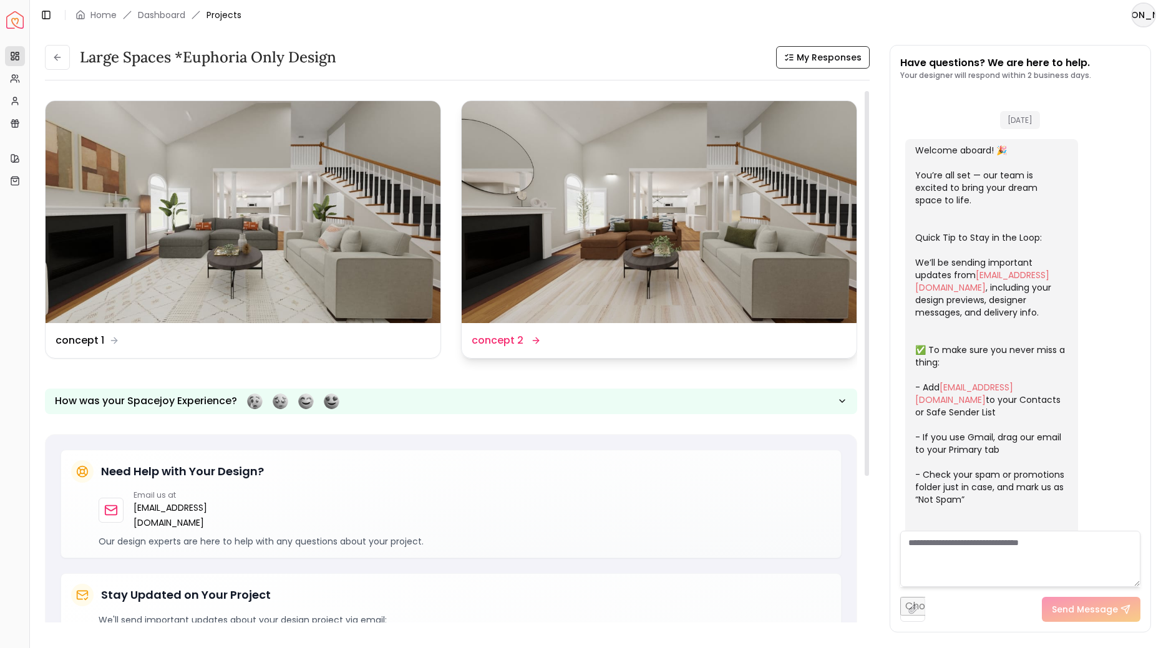
scroll to position [158, 0]
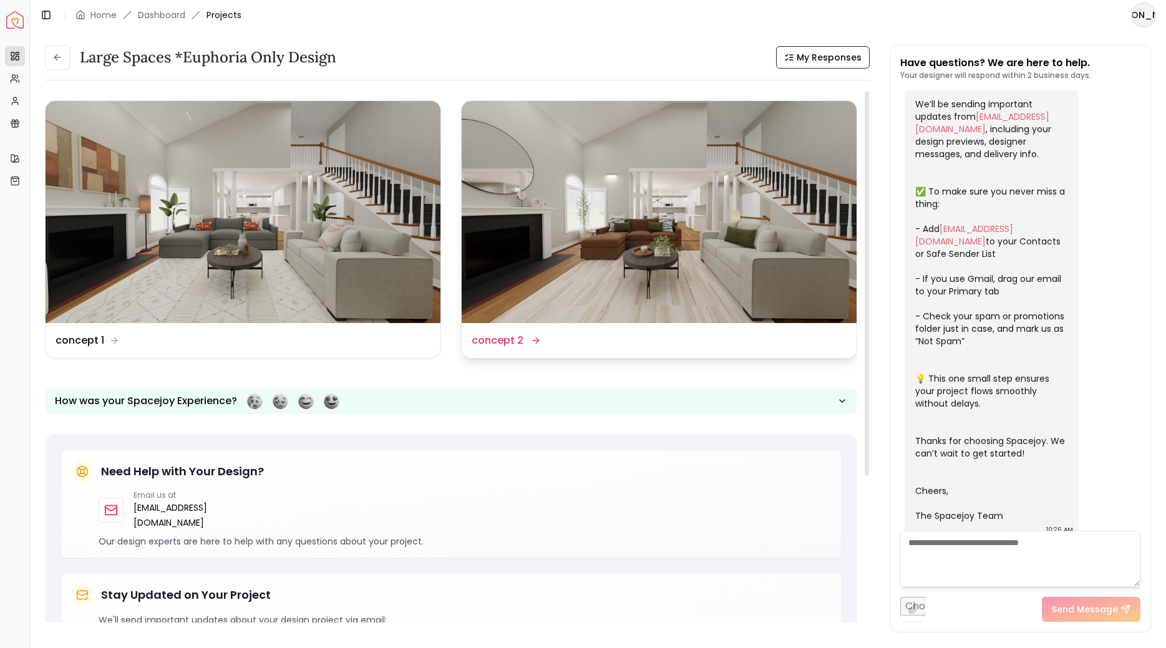
click at [634, 296] on img at bounding box center [659, 212] width 395 height 222
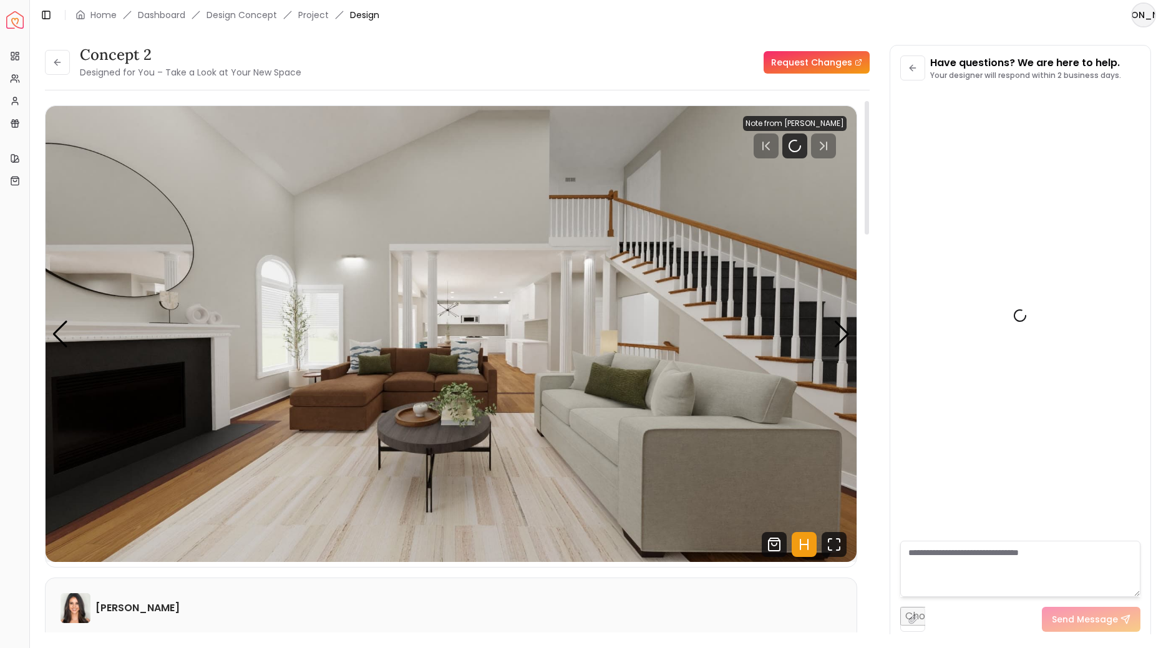
scroll to position [148, 0]
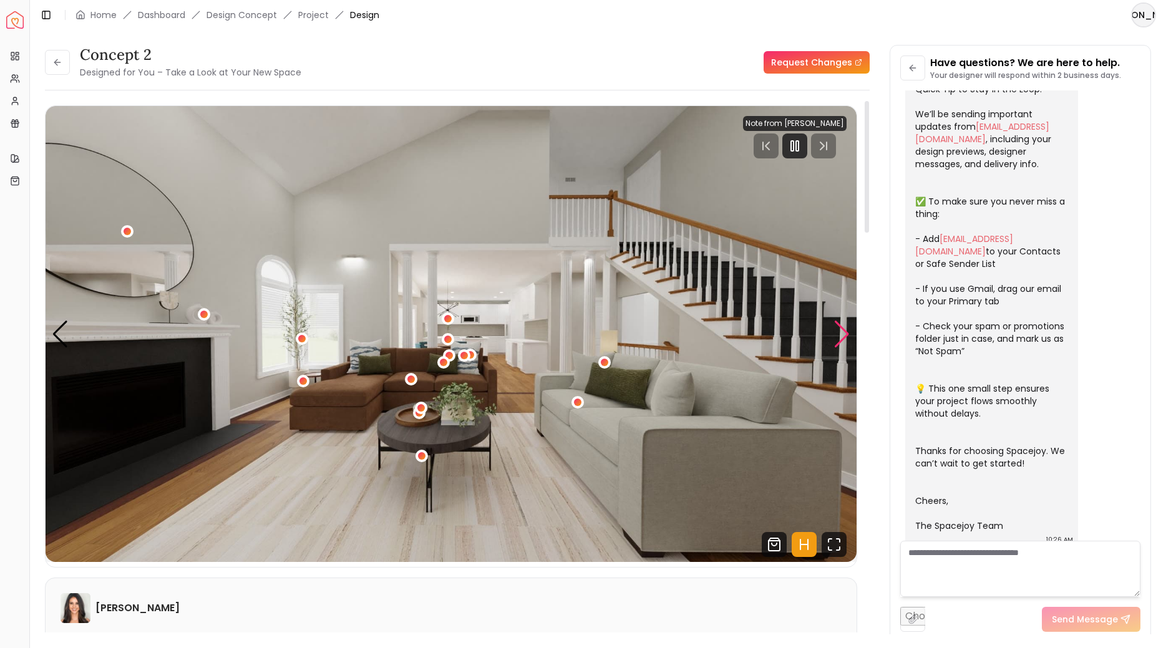
click at [838, 342] on div "Next slide" at bounding box center [841, 334] width 17 height 27
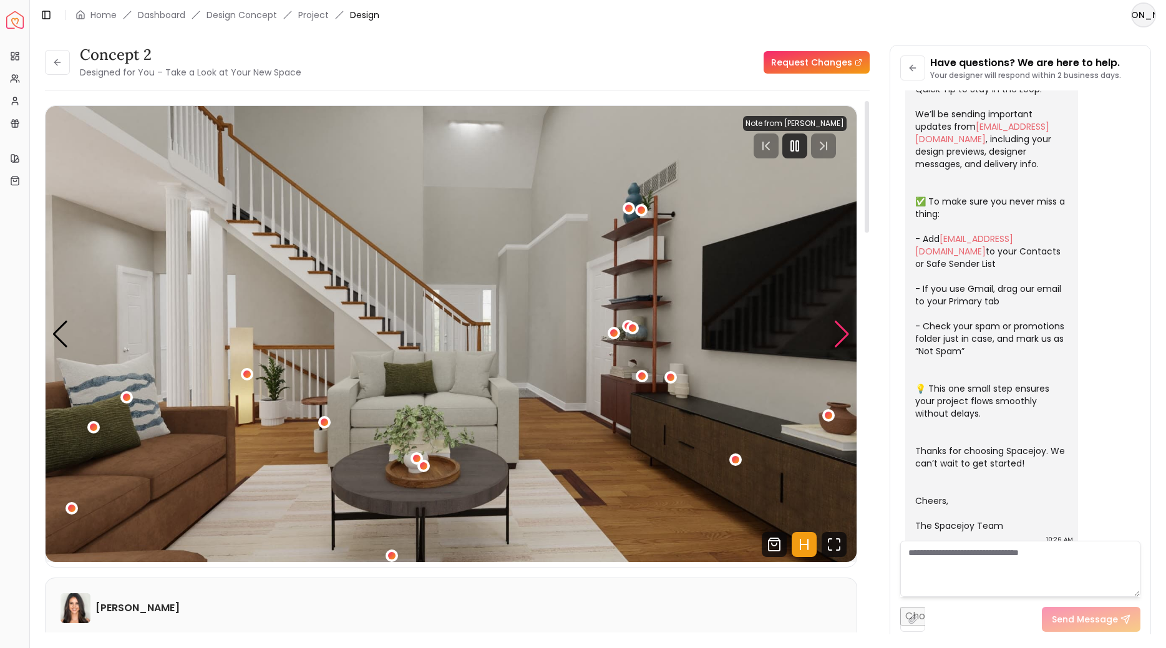
click at [838, 342] on div "Next slide" at bounding box center [841, 334] width 17 height 27
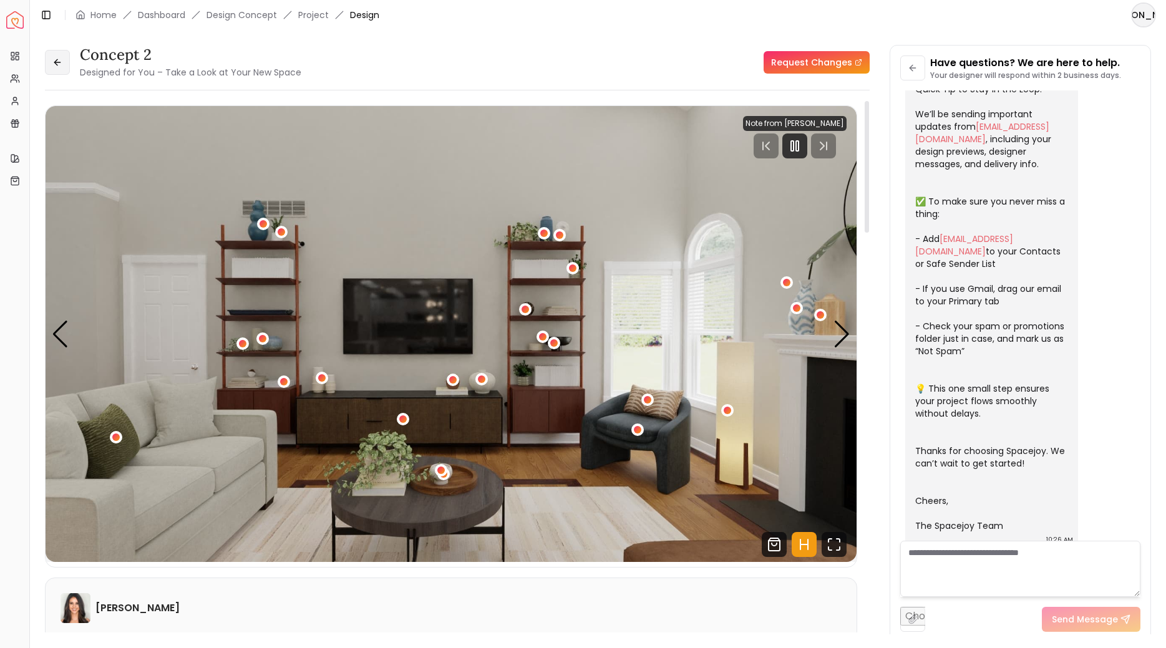
click at [52, 67] on icon at bounding box center [57, 62] width 10 height 10
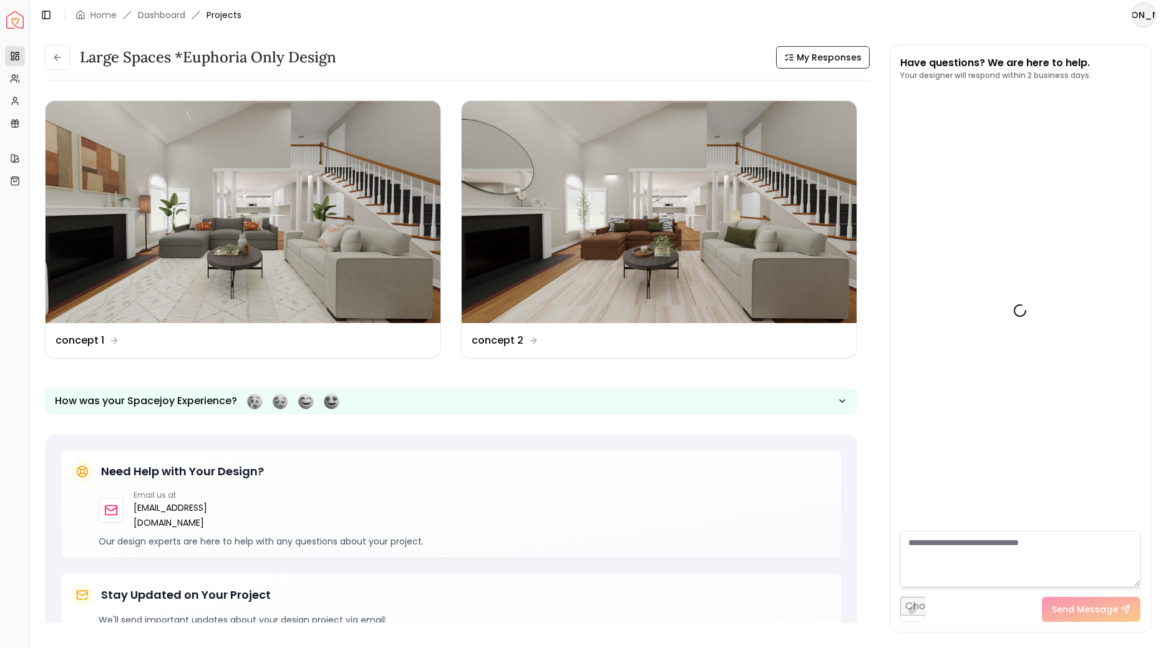
scroll to position [158, 0]
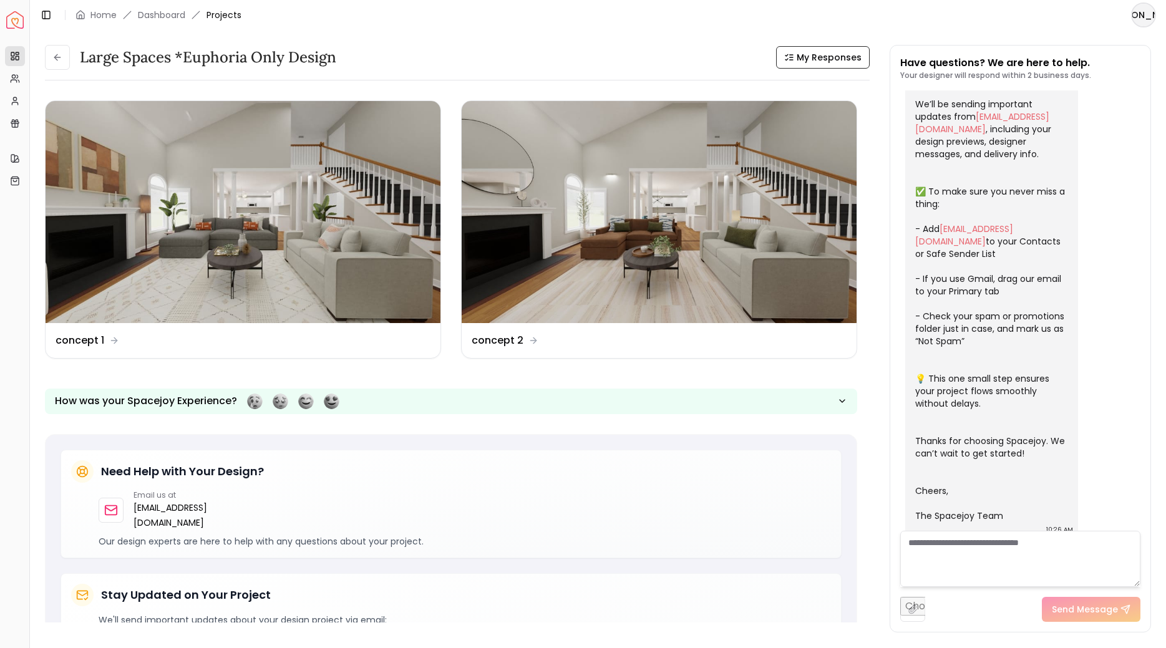
click at [954, 548] on textarea at bounding box center [1020, 559] width 240 height 56
click at [989, 546] on textarea at bounding box center [1020, 559] width 240 height 56
paste textarea "**********"
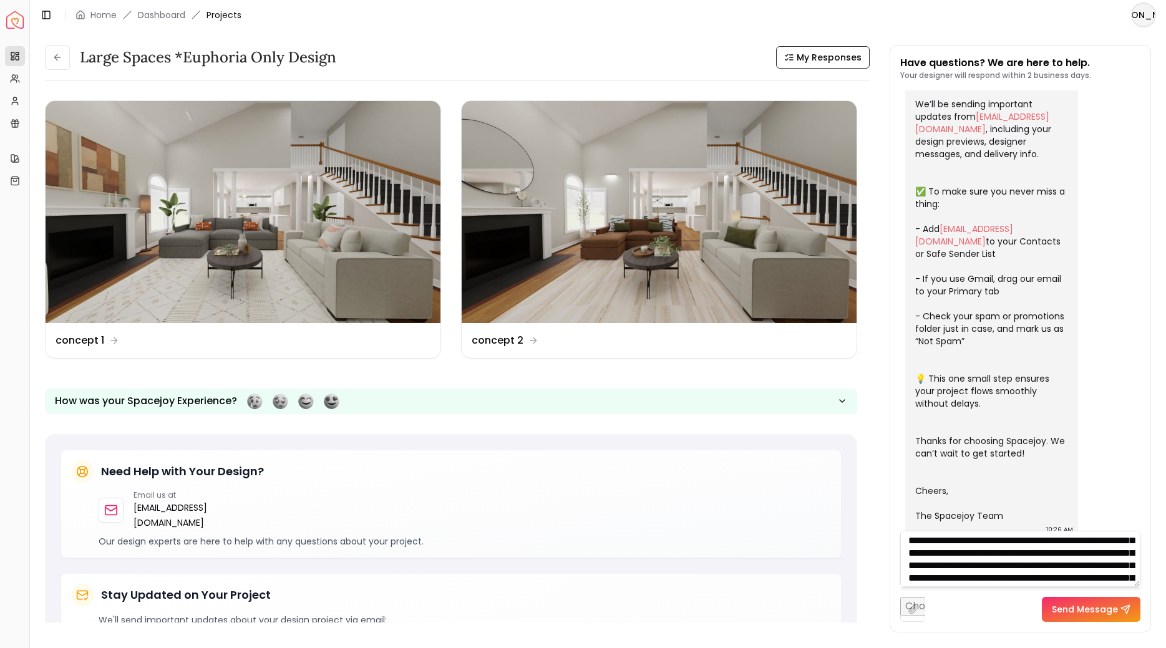
scroll to position [22, 0]
drag, startPoint x: 1071, startPoint y: 579, endPoint x: 1090, endPoint y: 565, distance: 24.1
click at [1092, 566] on textarea "**********" at bounding box center [1020, 559] width 240 height 56
click at [1064, 558] on textarea "**********" at bounding box center [1020, 559] width 240 height 56
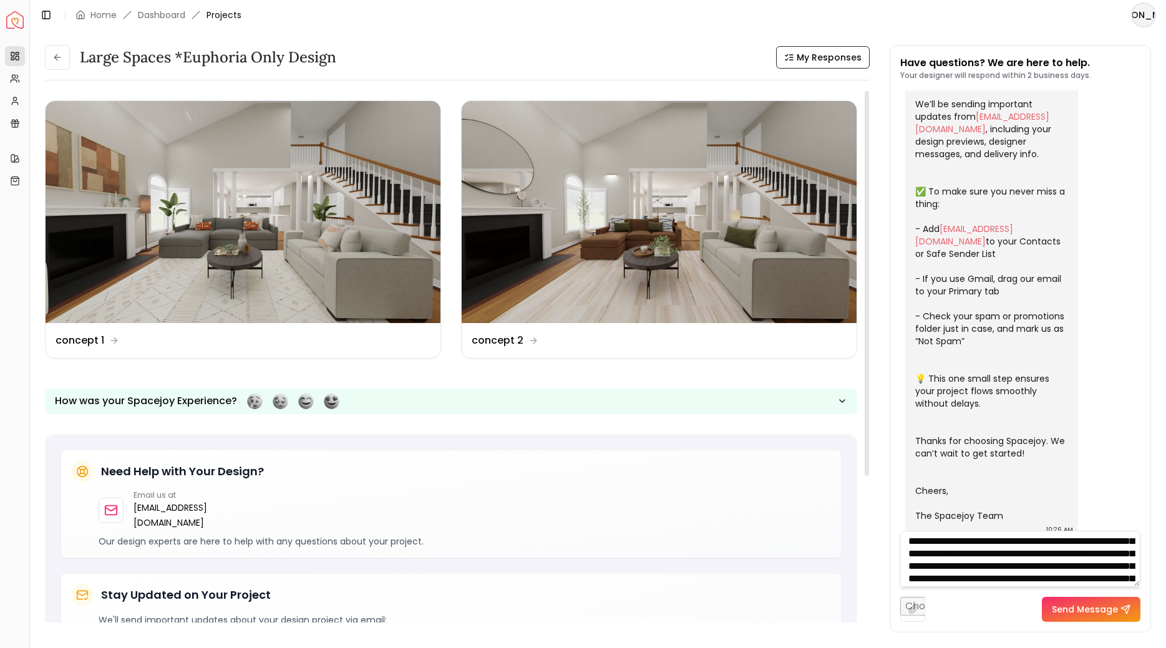
click at [985, 572] on textarea "**********" at bounding box center [1020, 559] width 240 height 56
paste textarea "**********"
click at [944, 545] on textarea "**********" at bounding box center [1020, 559] width 240 height 56
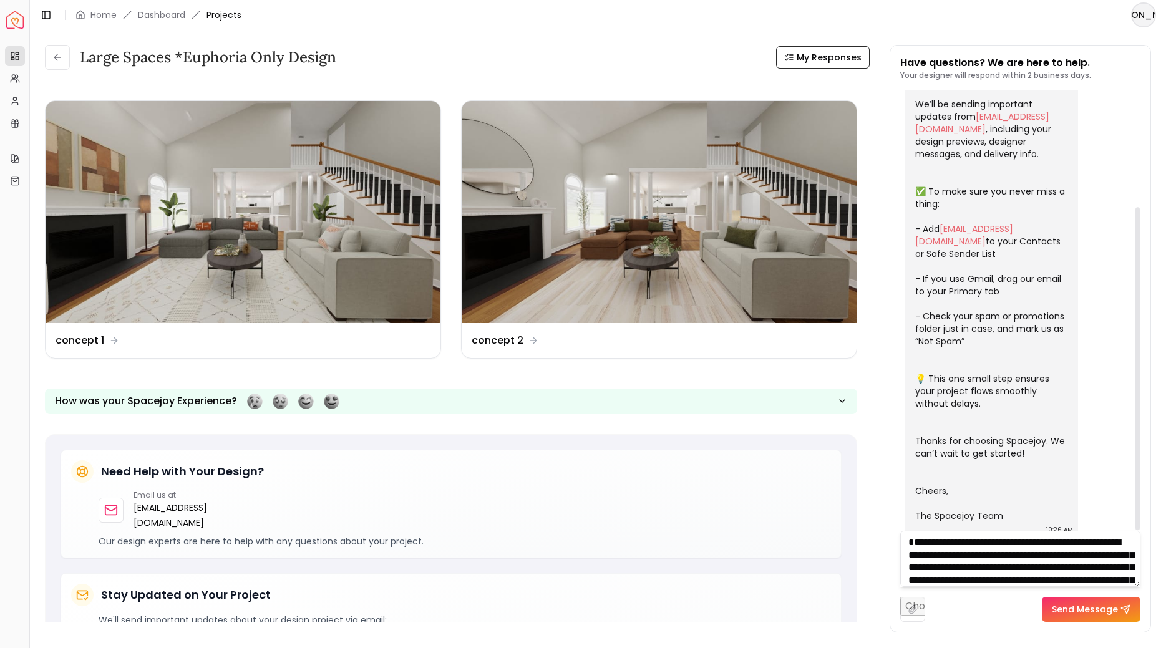
click at [983, 557] on textarea "**********" at bounding box center [1020, 559] width 240 height 56
paste textarea "**"
click at [1099, 541] on textarea "**********" at bounding box center [1020, 559] width 240 height 56
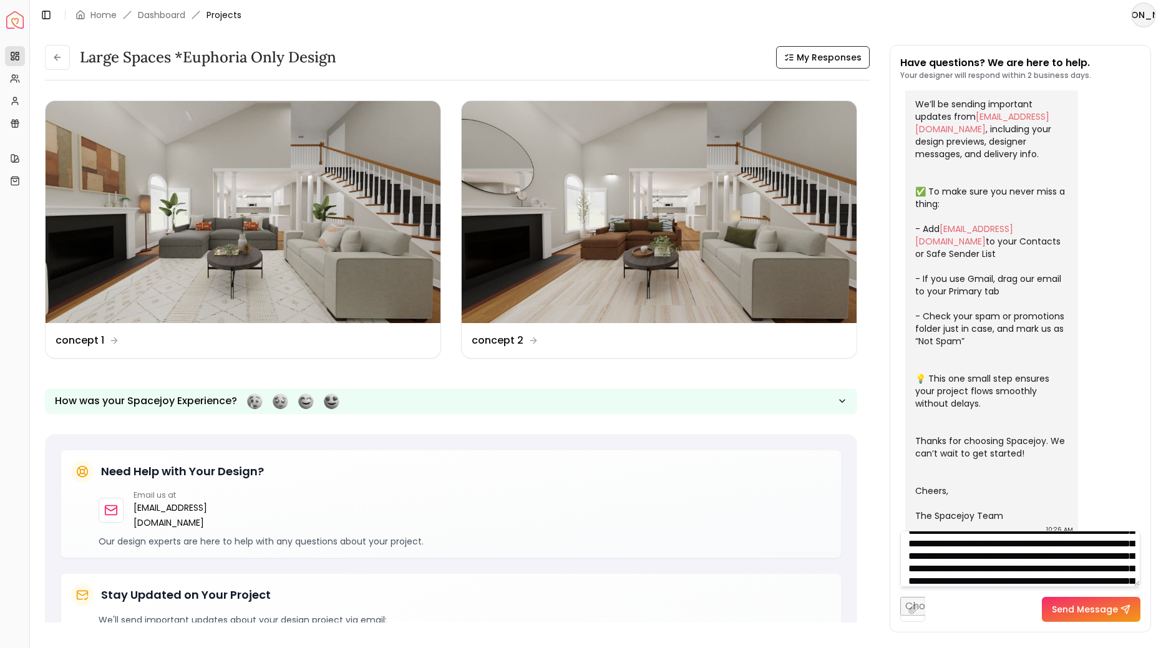
drag, startPoint x: 970, startPoint y: 557, endPoint x: 918, endPoint y: 561, distance: 52.6
click at [918, 561] on textarea "**********" at bounding box center [1020, 559] width 240 height 56
drag, startPoint x: 1016, startPoint y: 556, endPoint x: 1014, endPoint y: 566, distance: 9.5
click at [1014, 566] on textarea "**********" at bounding box center [1020, 559] width 240 height 56
click at [1029, 546] on textarea "**********" at bounding box center [1020, 559] width 240 height 56
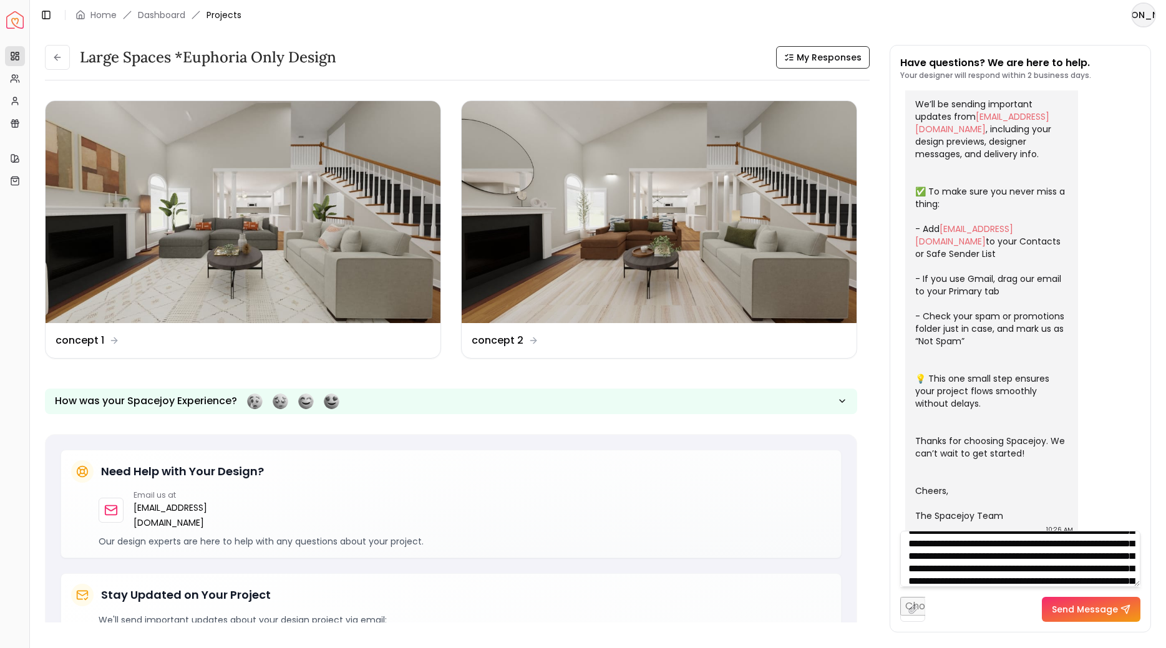
click at [956, 581] on textarea "**********" at bounding box center [1020, 559] width 240 height 56
click at [1046, 581] on textarea "**********" at bounding box center [1020, 559] width 240 height 56
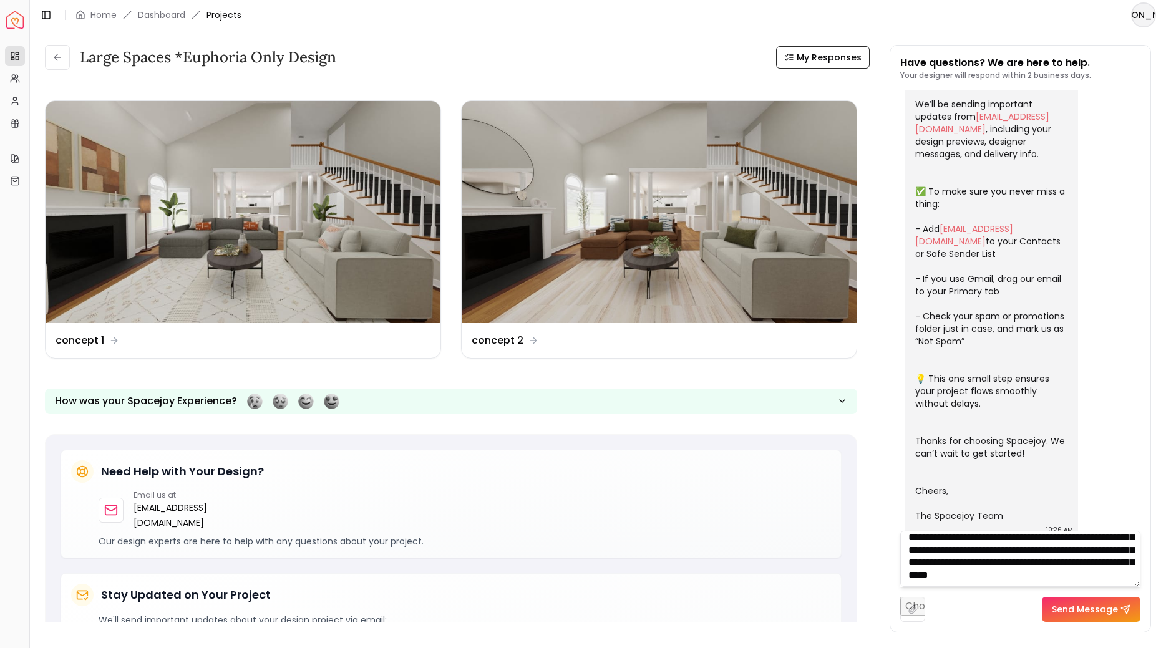
type textarea "**********"
click at [1084, 608] on button "Send Message" at bounding box center [1091, 609] width 99 height 25
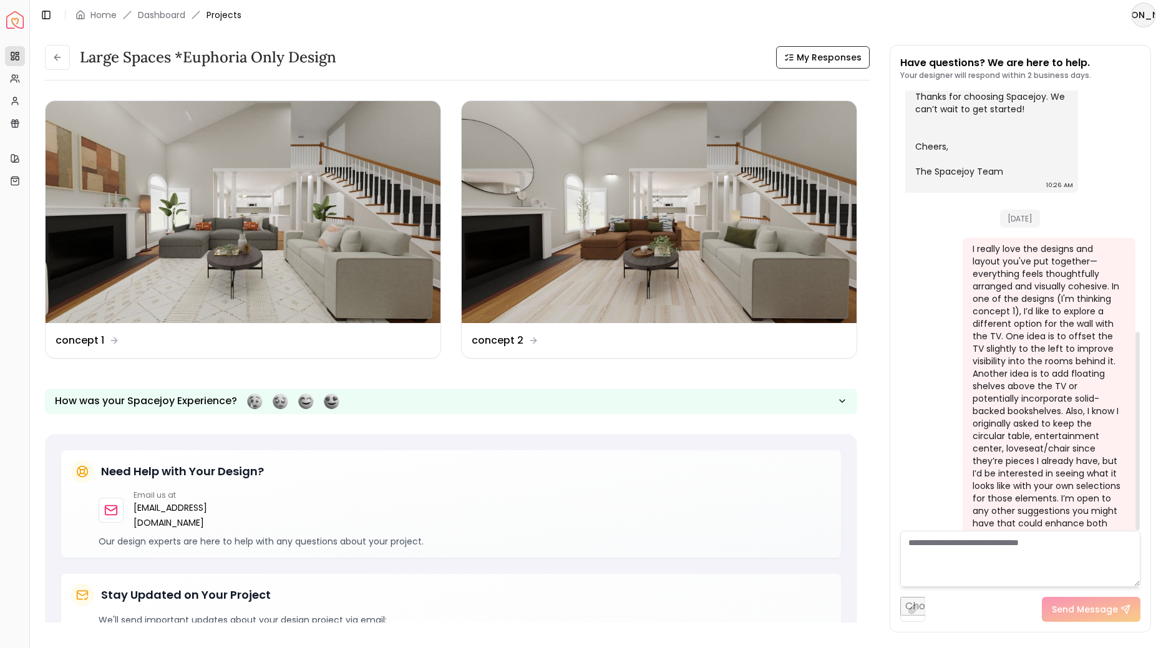
scroll to position [535, 0]
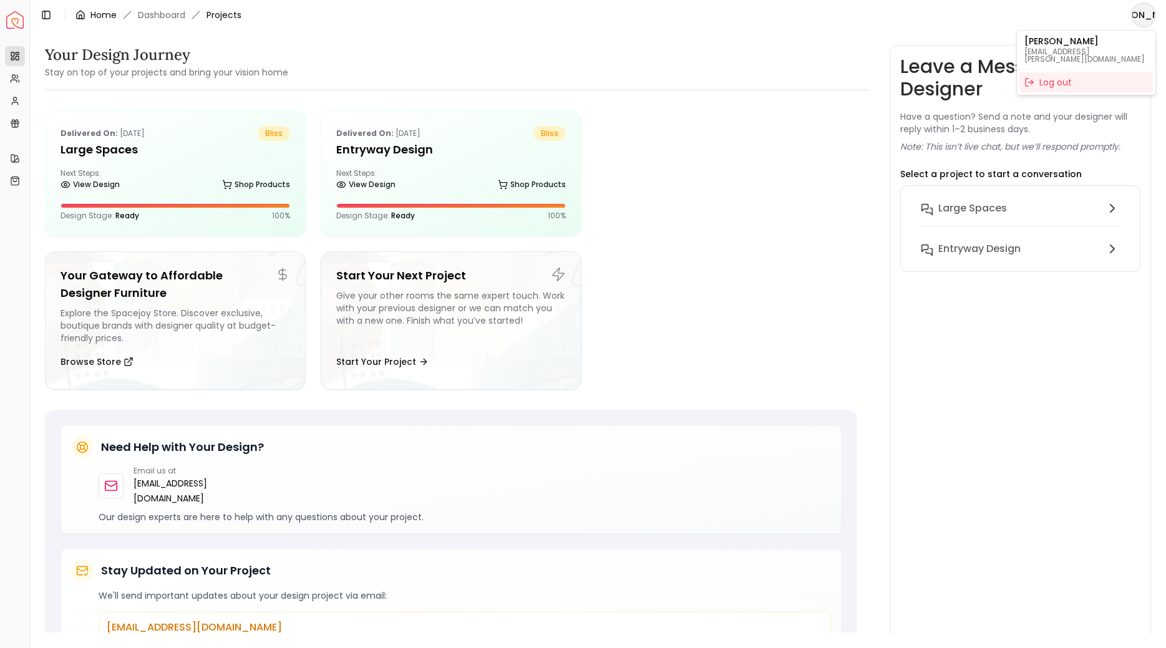
click at [110, 16] on html "Spacejoy Dashboard Overview Projects My Referrals My Profile Gift Card Balance …" at bounding box center [583, 324] width 1166 height 648
click at [110, 16] on link "Home" at bounding box center [103, 15] width 26 height 12
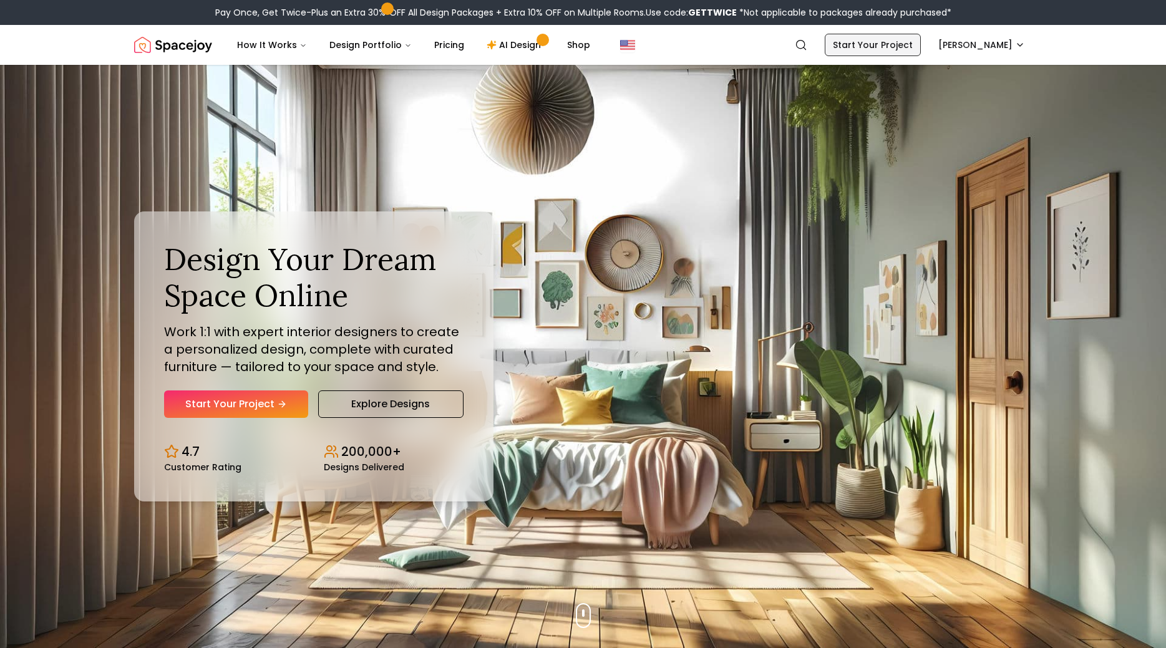
click at [866, 40] on link "Start Your Project" at bounding box center [873, 45] width 96 height 22
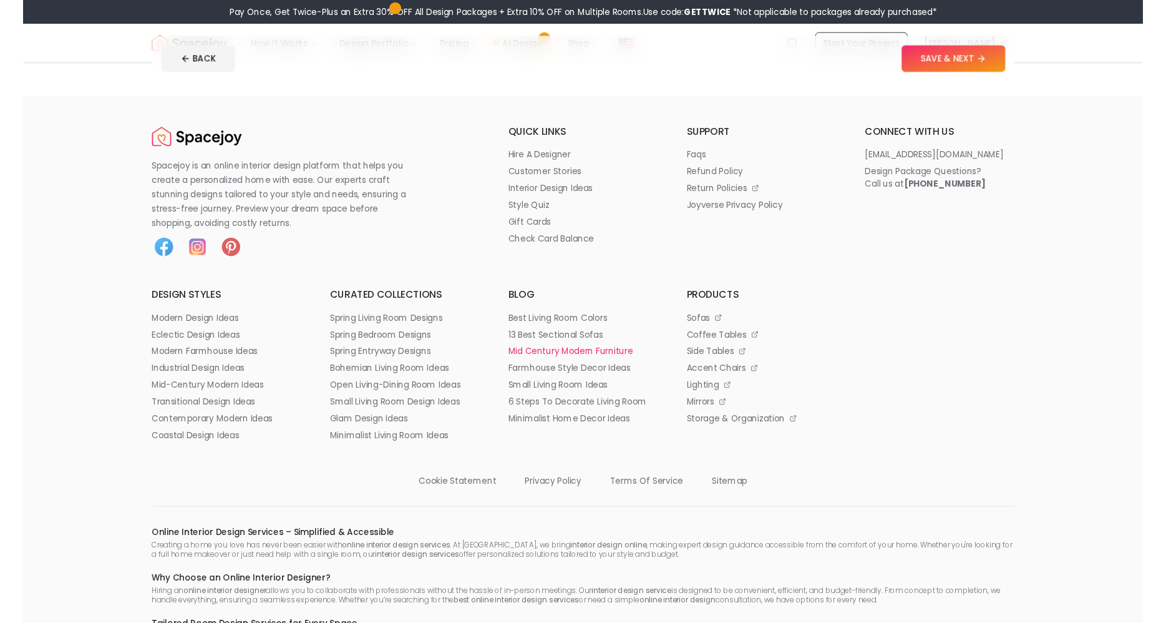
scroll to position [573, 0]
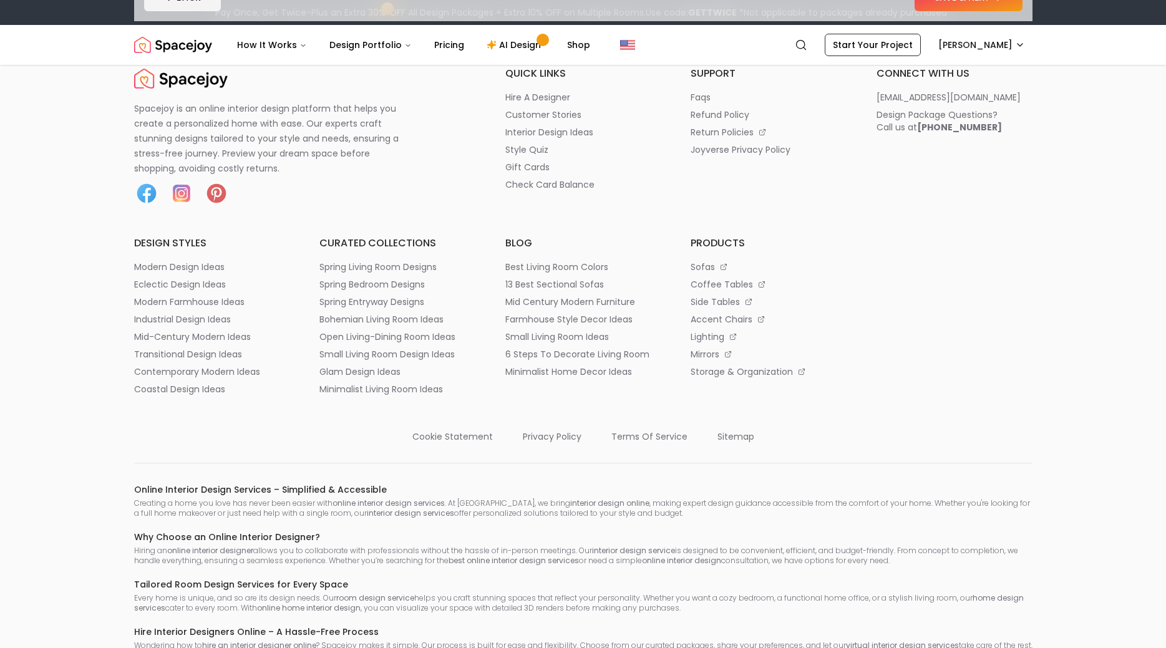
click at [638, 241] on h6 "blog" at bounding box center [583, 243] width 156 height 15
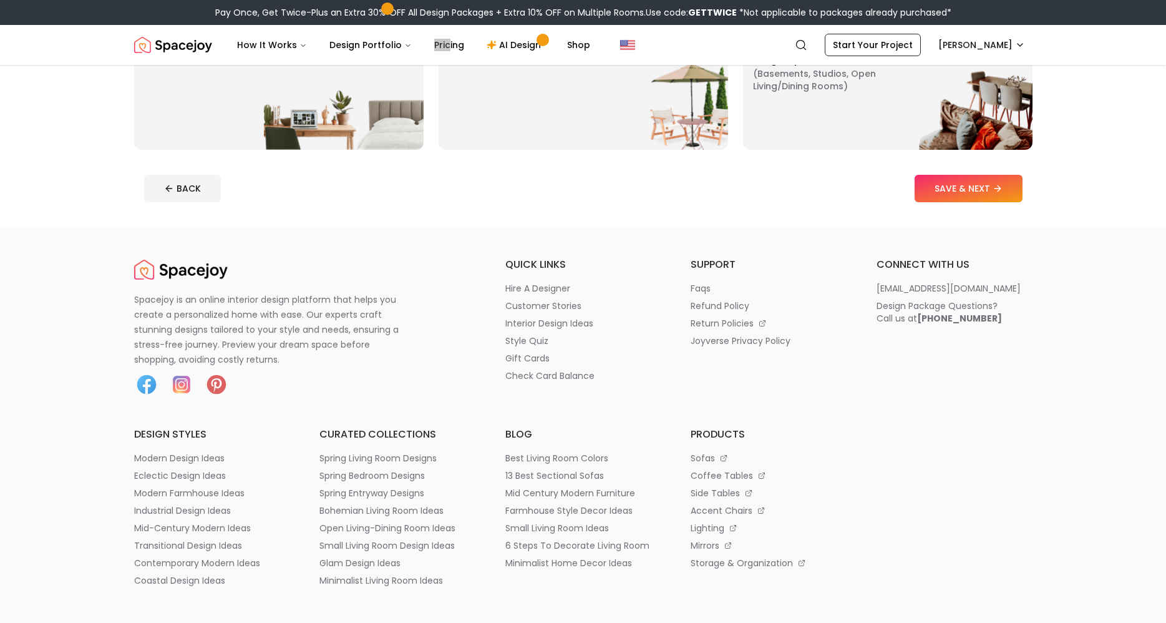
scroll to position [318, 0]
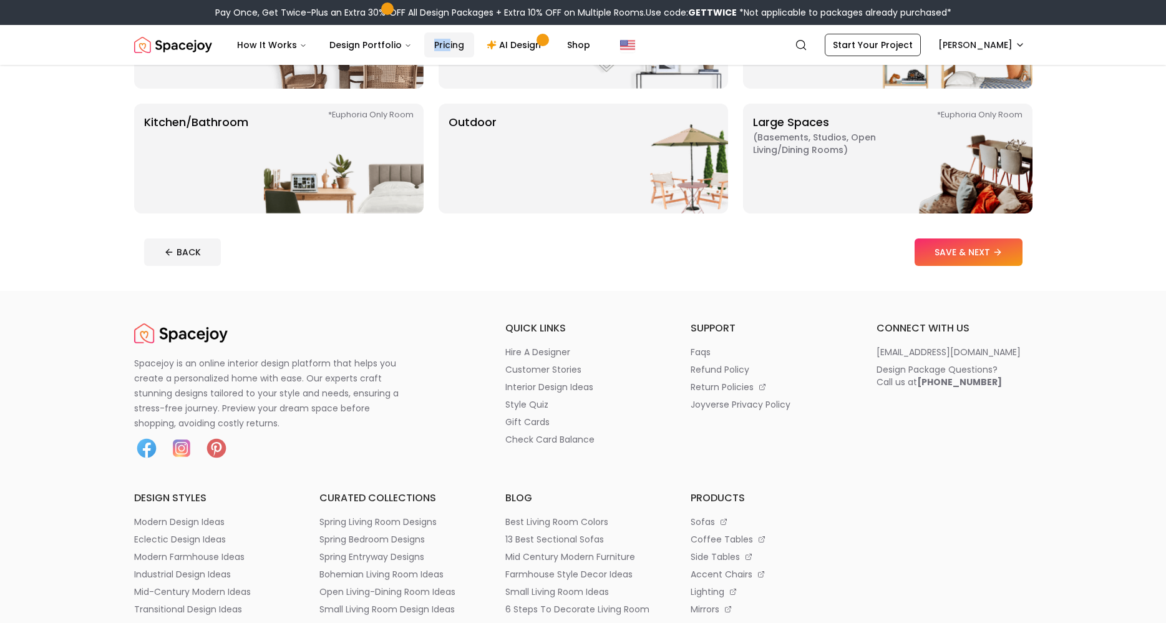
click at [449, 47] on link "Pricing" at bounding box center [449, 44] width 50 height 25
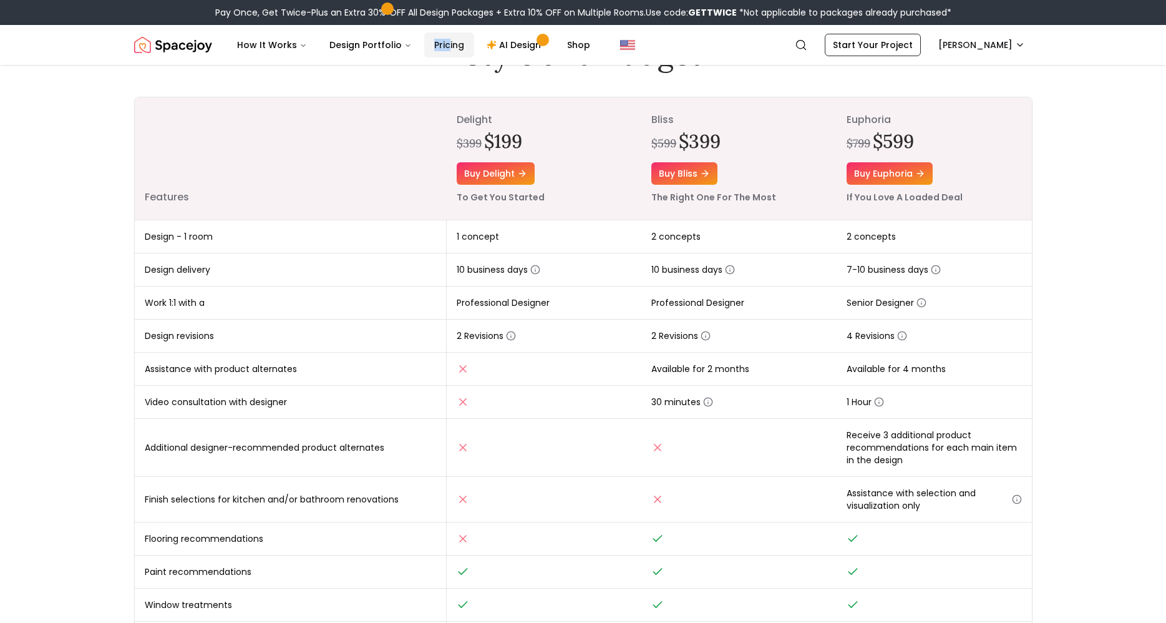
scroll to position [191, 0]
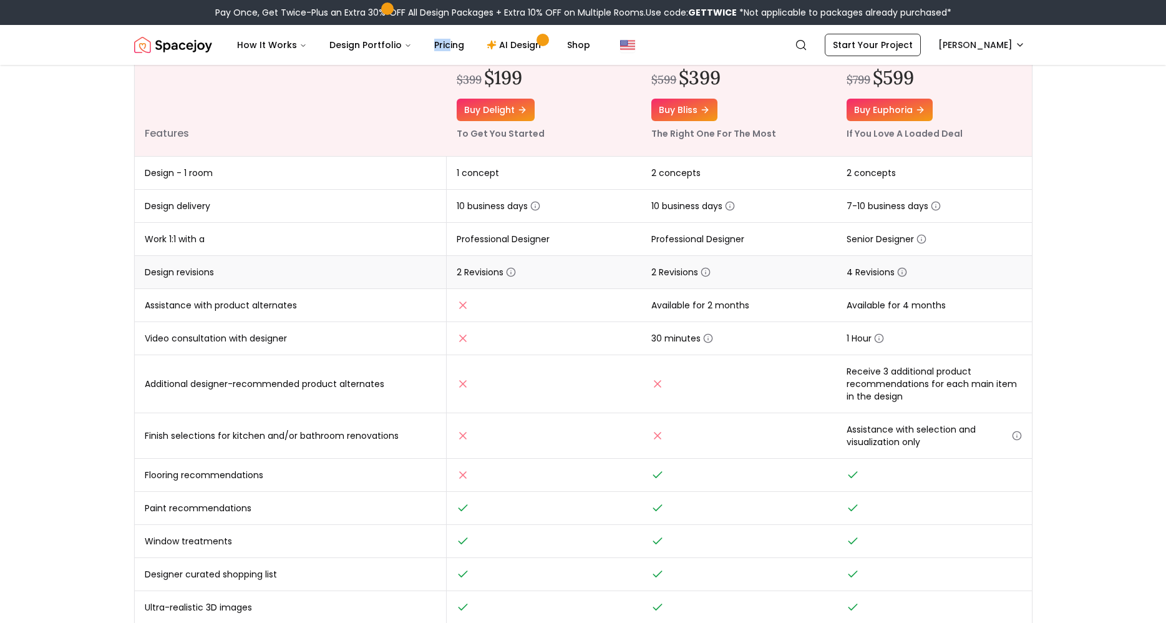
click at [902, 272] on icon "button" at bounding box center [902, 273] width 0 height 2
click at [510, 272] on icon "button" at bounding box center [511, 272] width 10 height 10
click at [686, 298] on td "Available for 2 months" at bounding box center [738, 305] width 195 height 33
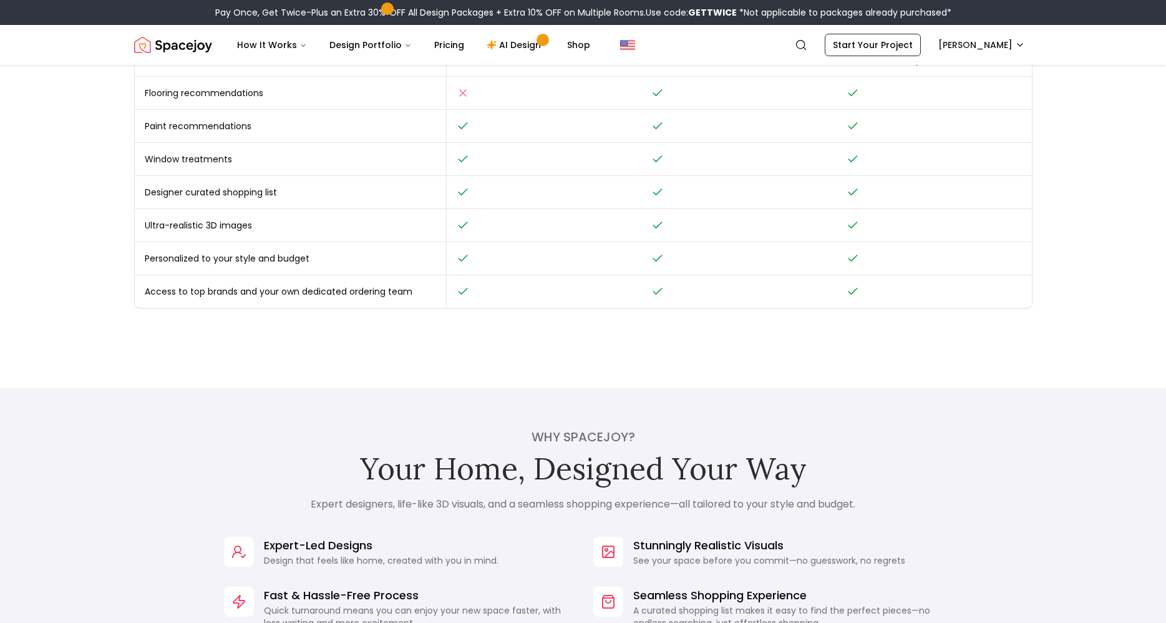
scroll to position [891, 0]
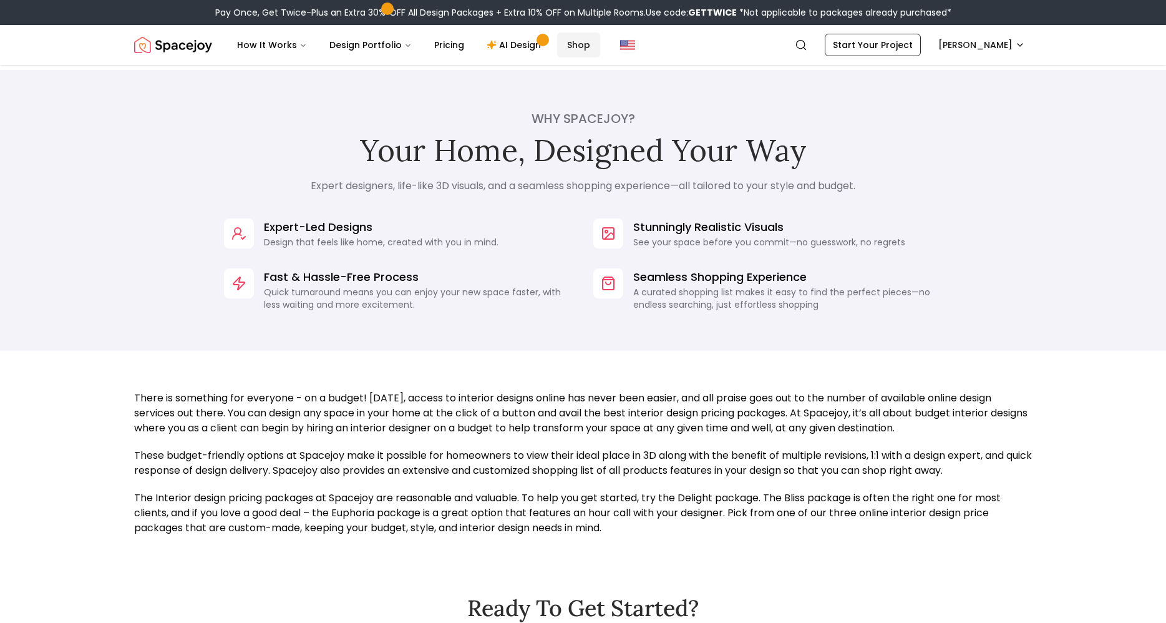
click at [570, 49] on link "Shop" at bounding box center [578, 44] width 43 height 25
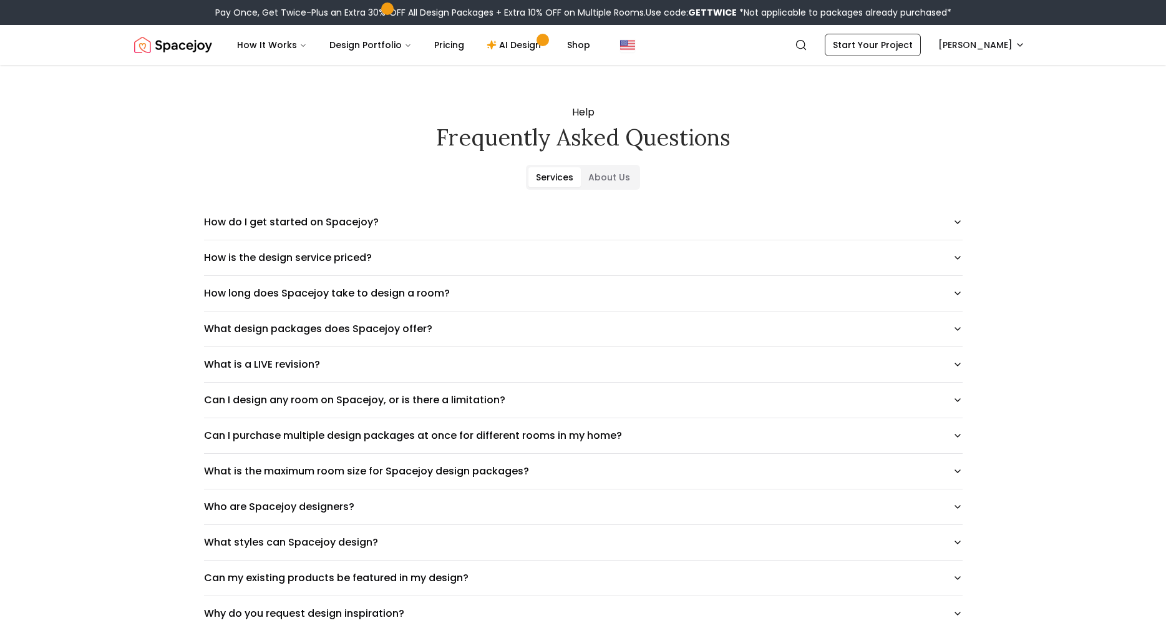
scroll to position [480, 0]
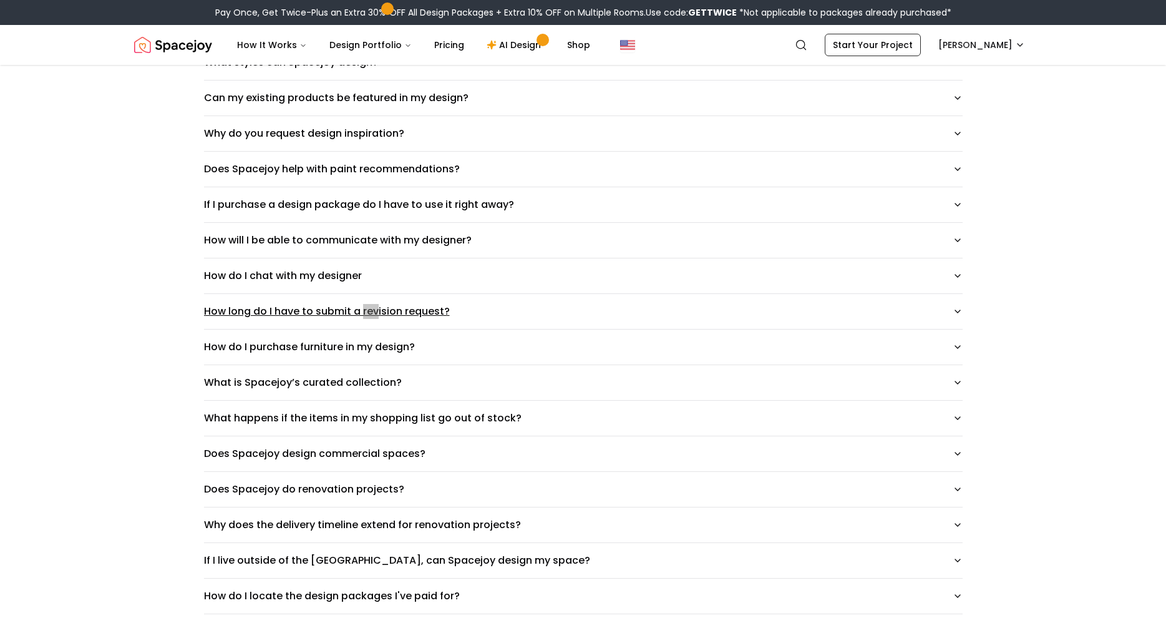
click at [442, 301] on button "How long do I have to submit a revision request?" at bounding box center [583, 311] width 759 height 35
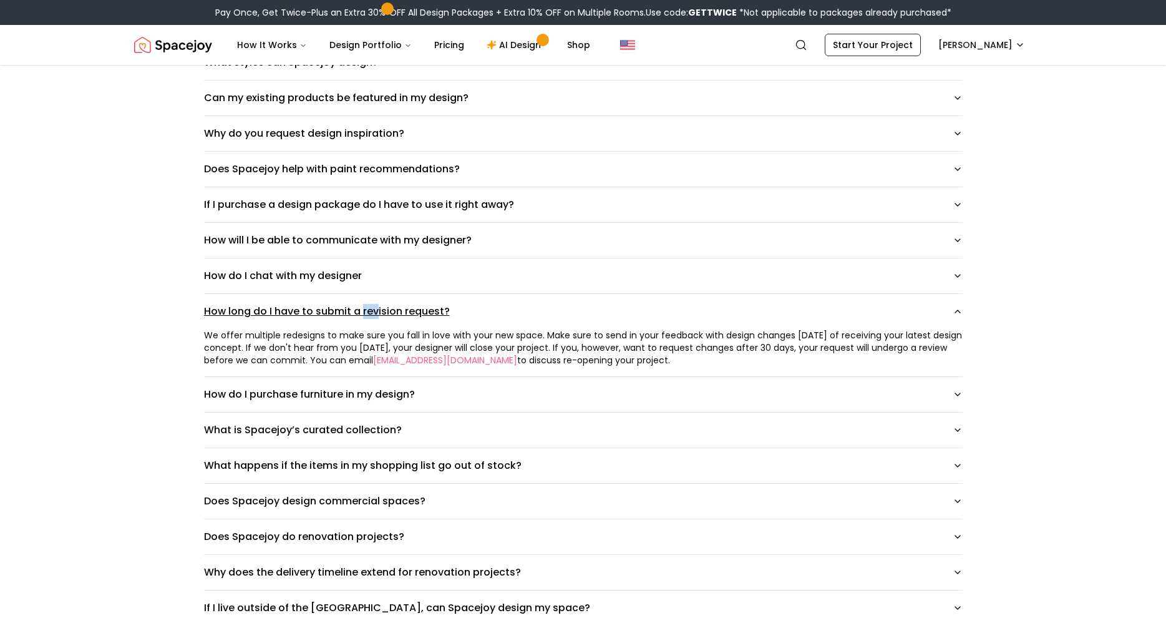
click at [204, 294] on button "How long do I have to submit a revision request?" at bounding box center [583, 311] width 759 height 35
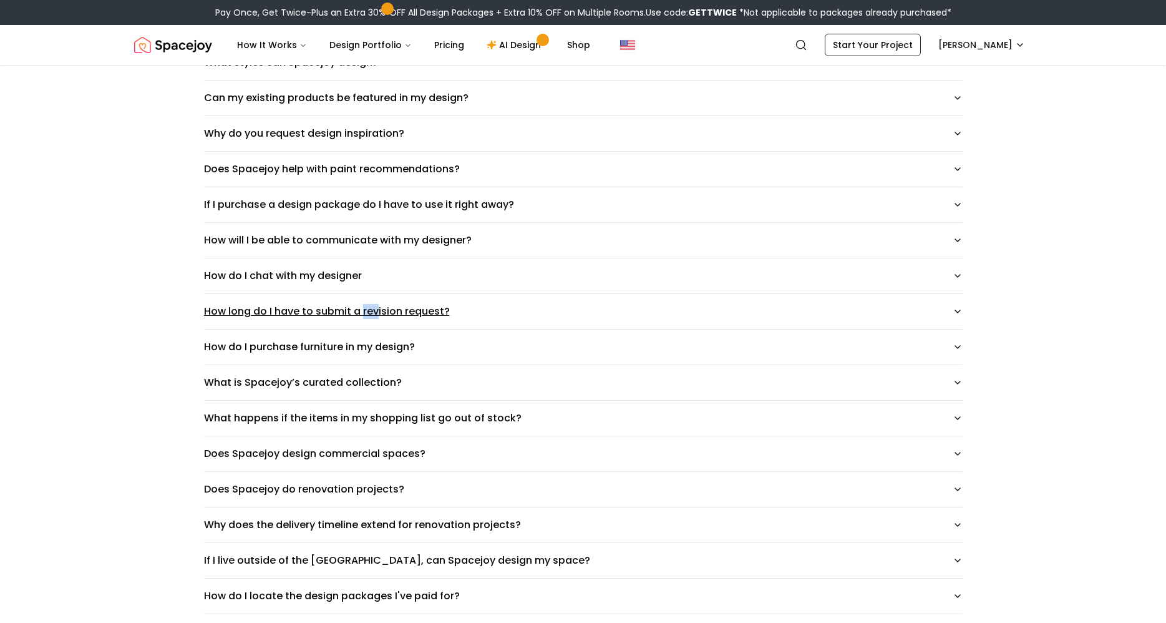
click at [204, 294] on button "How long do I have to submit a revision request?" at bounding box center [583, 311] width 759 height 35
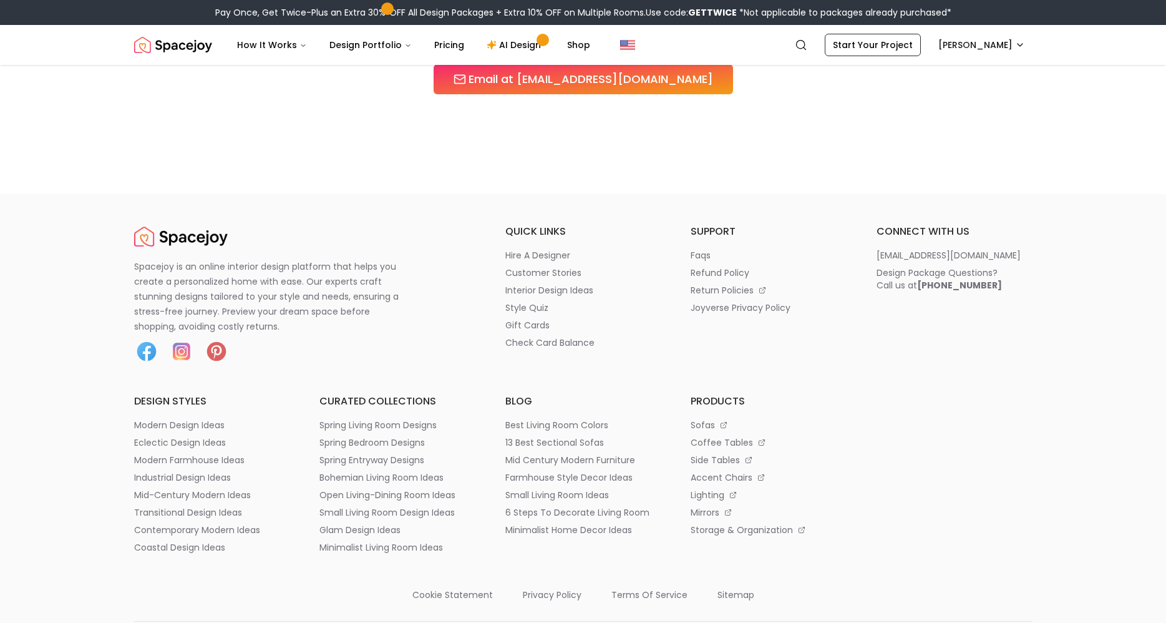
scroll to position [53, 0]
